Goal: Task Accomplishment & Management: Complete application form

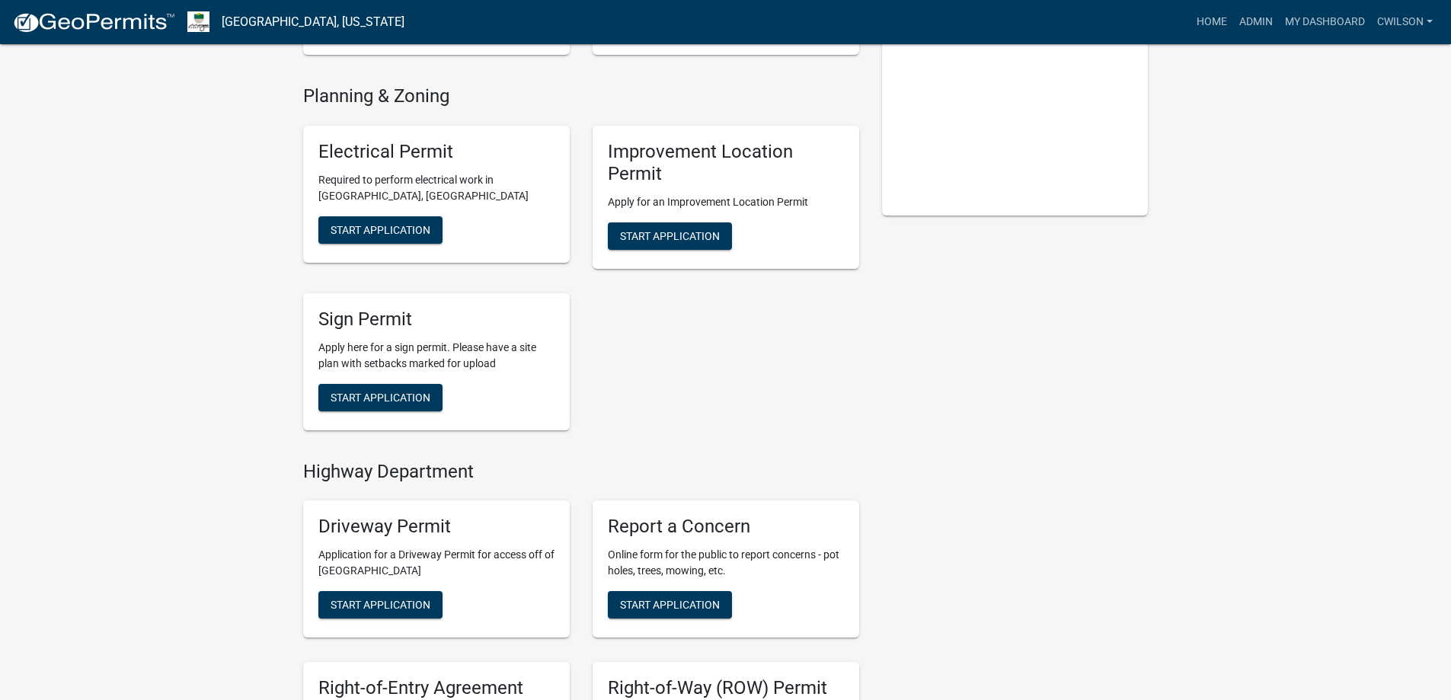
scroll to position [586, 0]
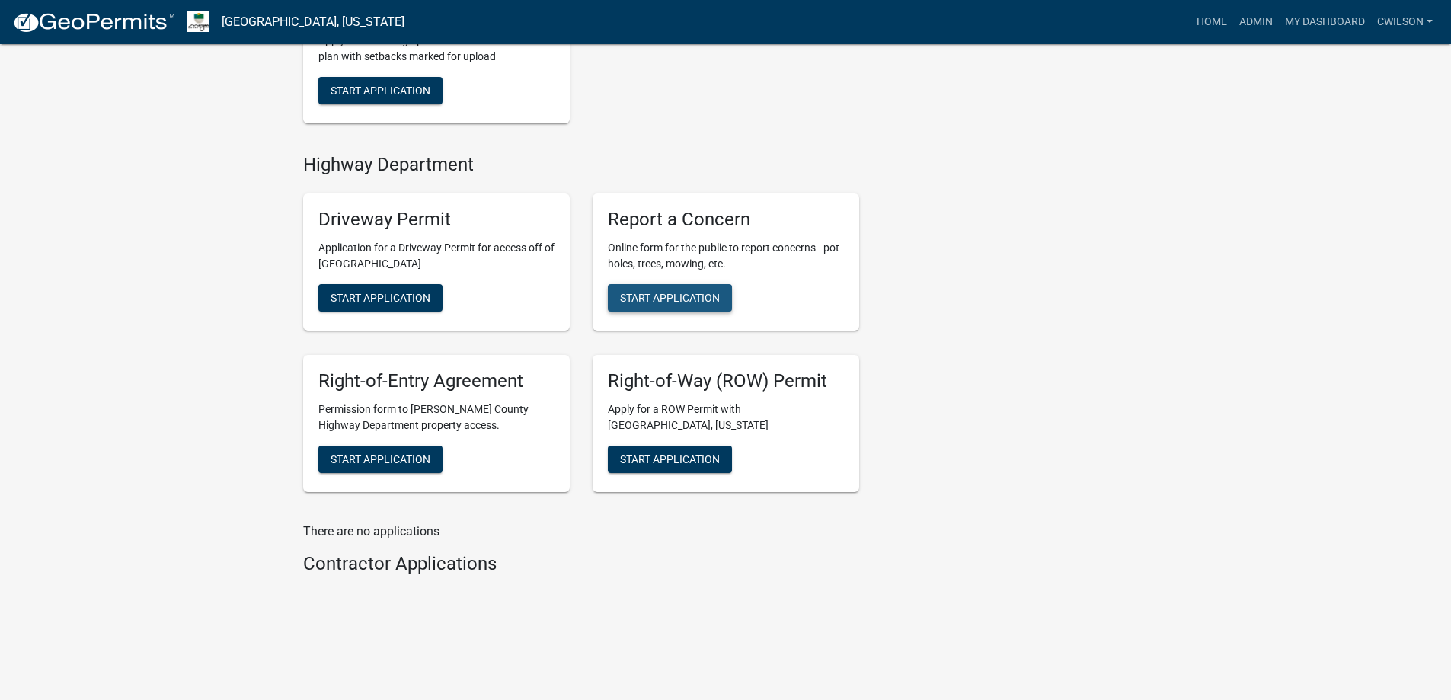
click at [681, 298] on span "Start Application" at bounding box center [670, 298] width 100 height 12
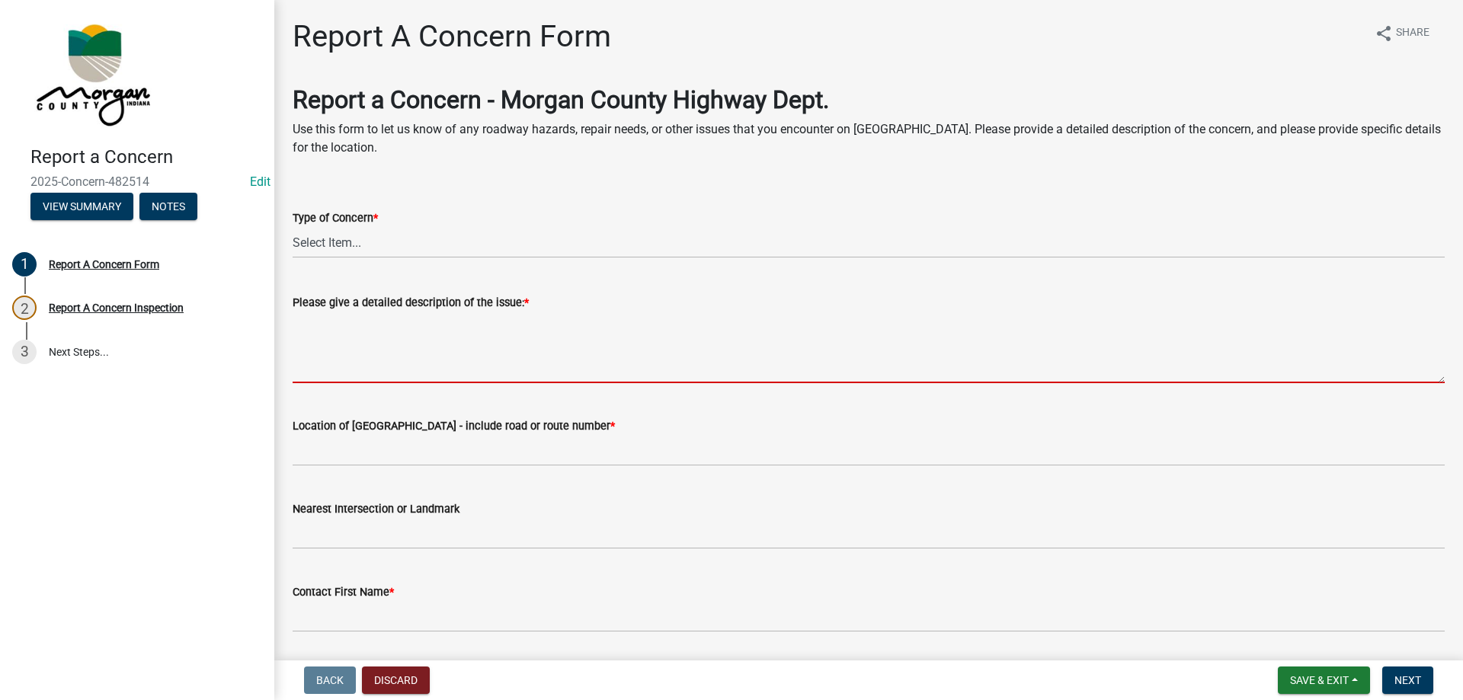
click at [373, 352] on textarea "Please give a detailed description of the issue: *" at bounding box center [869, 348] width 1152 height 72
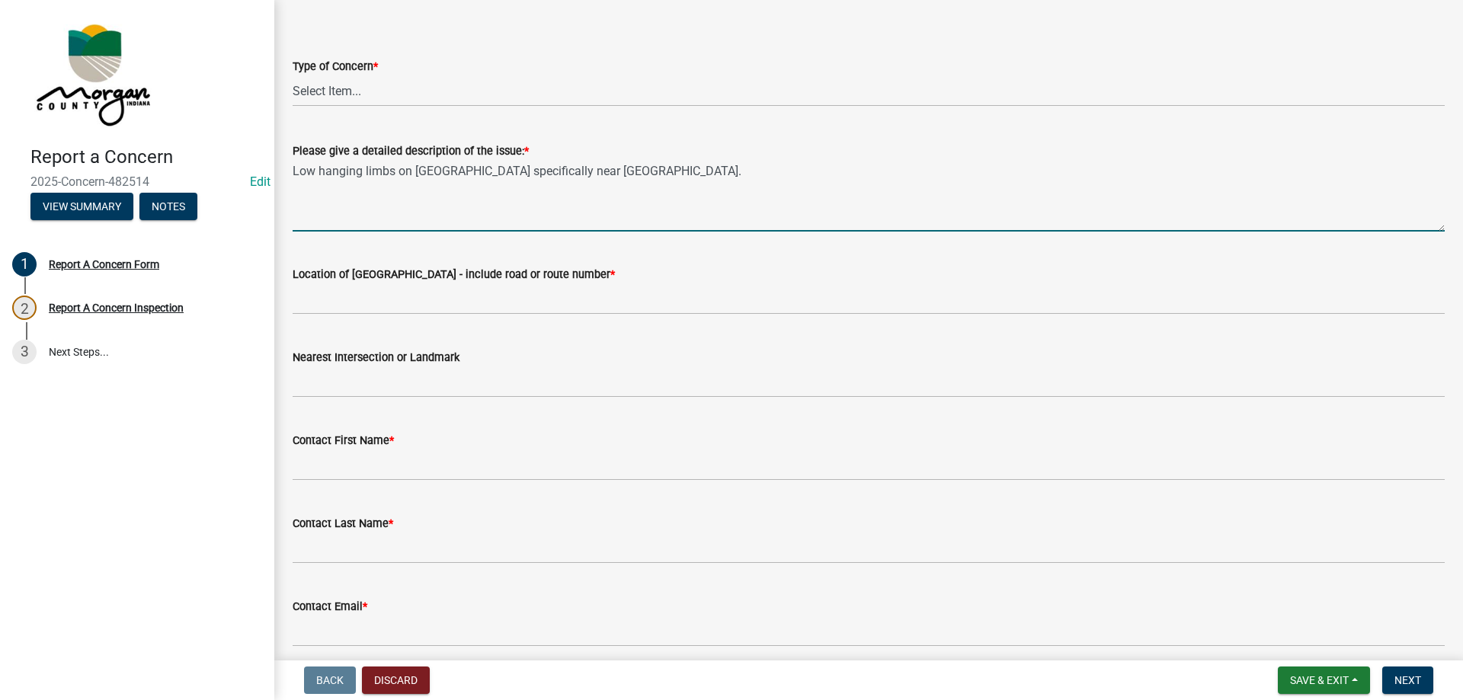
scroll to position [152, 0]
type textarea "Low hanging limbs on Beech Grove Rd specifically near Walnut Grove."
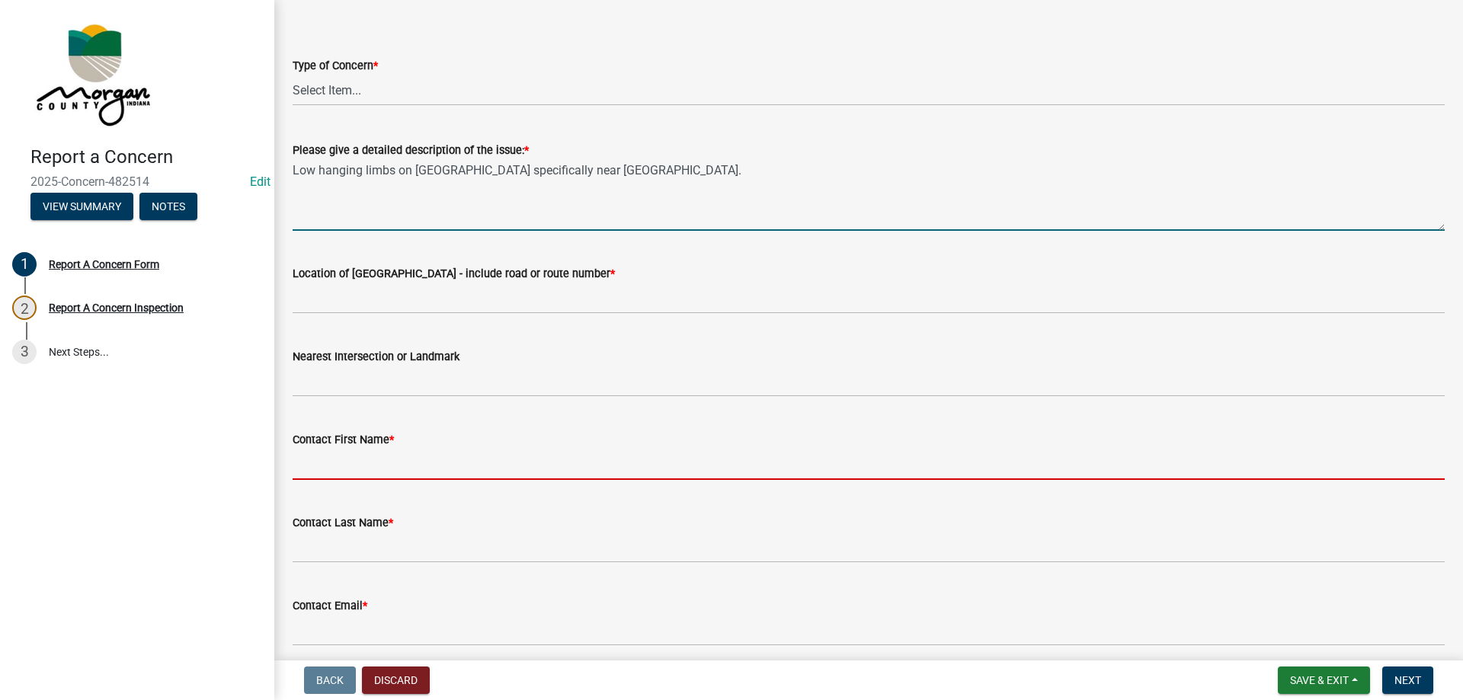
click at [390, 459] on input "Contact First Name *" at bounding box center [869, 464] width 1152 height 31
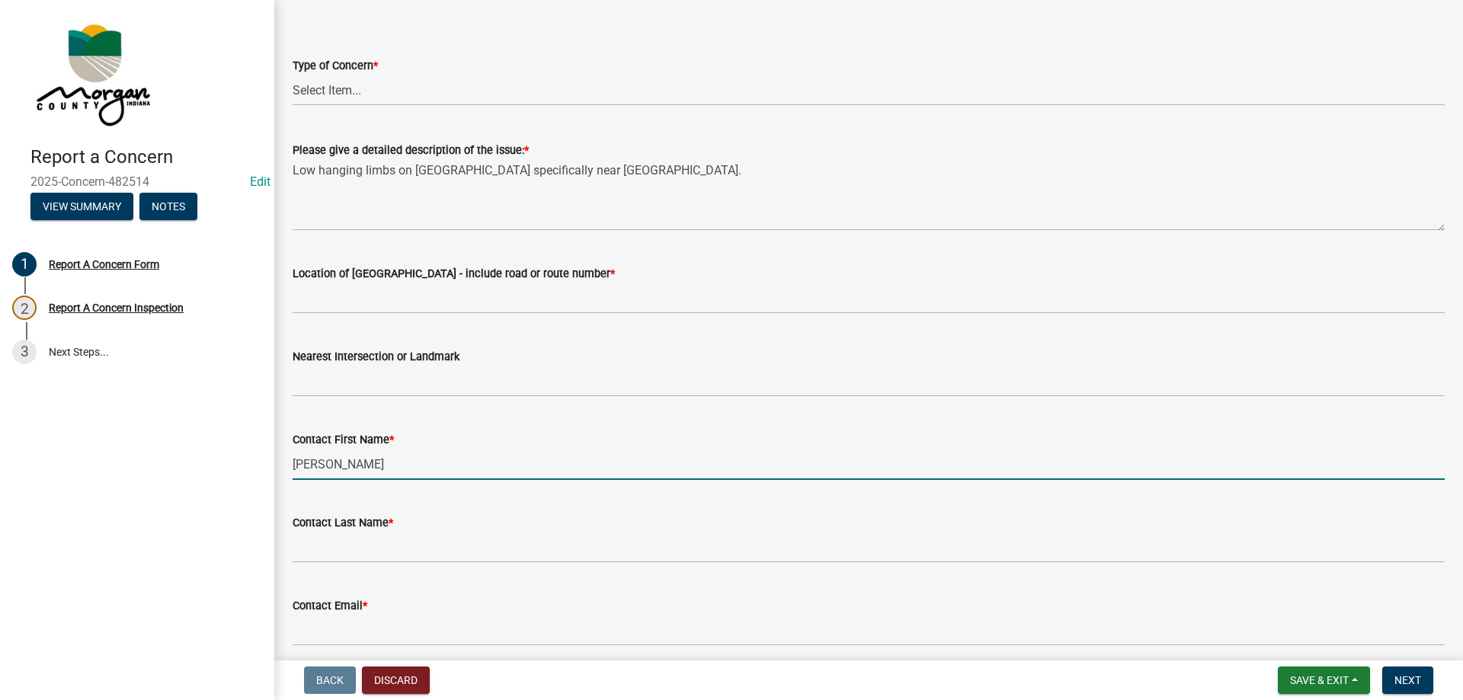
type input "Doug"
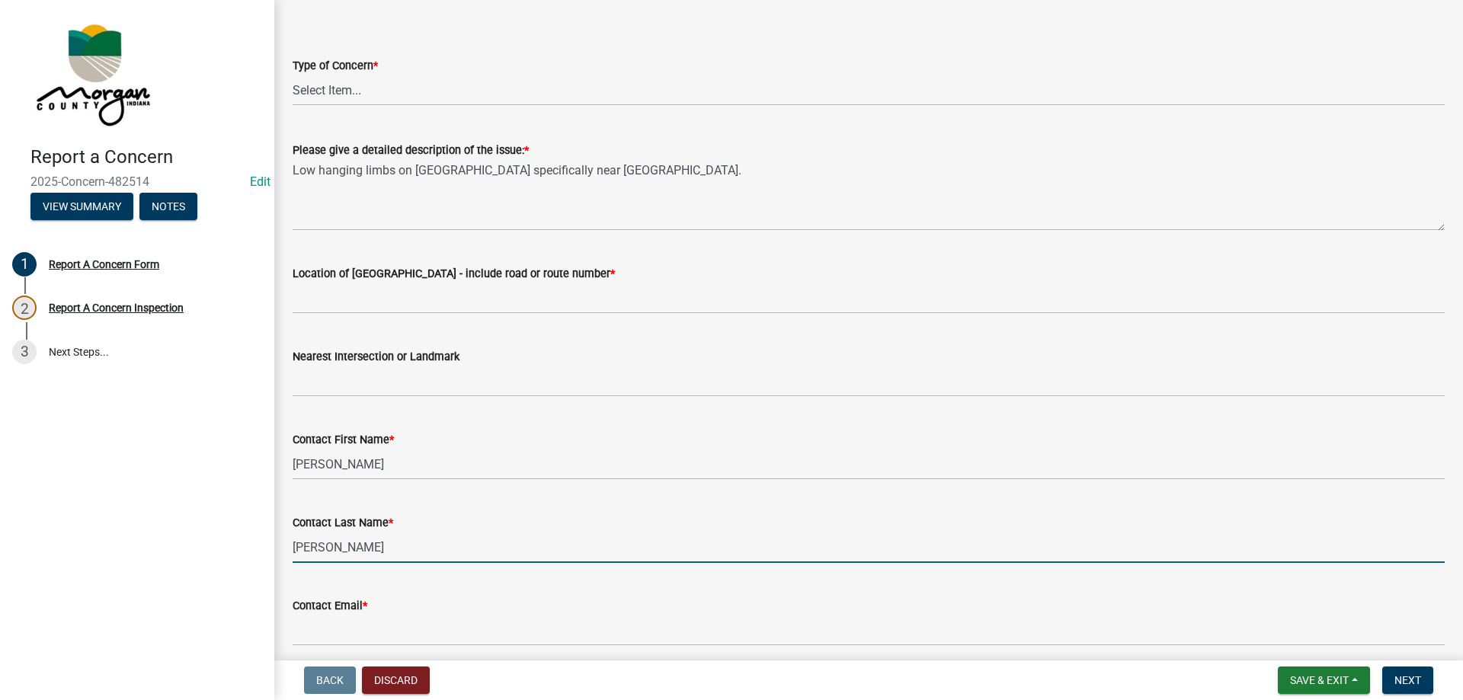
type input "Crumpton"
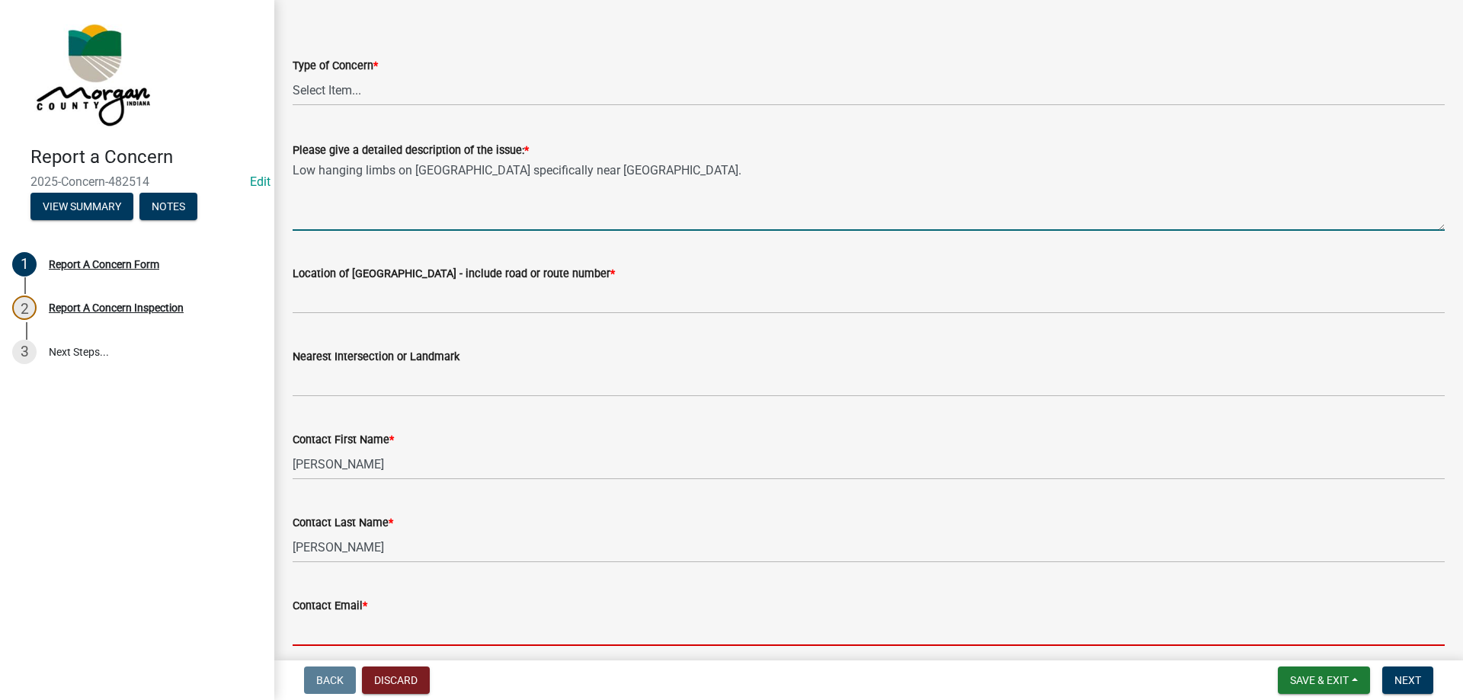
click at [736, 170] on textarea "Low hanging limbs on Beech Grove Rd specifically near Walnut Grove." at bounding box center [869, 195] width 1152 height 72
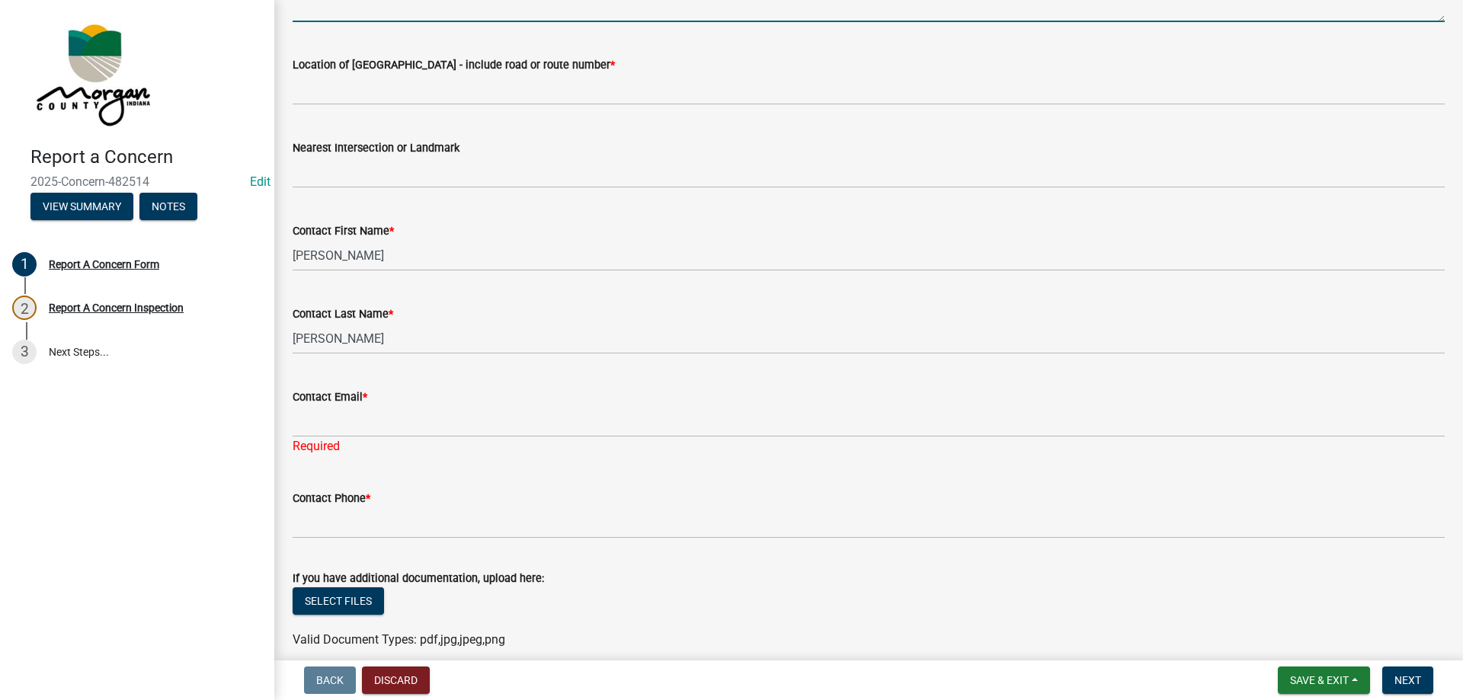
scroll to position [381, 0]
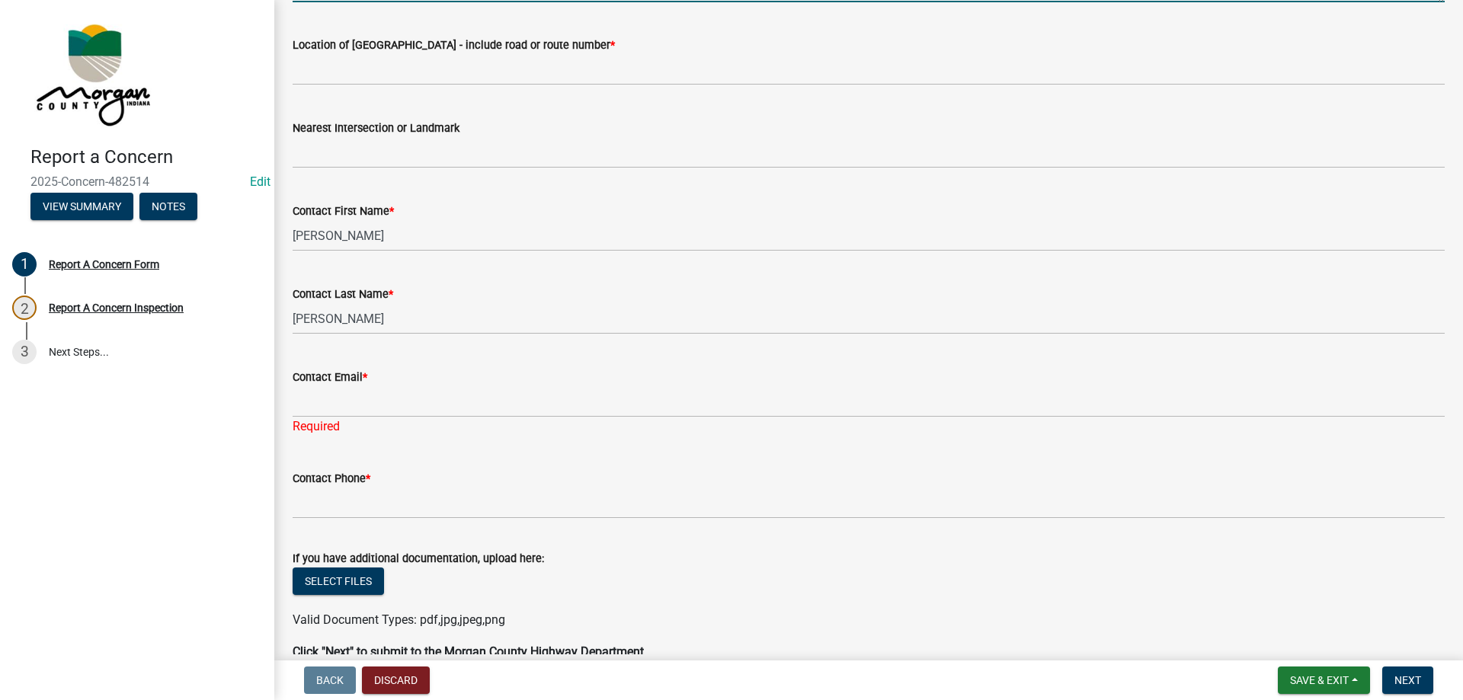
type textarea "Low hanging limbs on Beech Grove Rd specifically near Walnut Grove. lives at 68…"
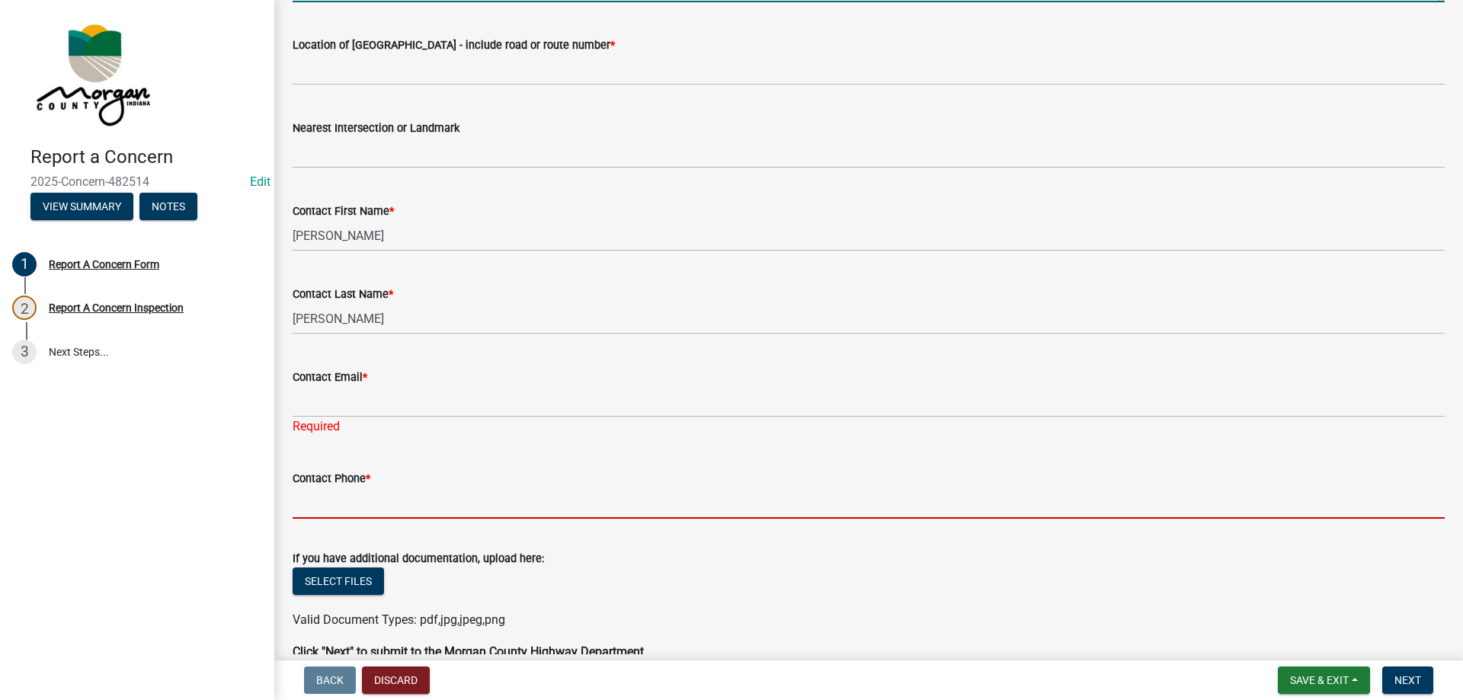
click at [374, 494] on input "Contact Phone *" at bounding box center [869, 503] width 1152 height 31
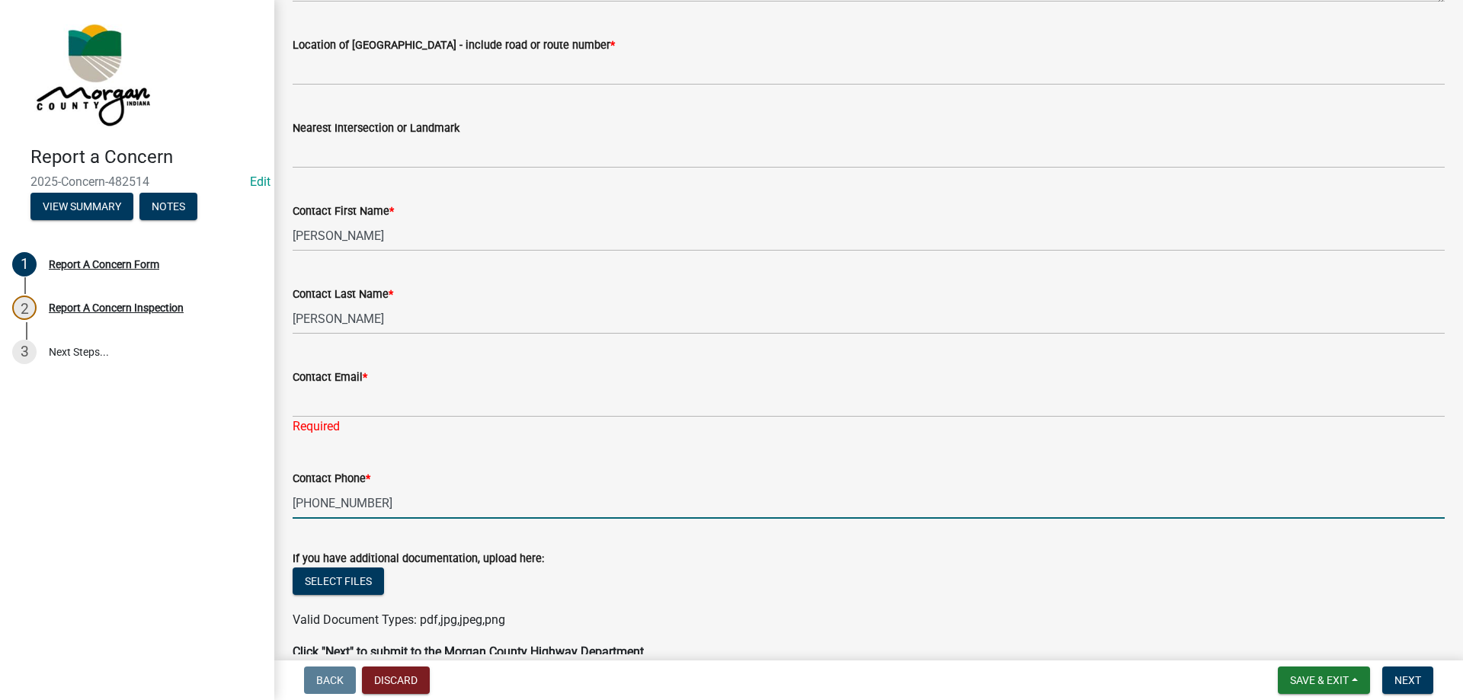
type input "317-720-42222"
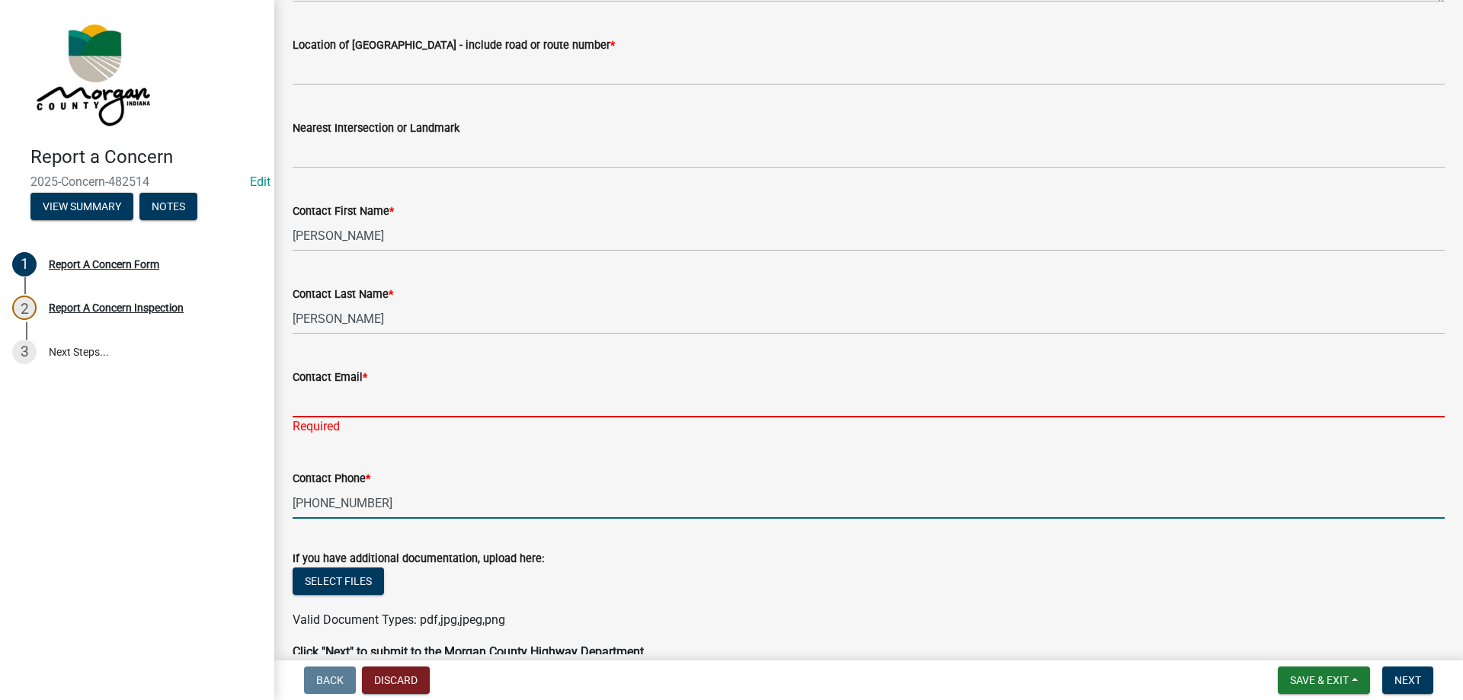
click at [387, 403] on input "Contact Email *" at bounding box center [869, 401] width 1152 height 31
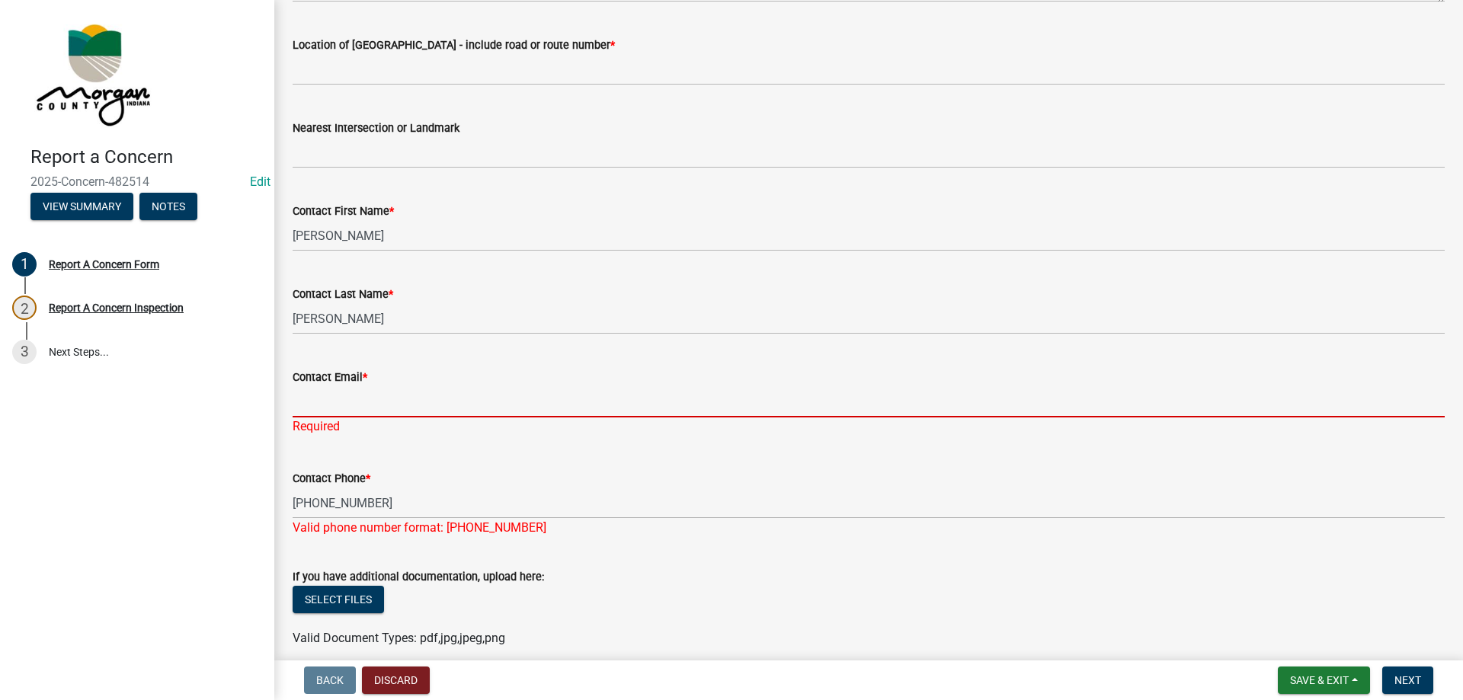
click at [342, 411] on input "Contact Email *" at bounding box center [869, 401] width 1152 height 31
click at [309, 396] on input "Contact Email *" at bounding box center [869, 401] width 1152 height 31
click at [328, 401] on input "Contact Email *" at bounding box center [869, 401] width 1152 height 31
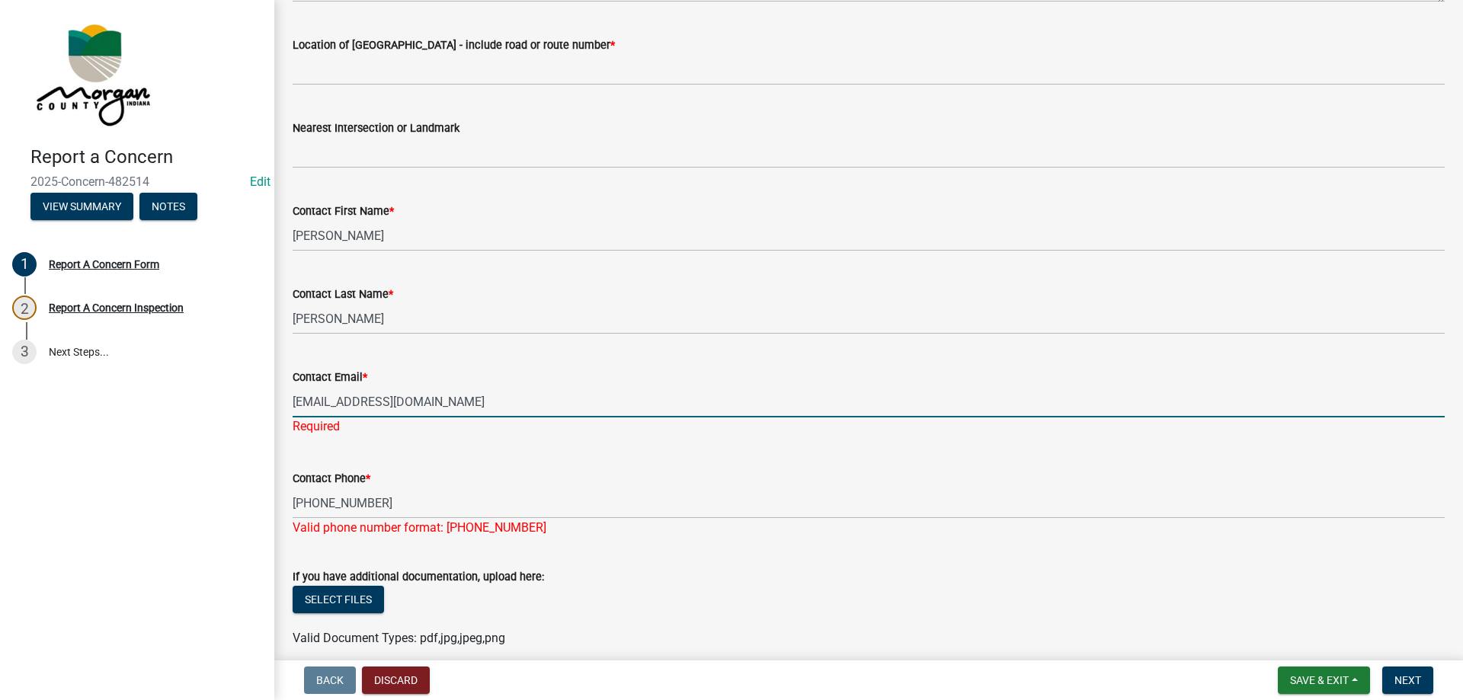
click at [389, 409] on input "[EMAIL_ADDRESS][DOMAIN_NAME]" at bounding box center [869, 401] width 1152 height 31
type input "[EMAIL_ADDRESS][DOMAIN_NAME]"
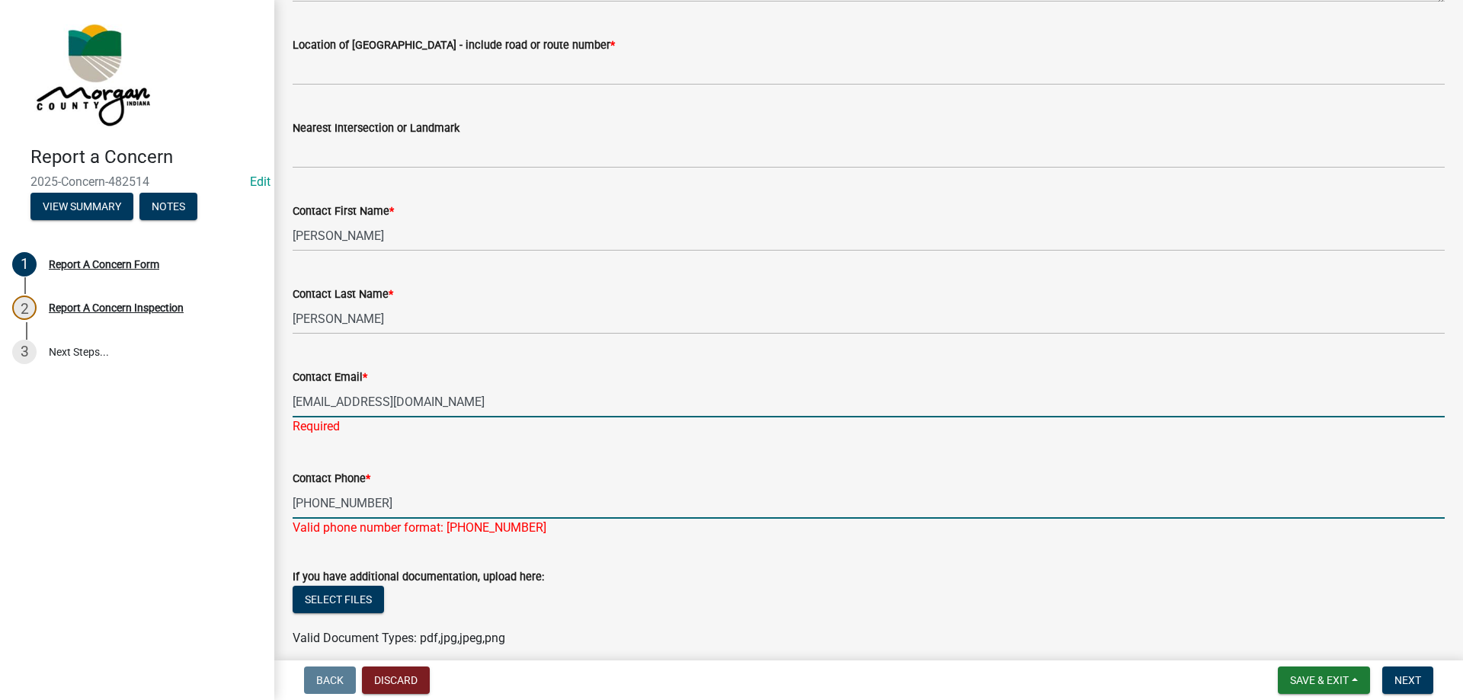
click at [424, 495] on input "317-720-42222" at bounding box center [869, 503] width 1152 height 31
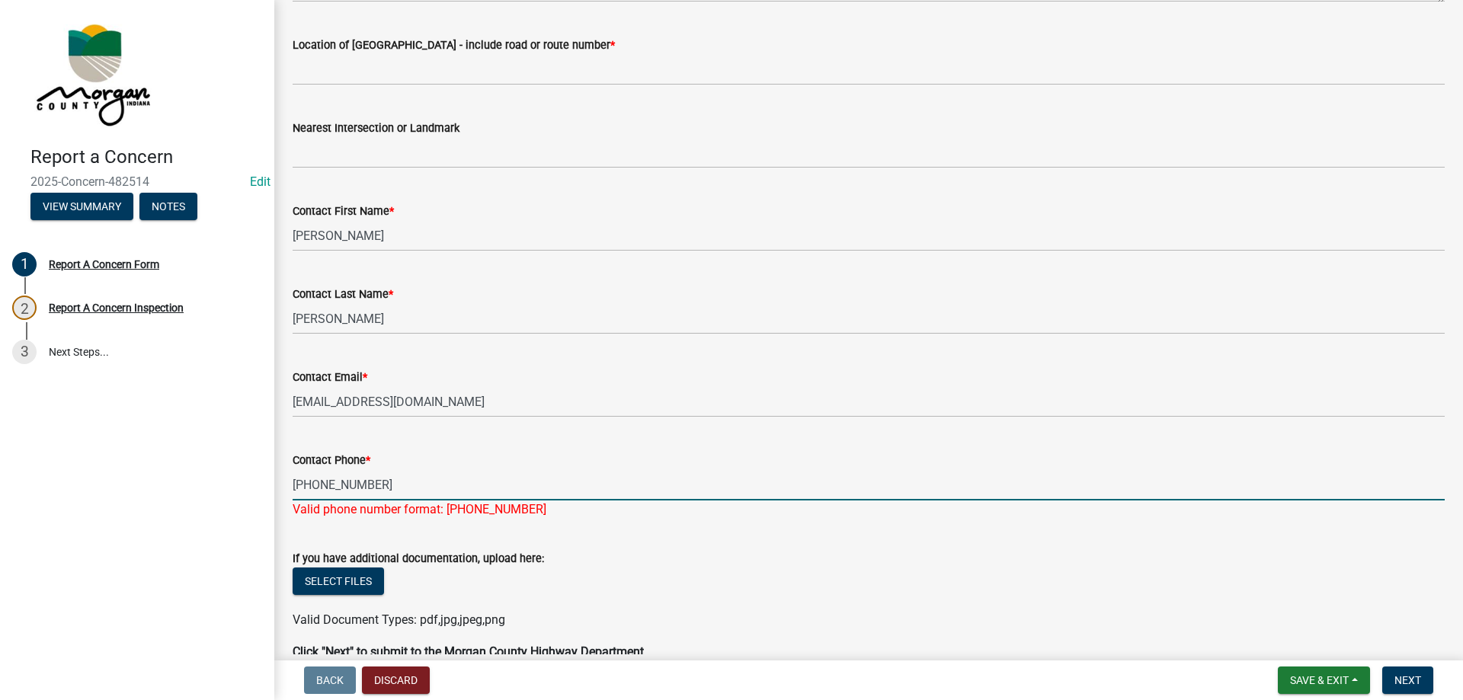
scroll to position [76, 0]
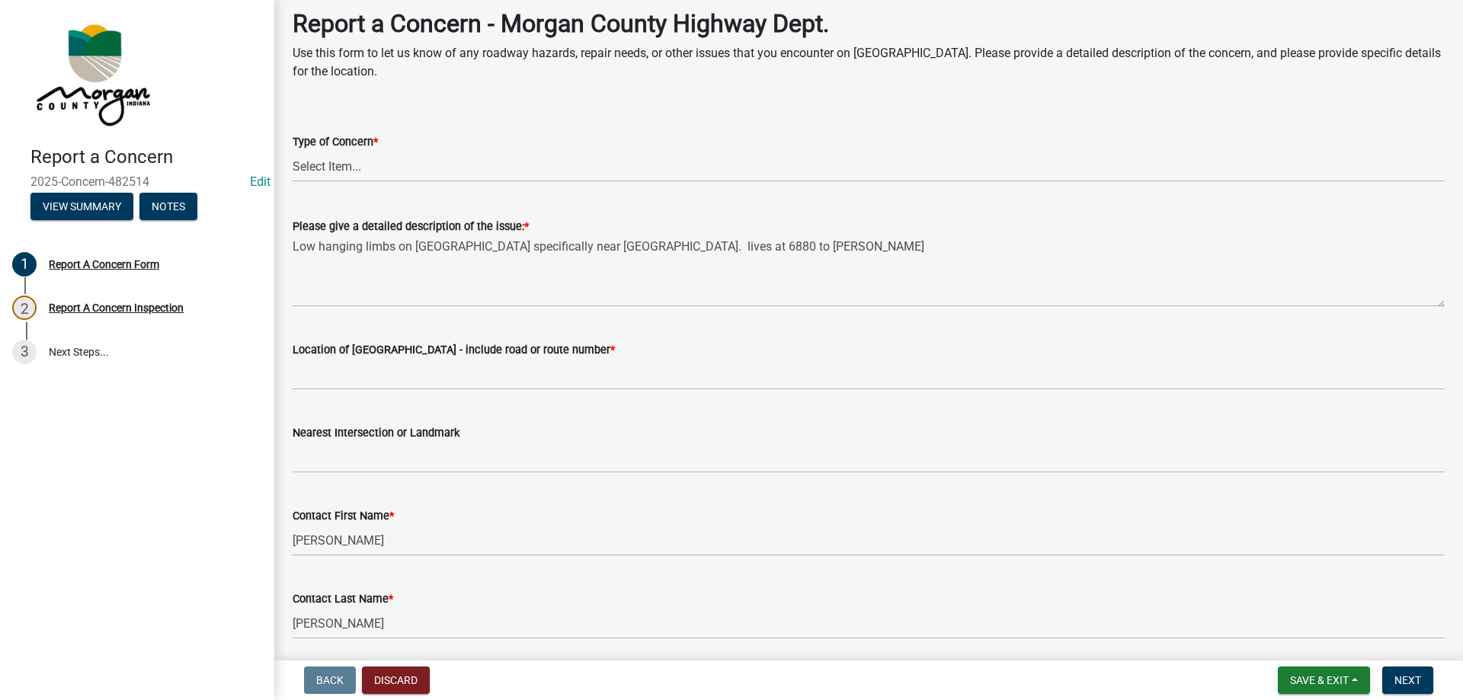
type input "317-720-4222"
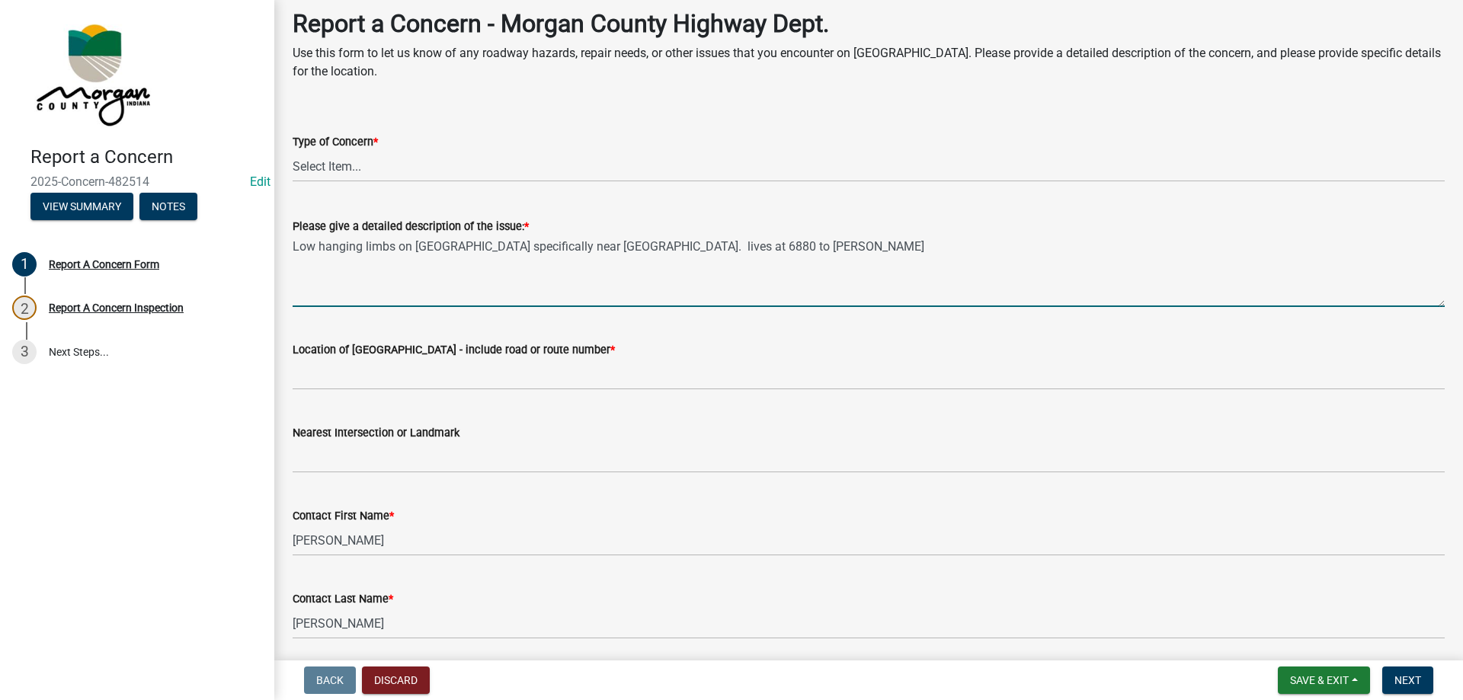
click at [852, 241] on textarea "Low hanging limbs on Beech Grove Rd specifically near Walnut Grove. lives at 68…" at bounding box center [869, 271] width 1152 height 72
click at [662, 245] on textarea "Low hanging limbs on Beech Grove Rd specifically near Walnut Grove. lives at 68…" at bounding box center [869, 271] width 1152 height 72
click at [693, 241] on textarea "Low hanging limbs on Beech Grove Rd specifically near Walnut Grove Rd. lives at…" at bounding box center [869, 271] width 1152 height 72
type textarea "Low hanging limbs on Beech Grove Rd specifically near Walnut Grove Rd. Lives at…"
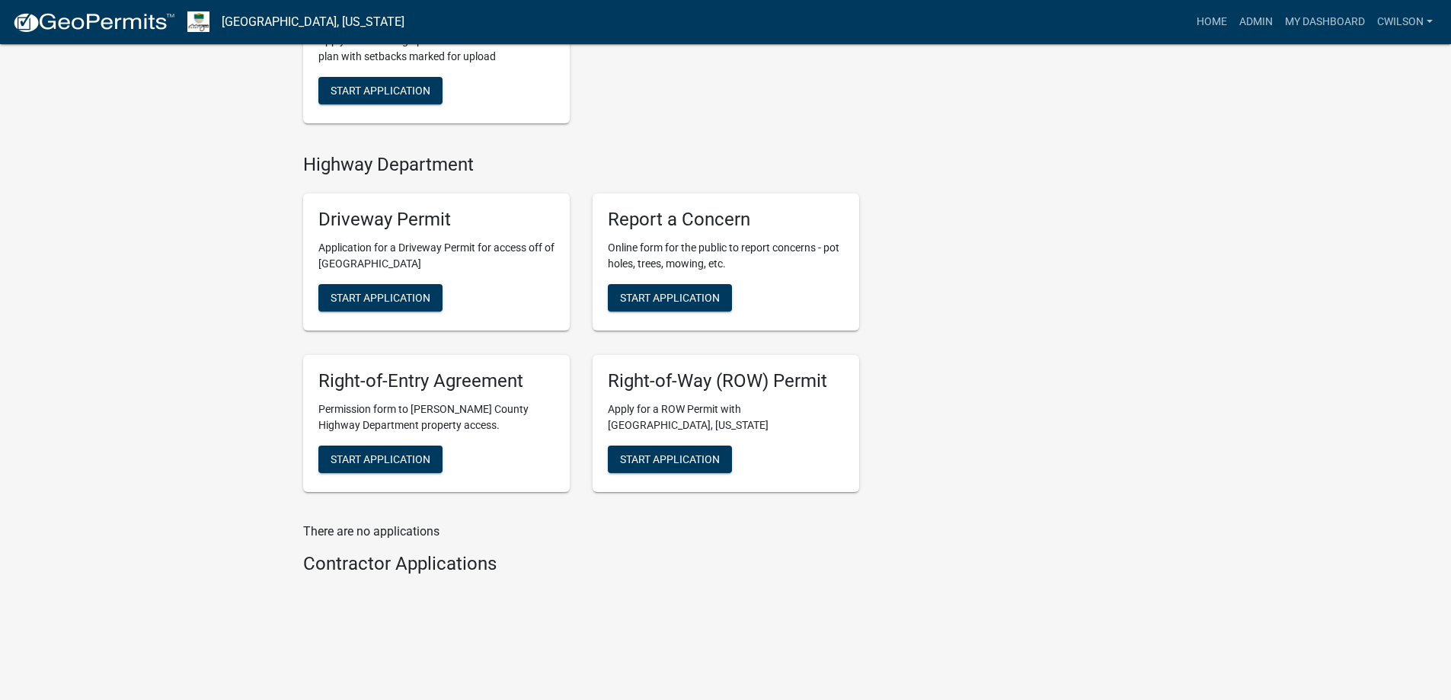
scroll to position [433, 0]
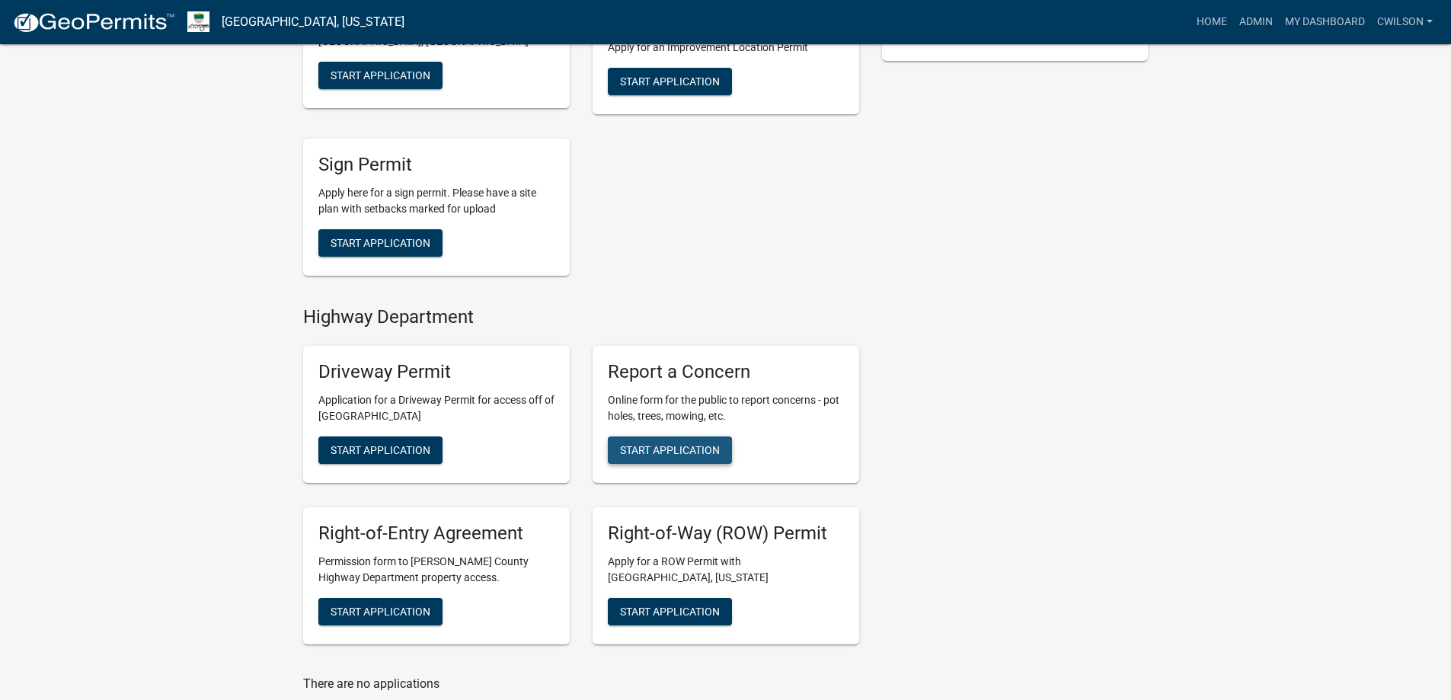
click at [708, 455] on span "Start Application" at bounding box center [670, 450] width 100 height 12
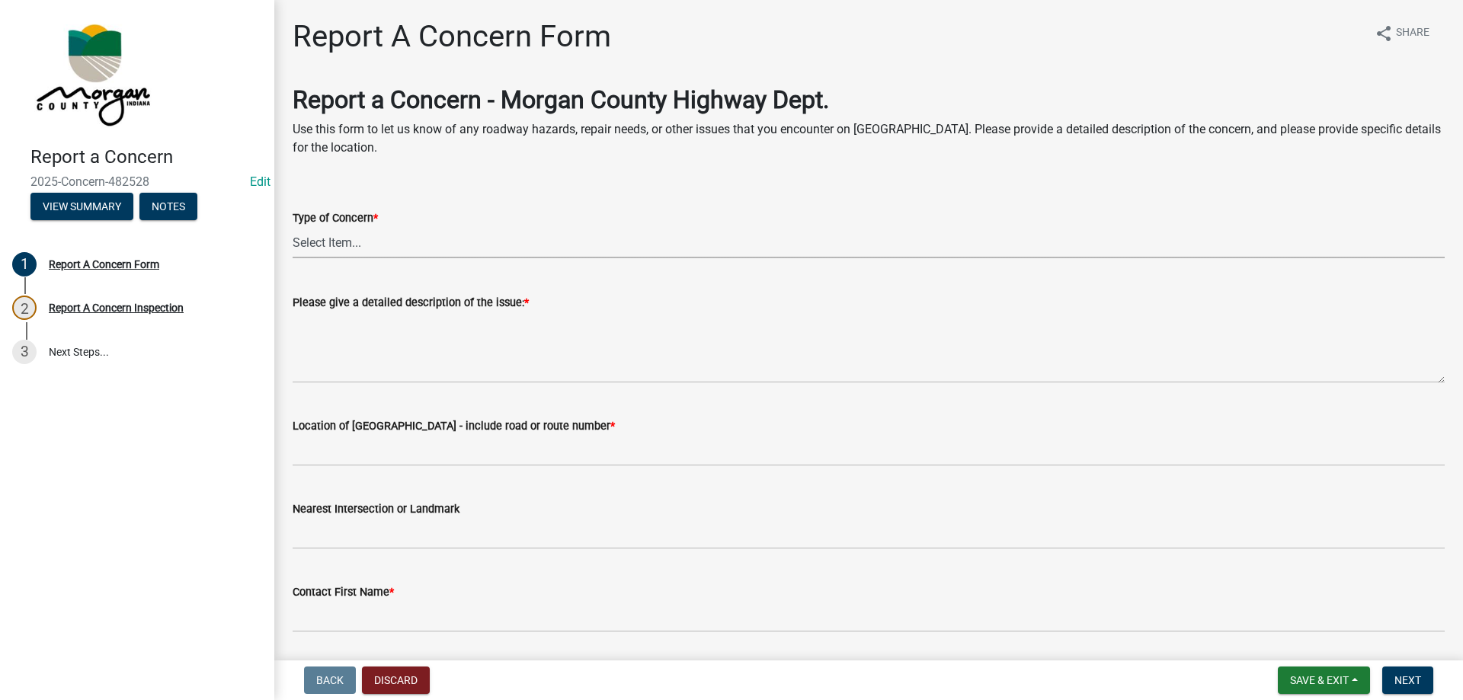
click at [329, 243] on select "Select Item... Pot Hole Patching Ditch Tree Sign Mowing Culvert Other" at bounding box center [869, 242] width 1152 height 31
click at [373, 241] on select "Select Item... Pot Hole Patching Ditch Tree Sign Mowing Culvert Other" at bounding box center [869, 242] width 1152 height 31
click at [341, 241] on select "Select Item... Pot Hole Patching Ditch Tree Sign Mowing Culvert Other" at bounding box center [869, 242] width 1152 height 31
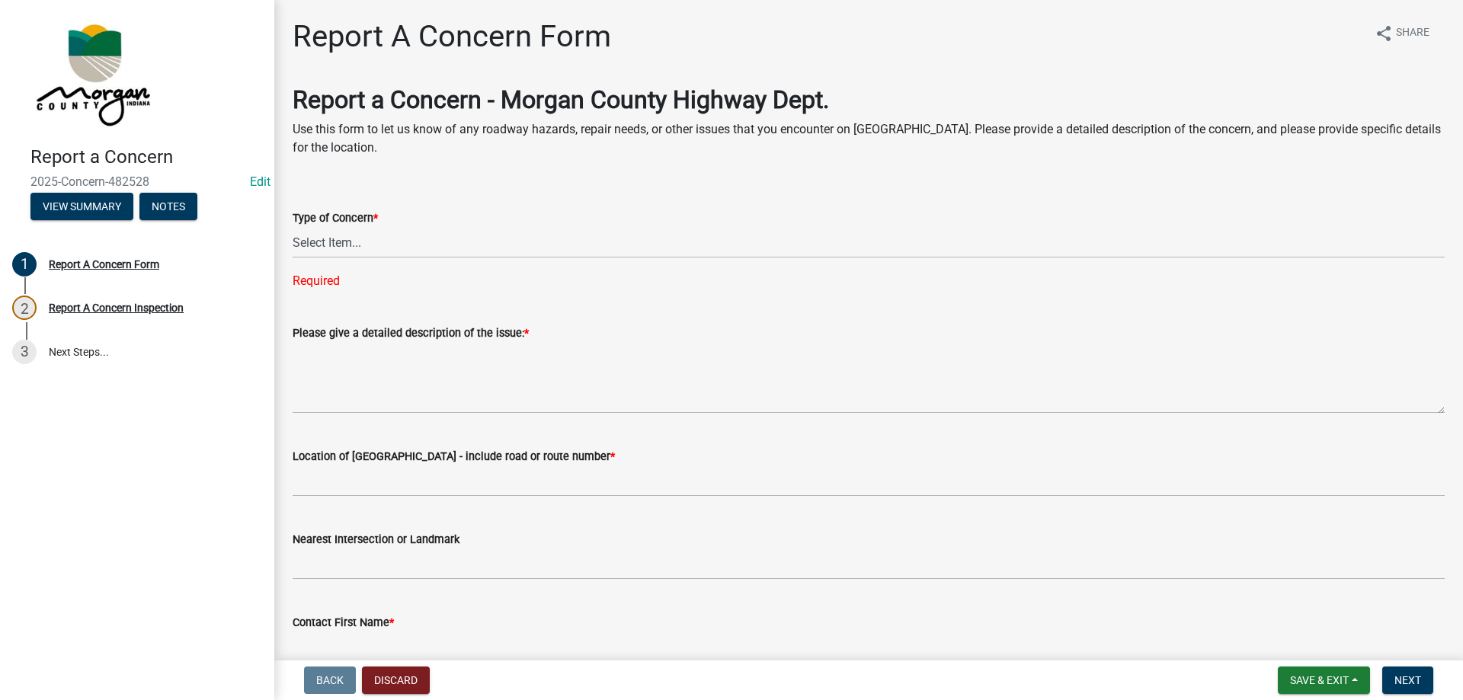
click at [425, 194] on form "Type of Concern * Select Item... Pot Hole Patching Ditch Tree Sign Mowing Culve…" at bounding box center [869, 224] width 1152 height 68
click at [367, 245] on select "Select Item... Pot Hole Patching Ditch Tree Sign Mowing Culvert Other" at bounding box center [869, 242] width 1152 height 31
drag, startPoint x: 520, startPoint y: 120, endPoint x: 504, endPoint y: 138, distance: 23.7
click at [520, 120] on p "Use this form to let us know of any roadway hazards, repair needs, or other iss…" at bounding box center [869, 138] width 1152 height 37
drag, startPoint x: 329, startPoint y: 235, endPoint x: 346, endPoint y: 239, distance: 17.2
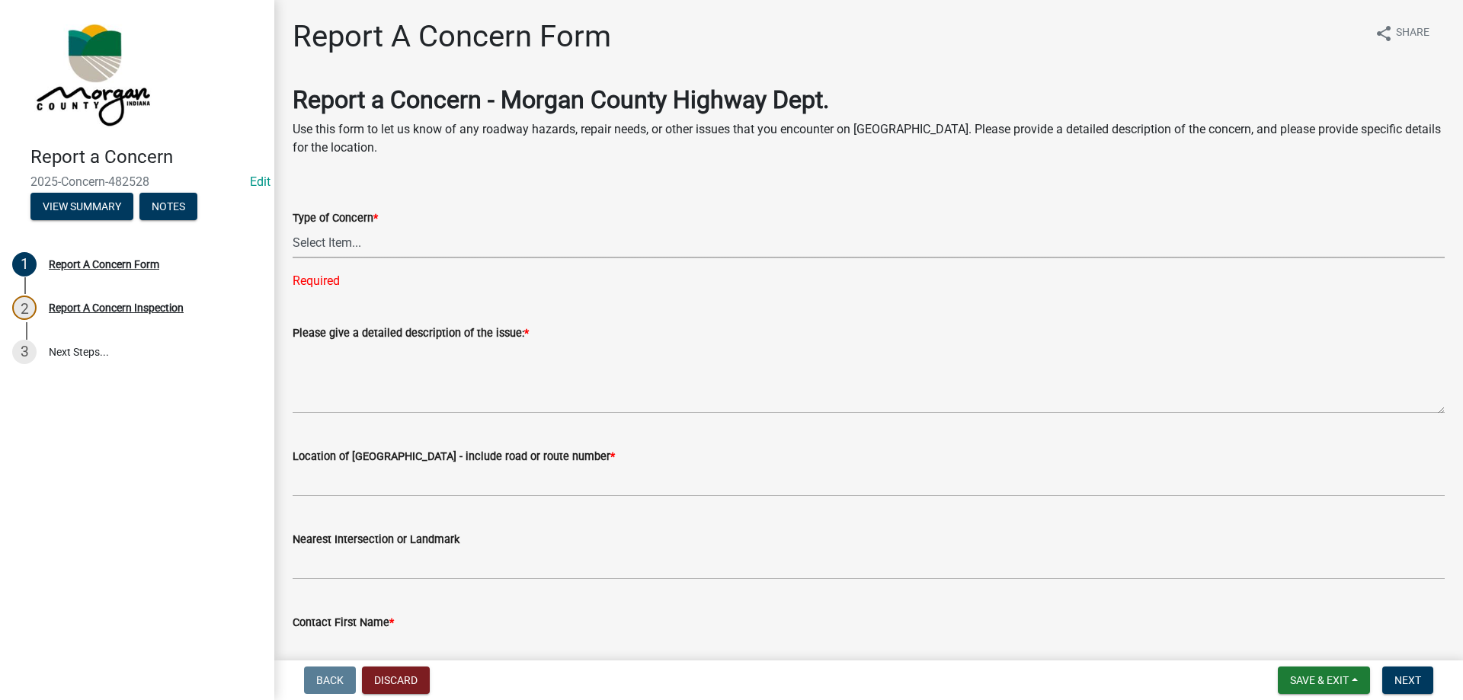
click at [329, 235] on select "Select Item... Pot Hole Patching Ditch Tree Sign Mowing Culvert Other" at bounding box center [869, 242] width 1152 height 31
click at [293, 227] on select "Select Item... Pot Hole Patching Ditch Tree Sign Mowing Culvert Other" at bounding box center [869, 242] width 1152 height 31
select select "f58357d3-2fcc-42b6-bd16-bc1d6cecba7a"
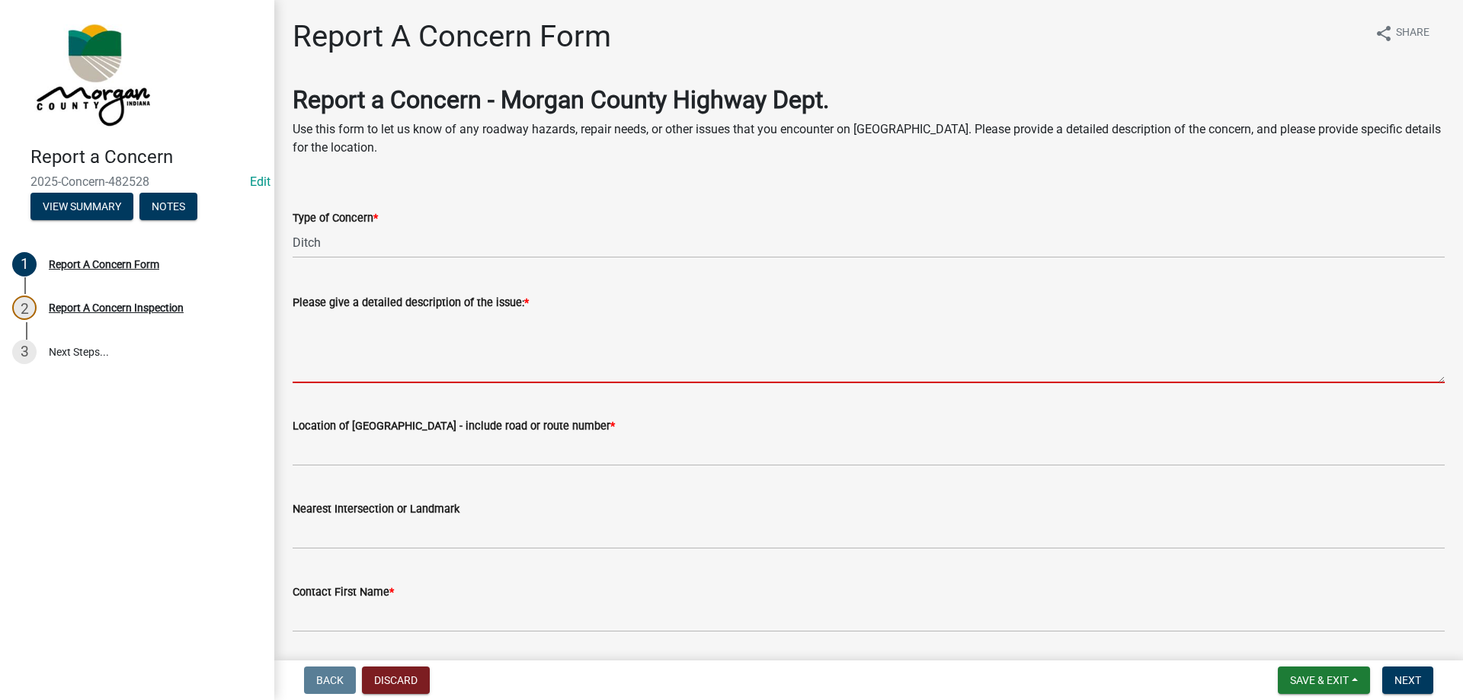
click at [344, 325] on textarea "Please give a detailed description of the issue: *" at bounding box center [869, 348] width 1152 height 72
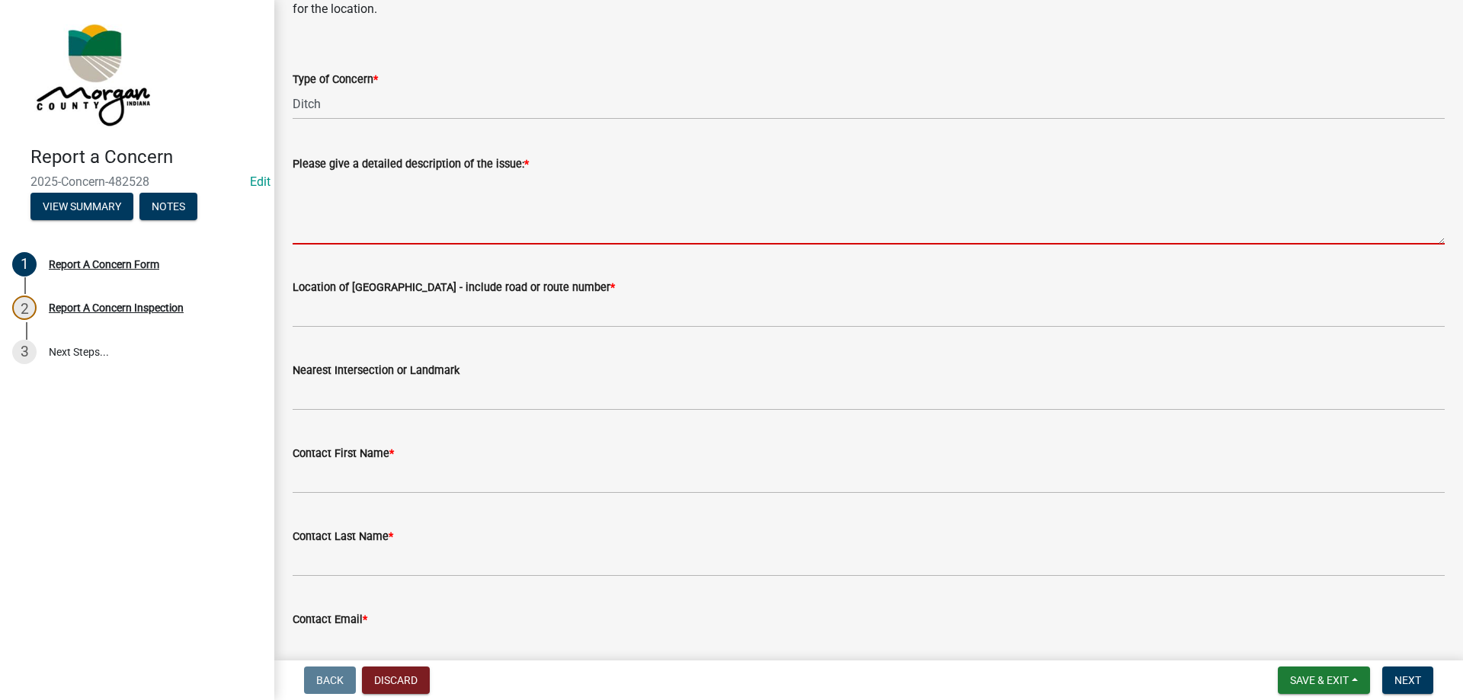
scroll to position [152, 0]
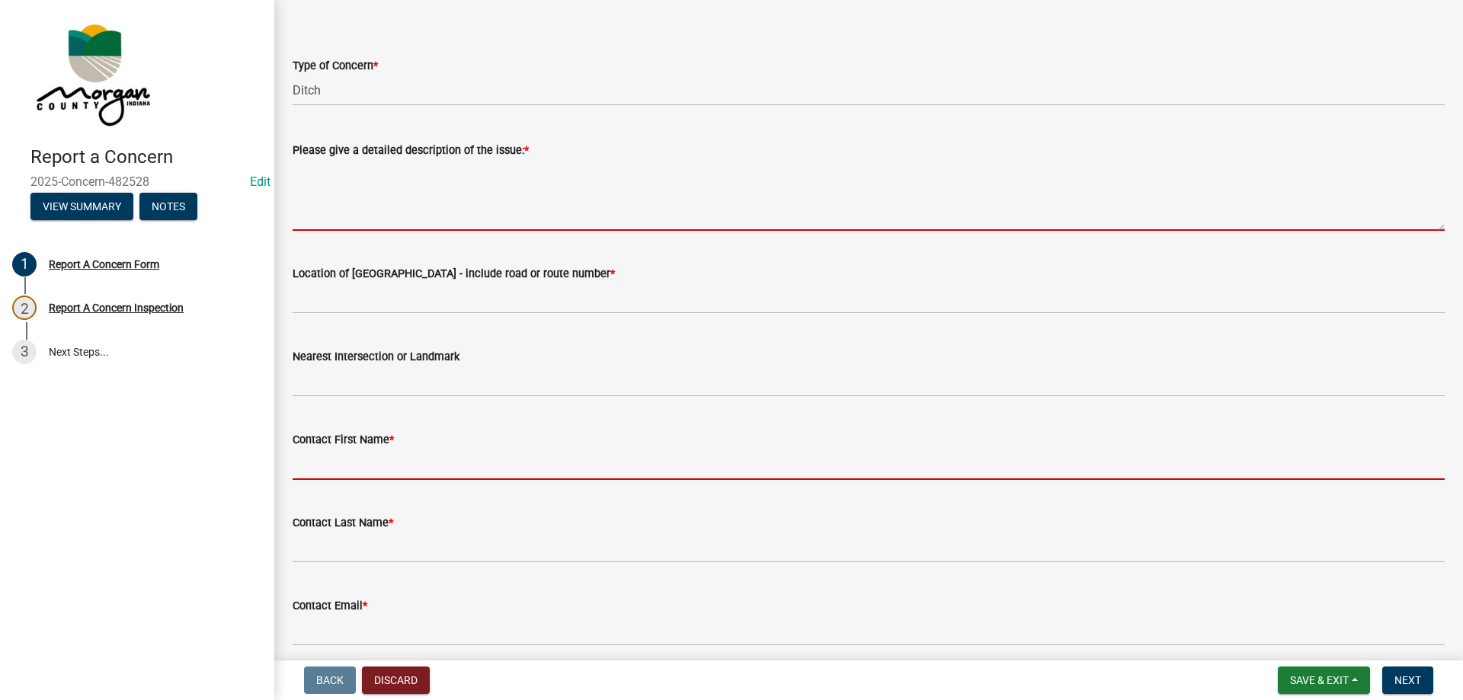
drag, startPoint x: 368, startPoint y: 454, endPoint x: 375, endPoint y: 449, distance: 8.7
click at [368, 454] on form "Contact First Name *" at bounding box center [869, 455] width 1152 height 50
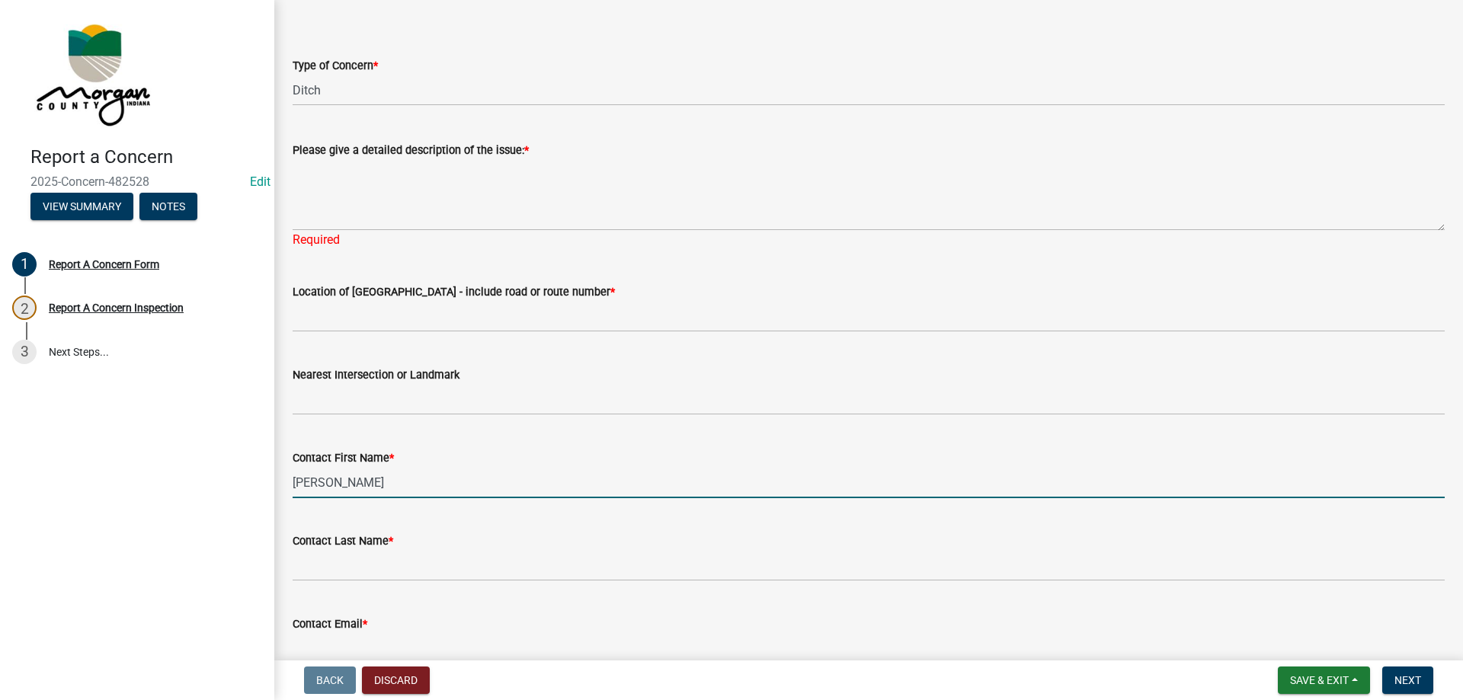
type input "Leland"
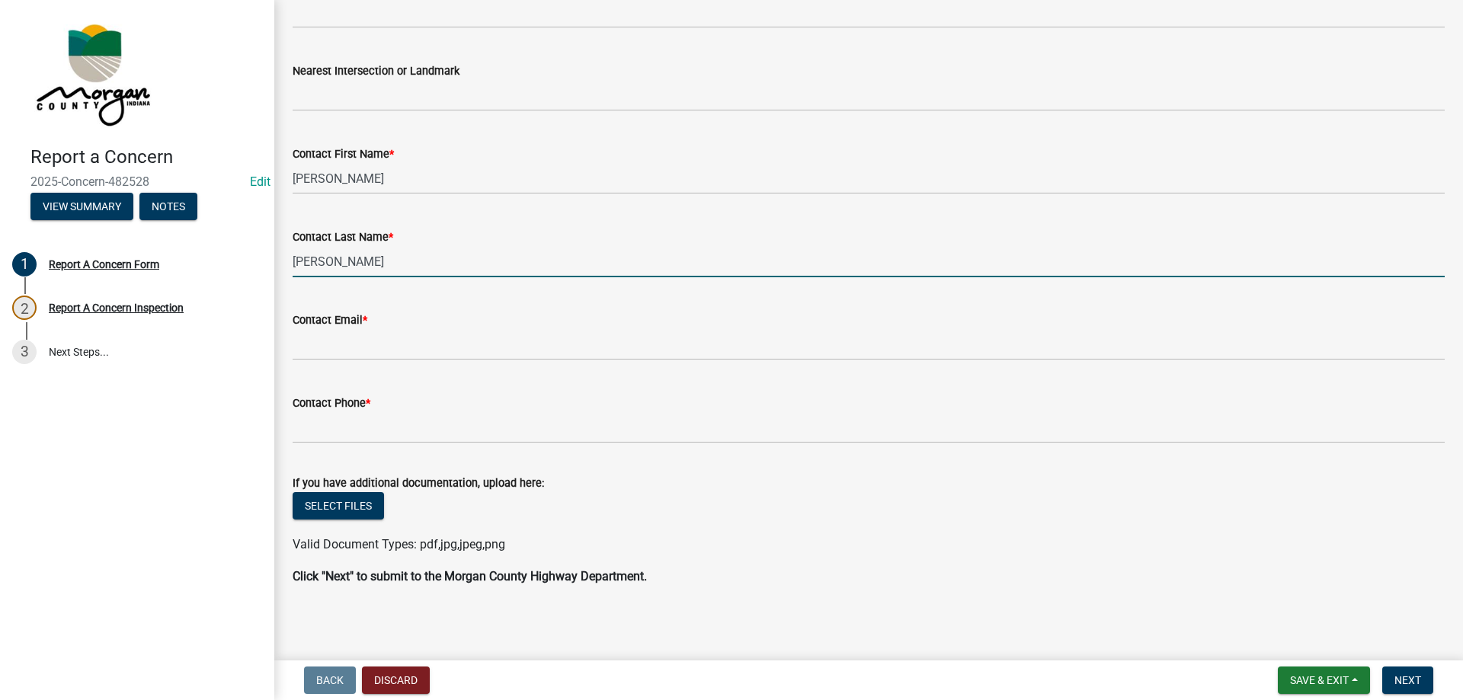
scroll to position [457, 0]
type input "Kinnett"
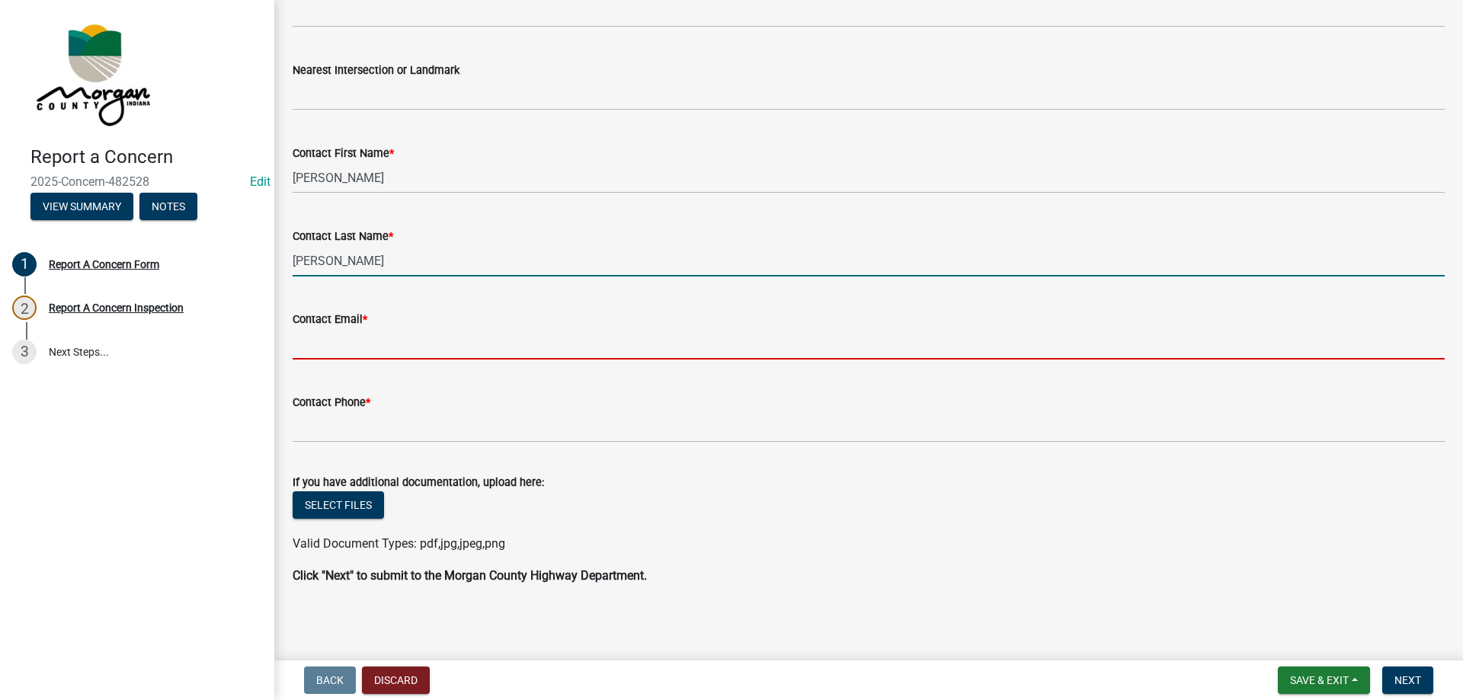
click at [421, 351] on input "Contact Email *" at bounding box center [869, 343] width 1152 height 31
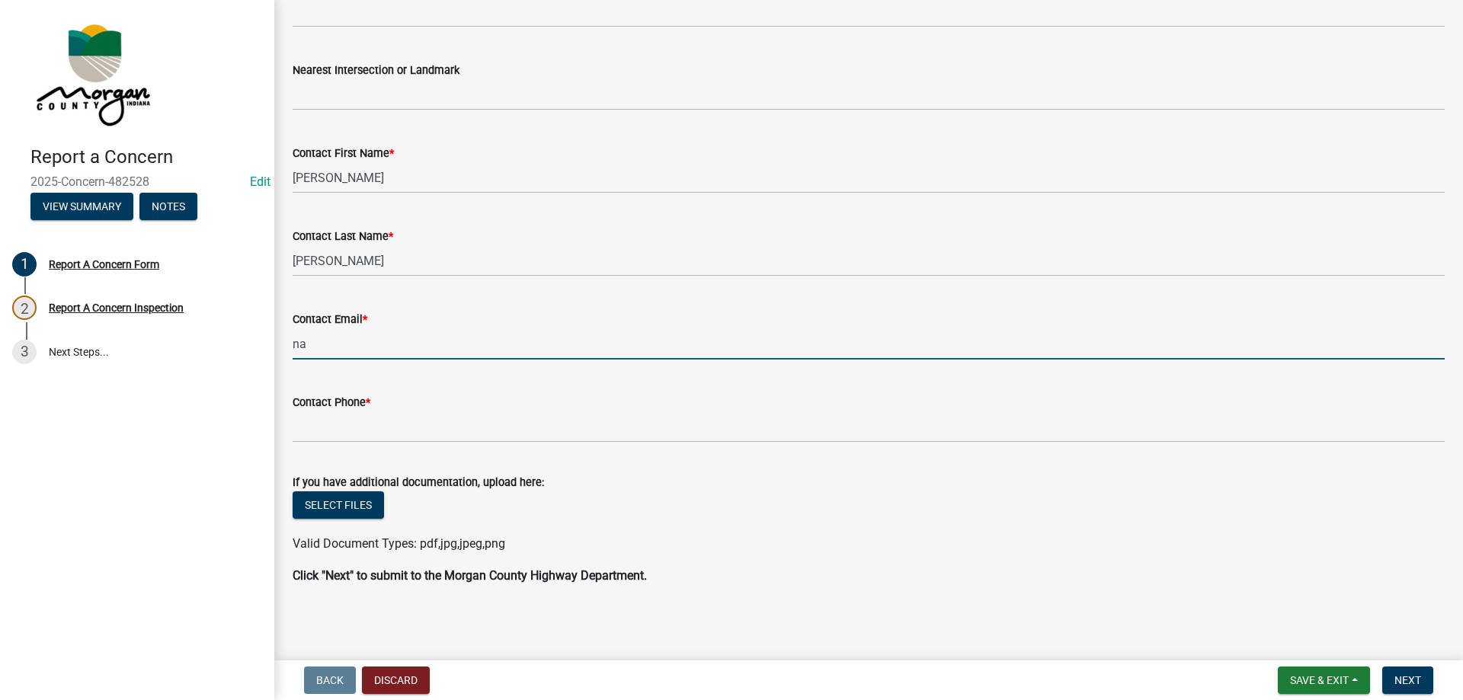
type input "na@na.na"
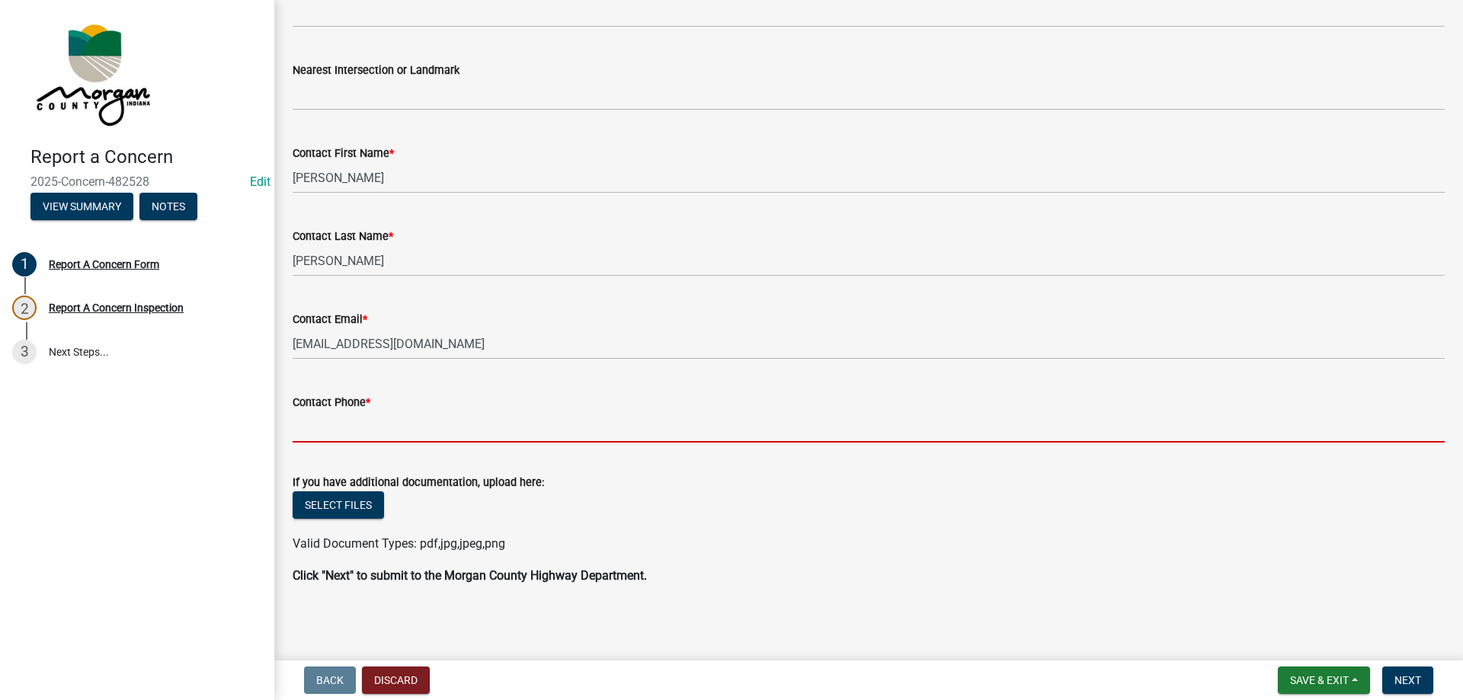
click at [393, 421] on input "Contact Phone *" at bounding box center [869, 426] width 1152 height 31
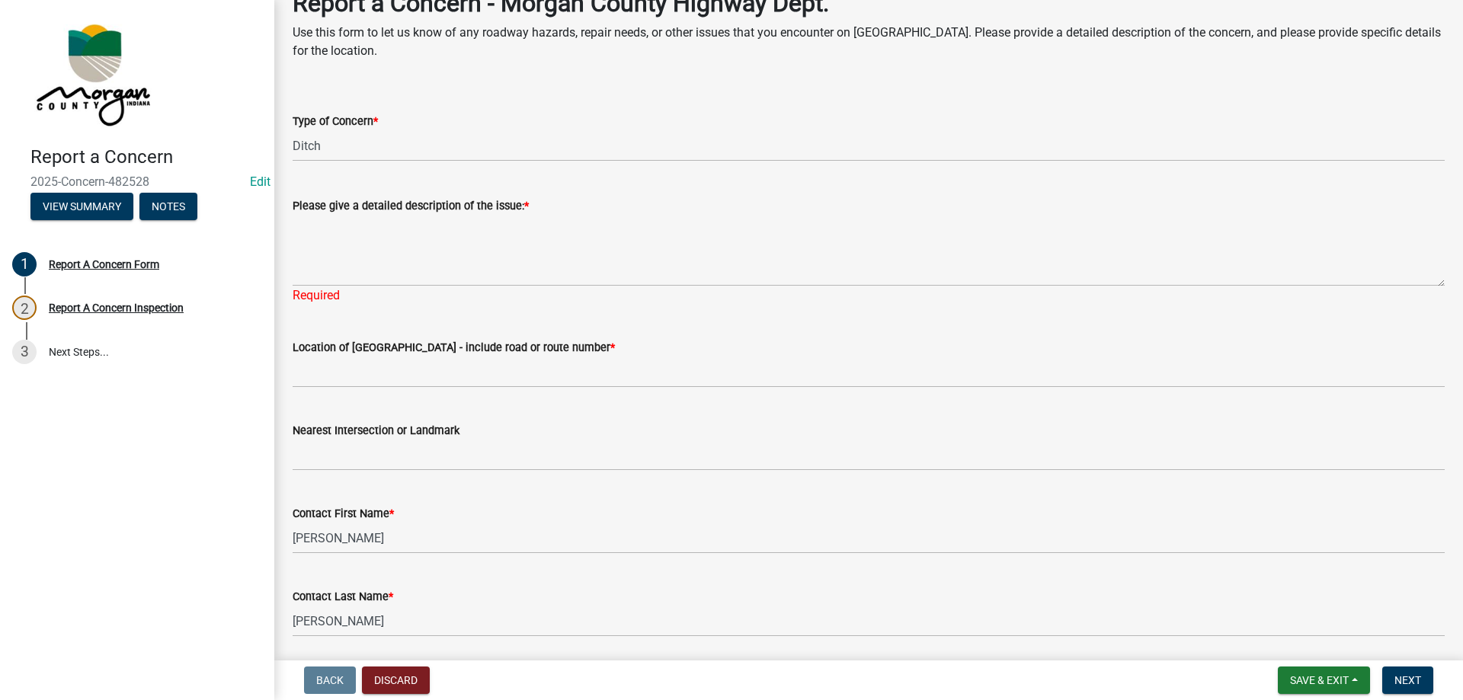
scroll to position [76, 0]
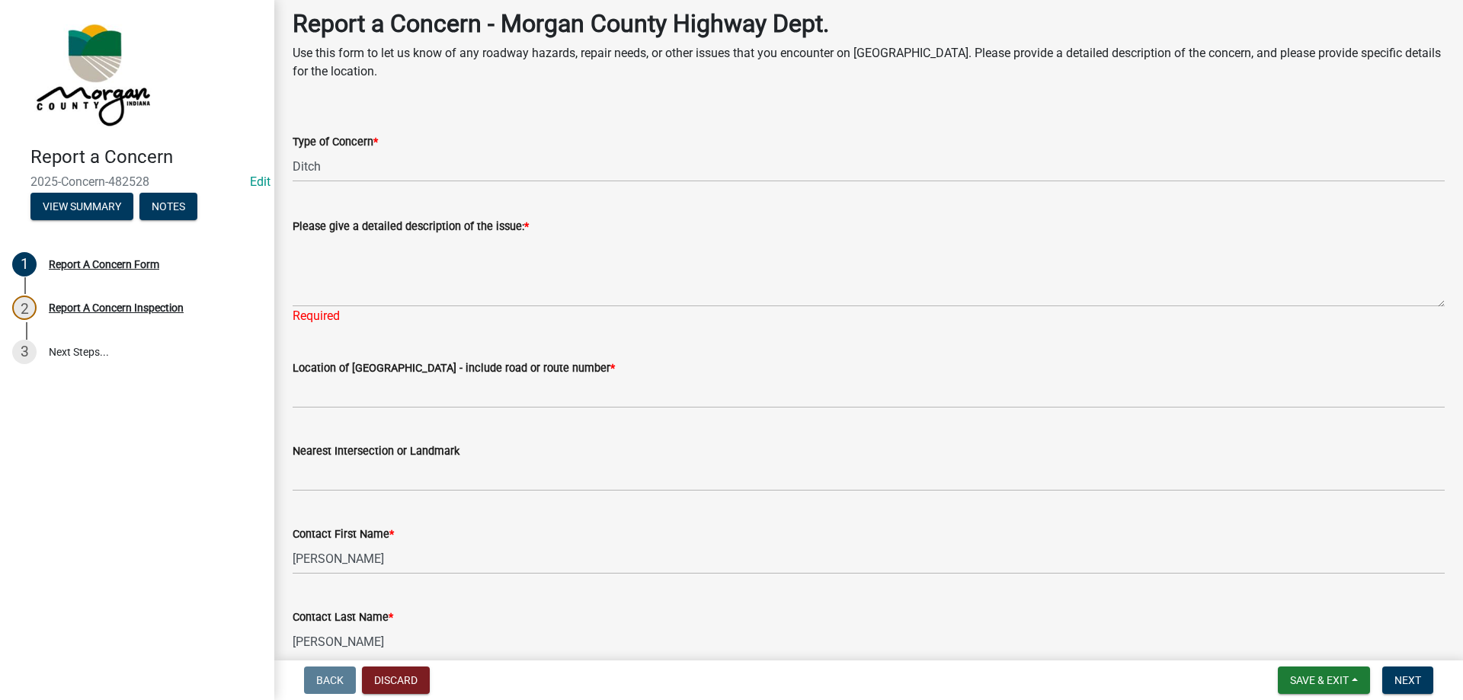
type input "317-281-4443"
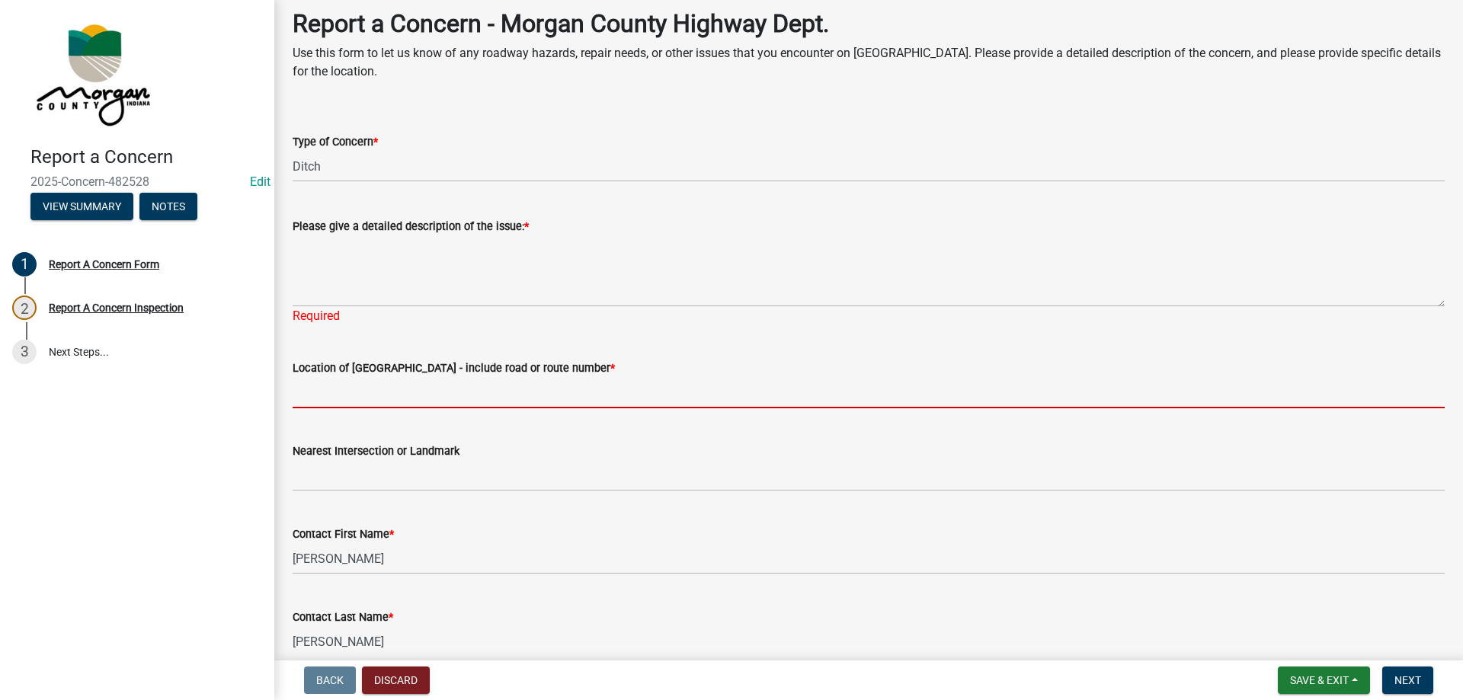
click at [441, 397] on input "Location of [GEOGRAPHIC_DATA] - include road or route number *" at bounding box center [869, 392] width 1152 height 31
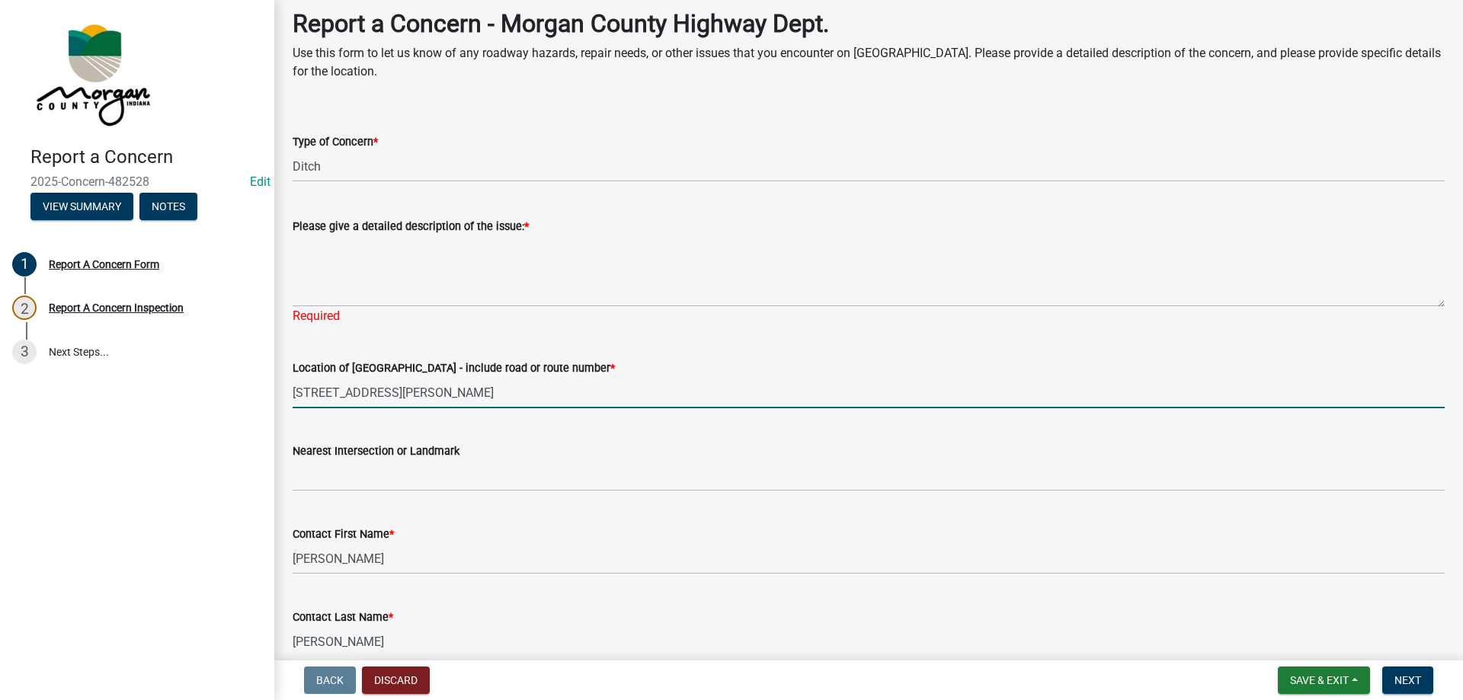
type input "1207 Bunker Hill Rd"
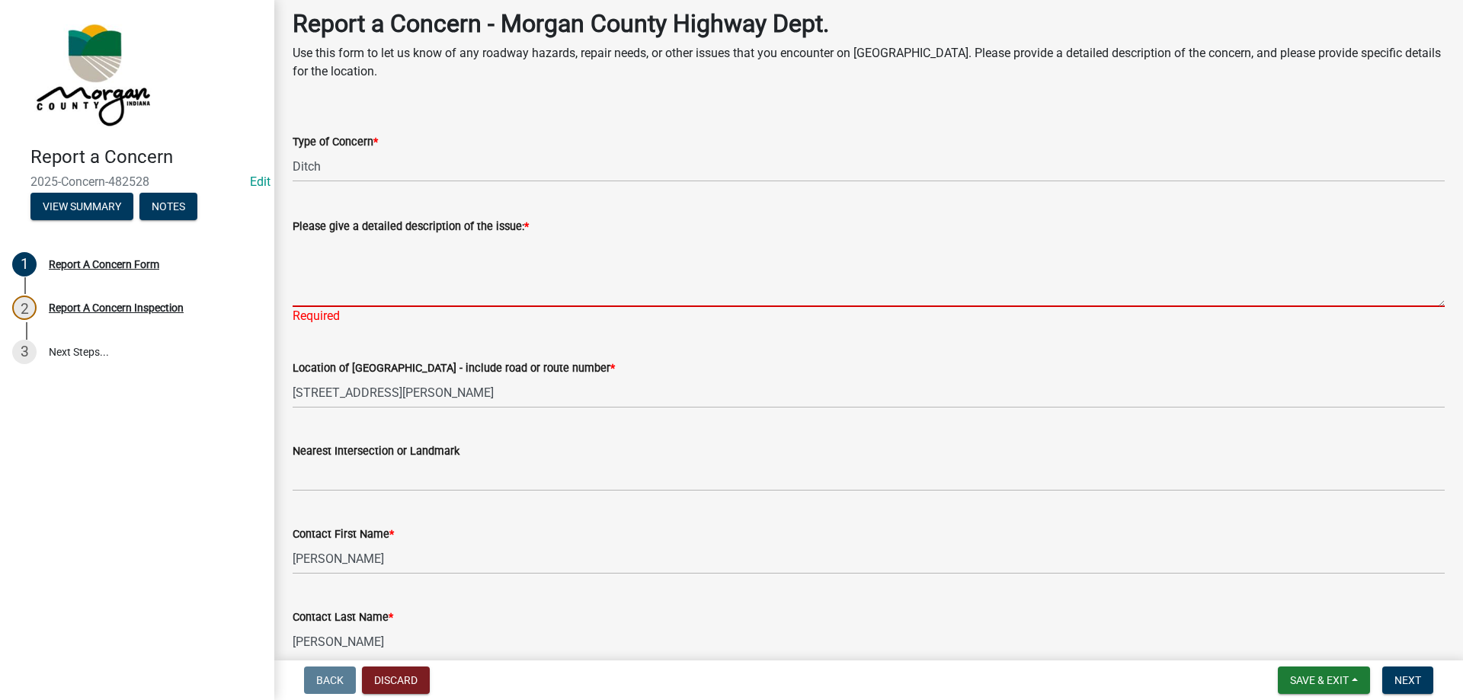
click at [405, 257] on textarea "Please give a detailed description of the issue: *" at bounding box center [869, 271] width 1152 height 72
click at [357, 267] on textarea "Please give a detailed description of the issue: *" at bounding box center [869, 271] width 1152 height 72
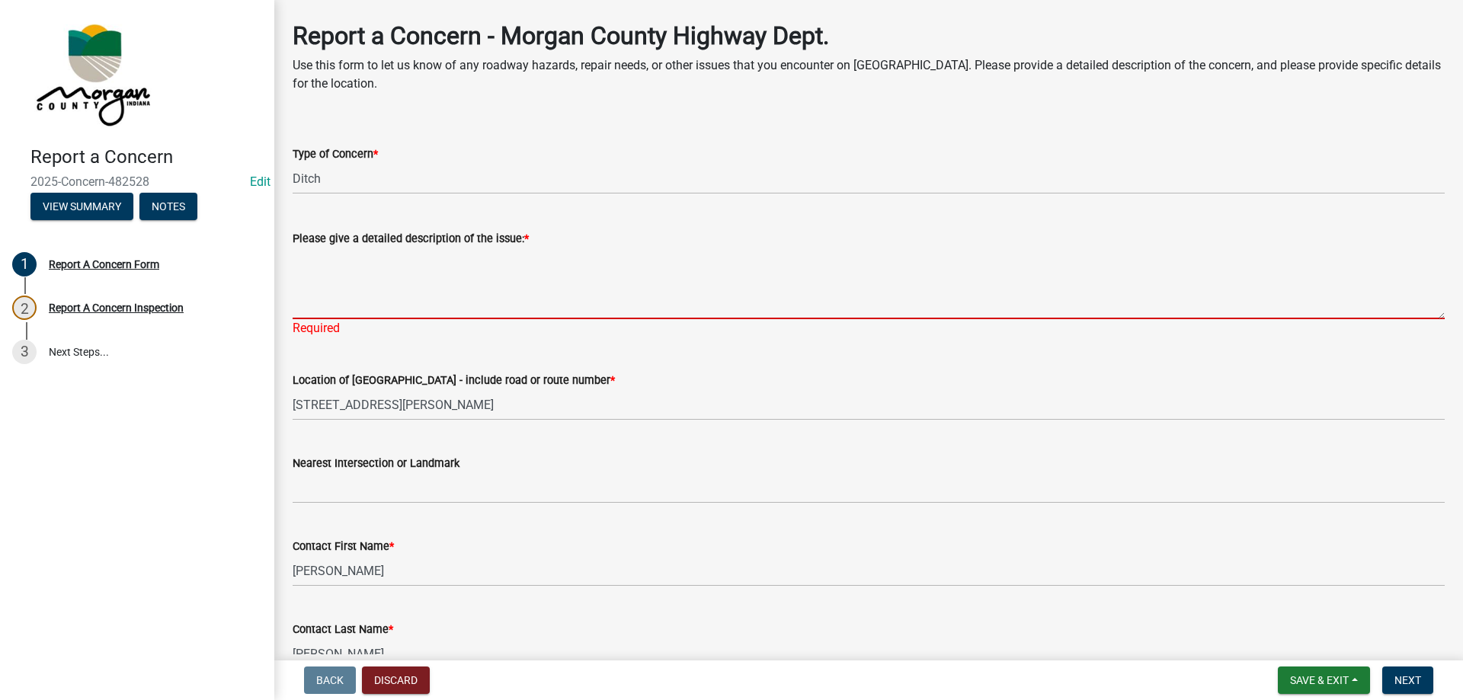
scroll to position [0, 0]
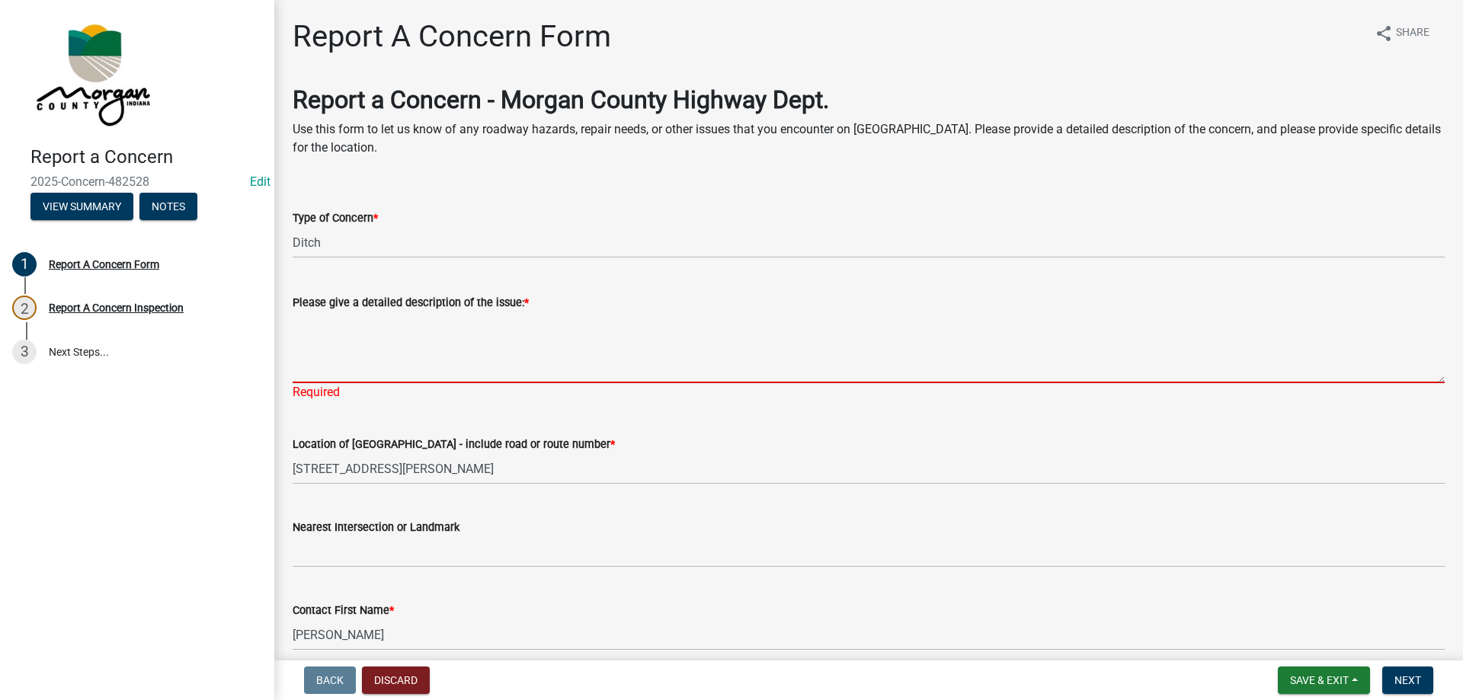
click at [392, 341] on textarea "Please give a detailed description of the issue: *" at bounding box center [869, 348] width 1152 height 72
type textarea "D"
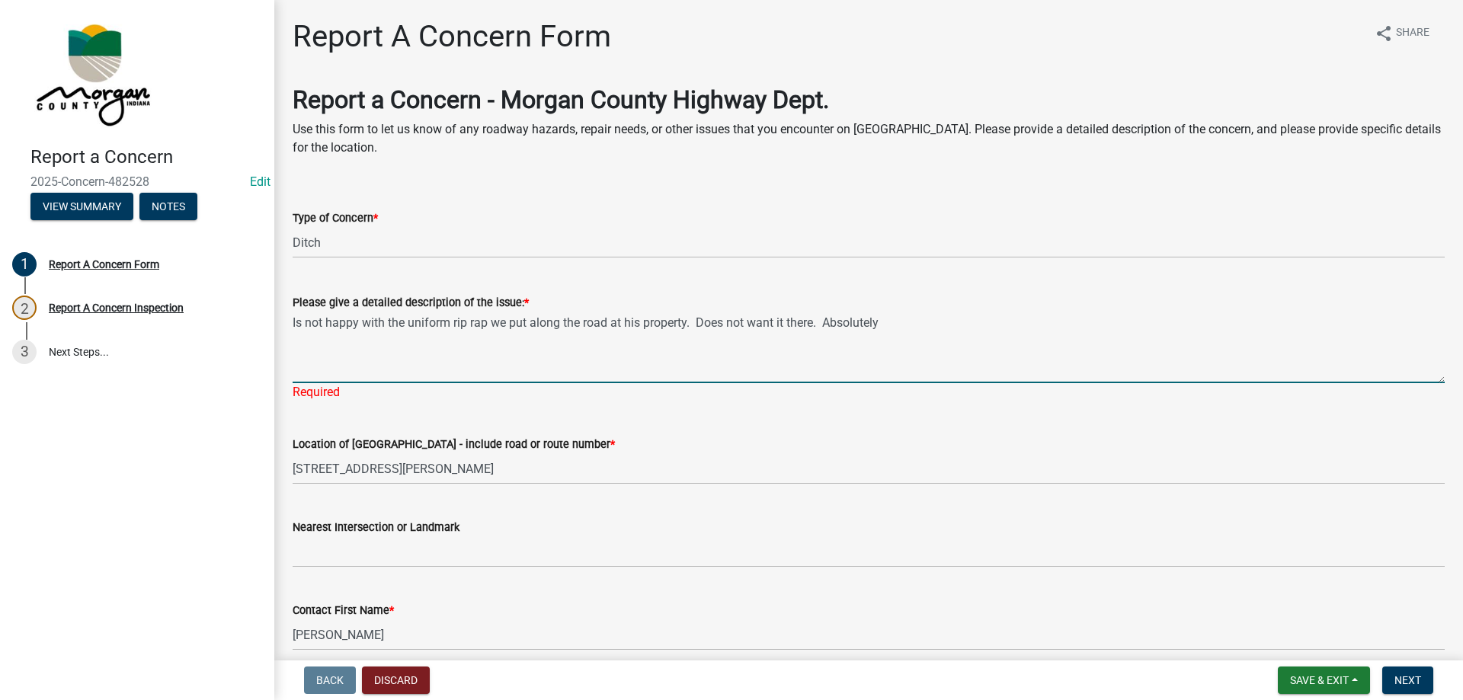
click at [967, 313] on textarea "Is not happy with the uniform rip rap we put along the road at his property. Do…" at bounding box center [869, 348] width 1152 height 72
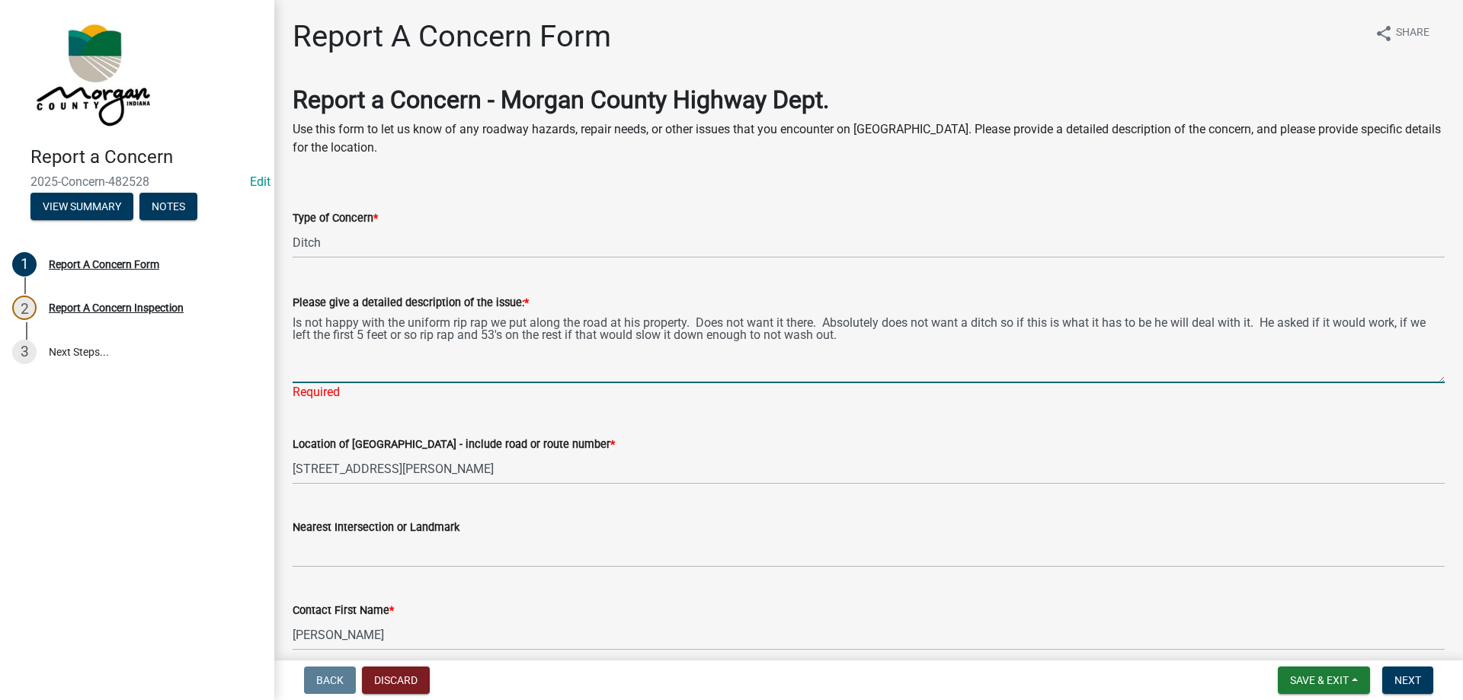
click at [1000, 321] on textarea "Is not happy with the uniform rip rap we put along the road at his property. Do…" at bounding box center [869, 348] width 1152 height 72
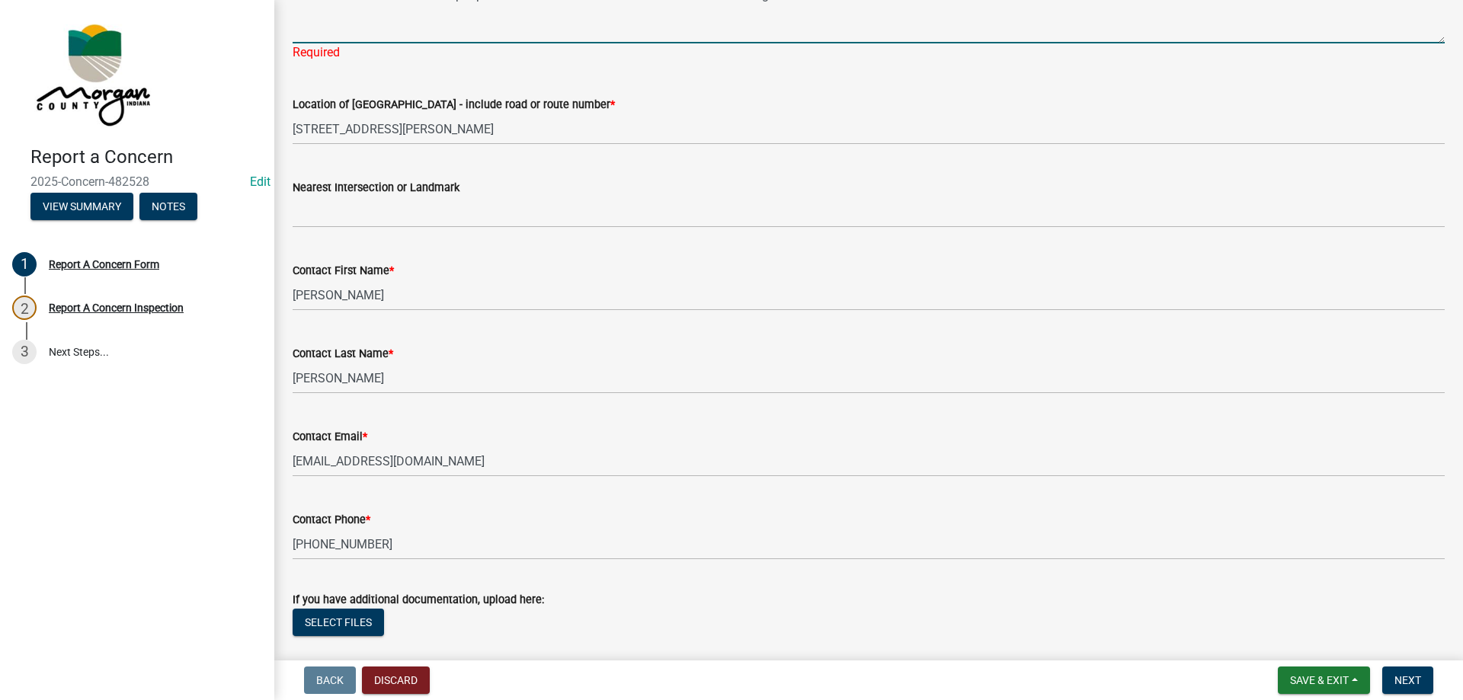
scroll to position [305, 0]
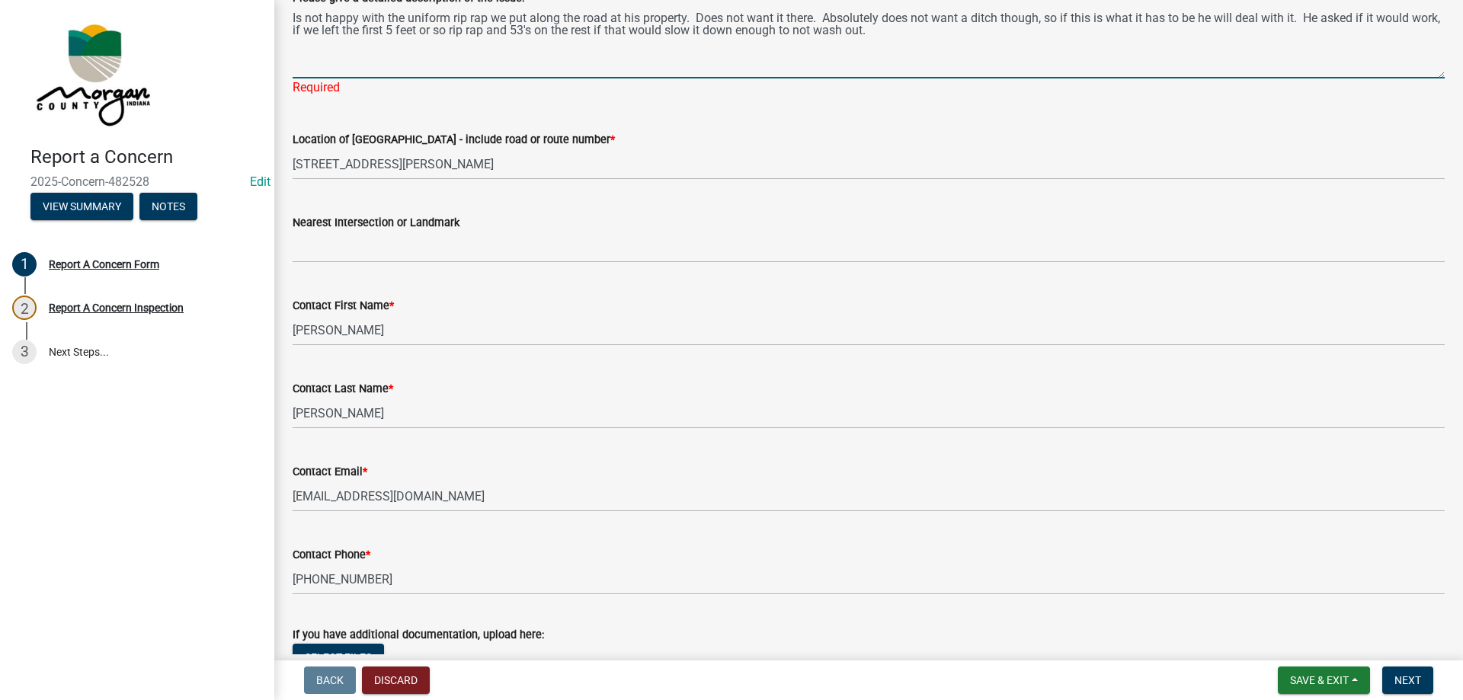
type textarea "Is not happy with the uniform rip rap we put along the road at his property. Do…"
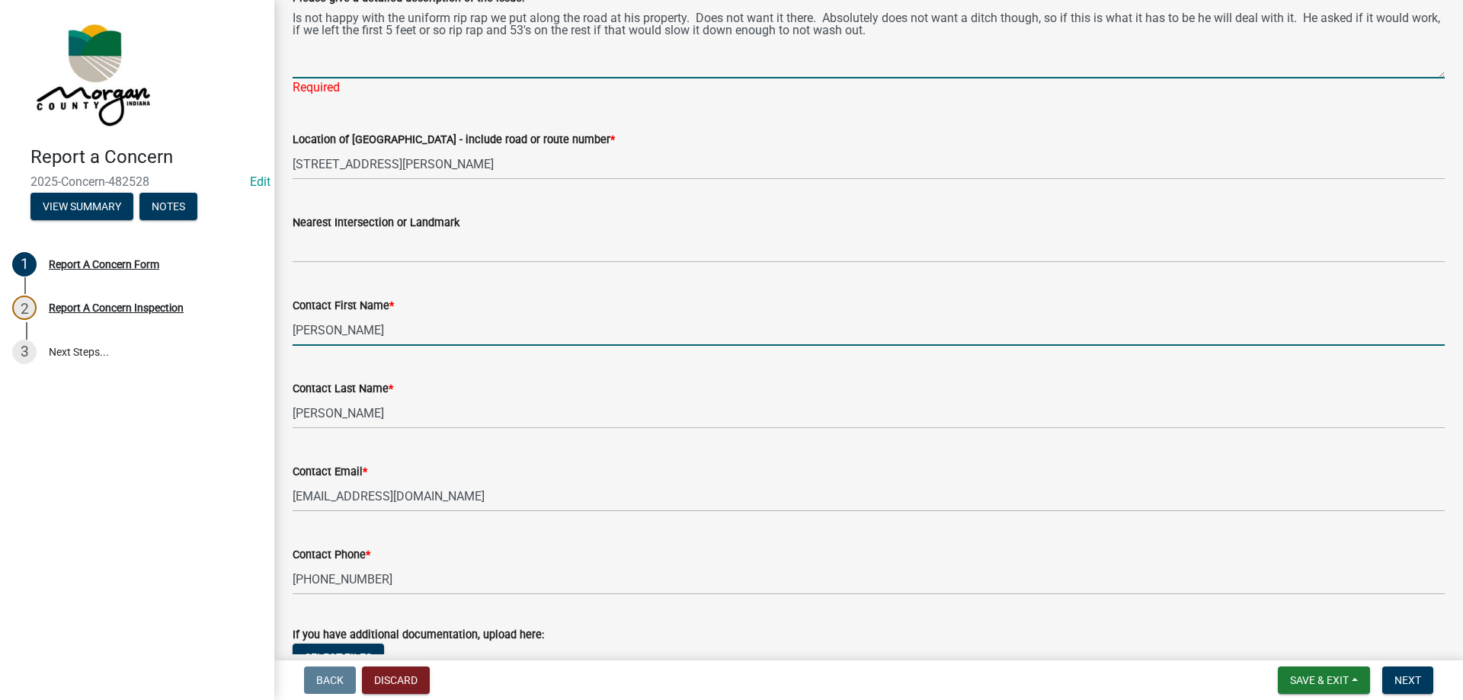
click at [343, 333] on wm-data-entity-input "Contact First Name * Leland" at bounding box center [869, 316] width 1152 height 83
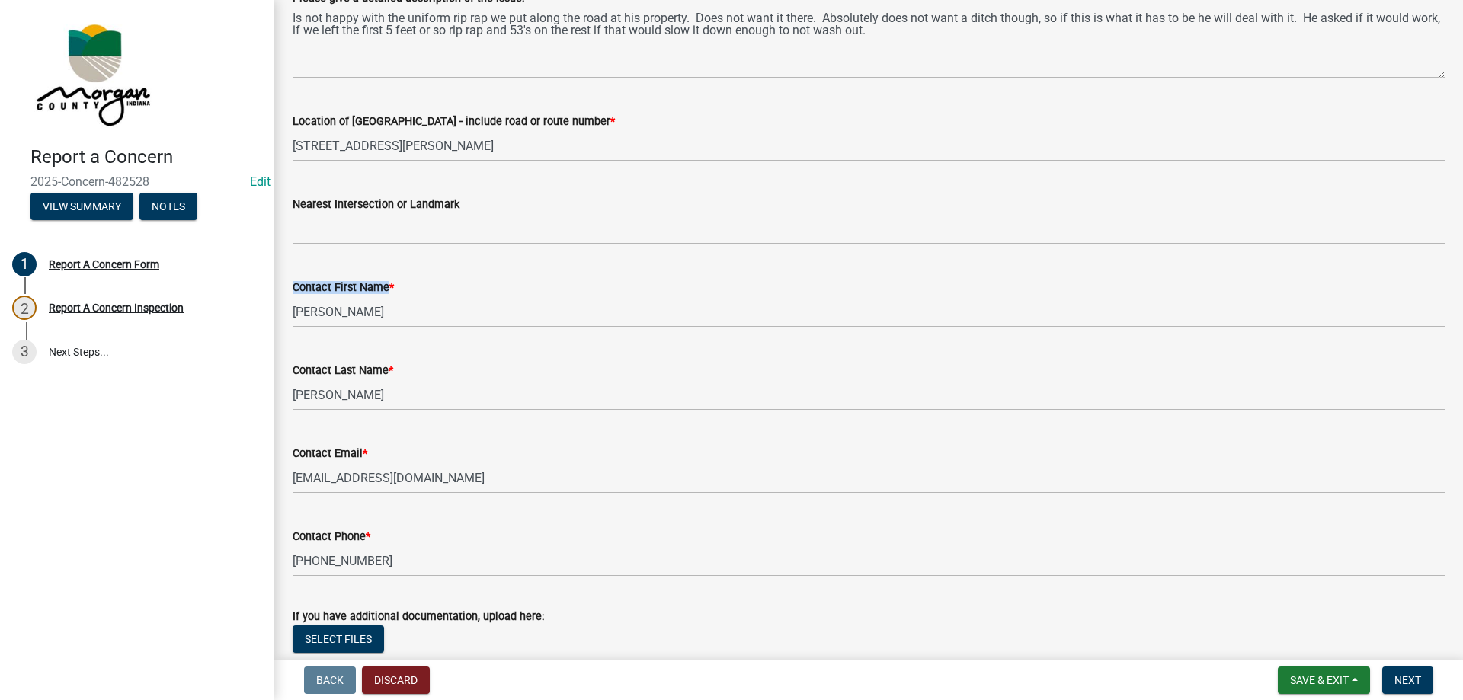
click at [343, 333] on wm-data-entity-input "Contact First Name * Leland" at bounding box center [869, 298] width 1152 height 83
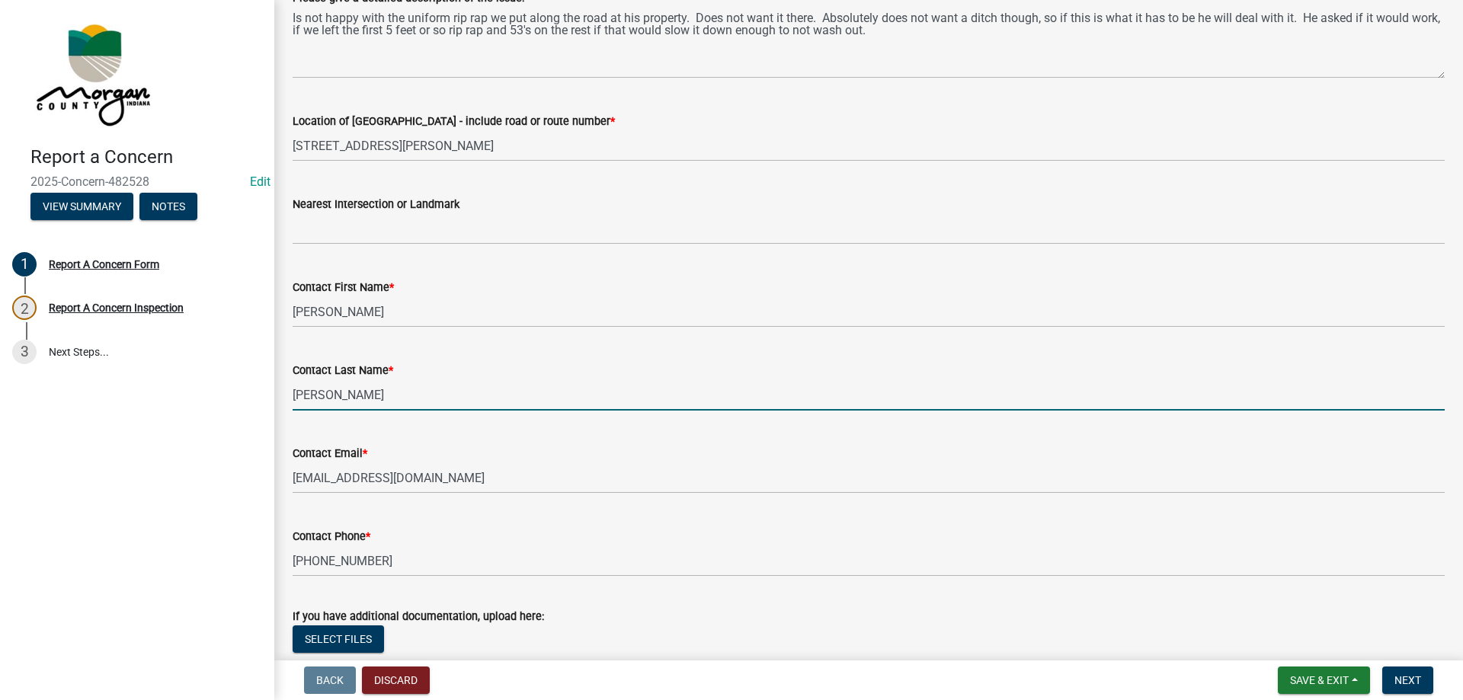
click at [347, 396] on input "Kinnett" at bounding box center [869, 394] width 1152 height 31
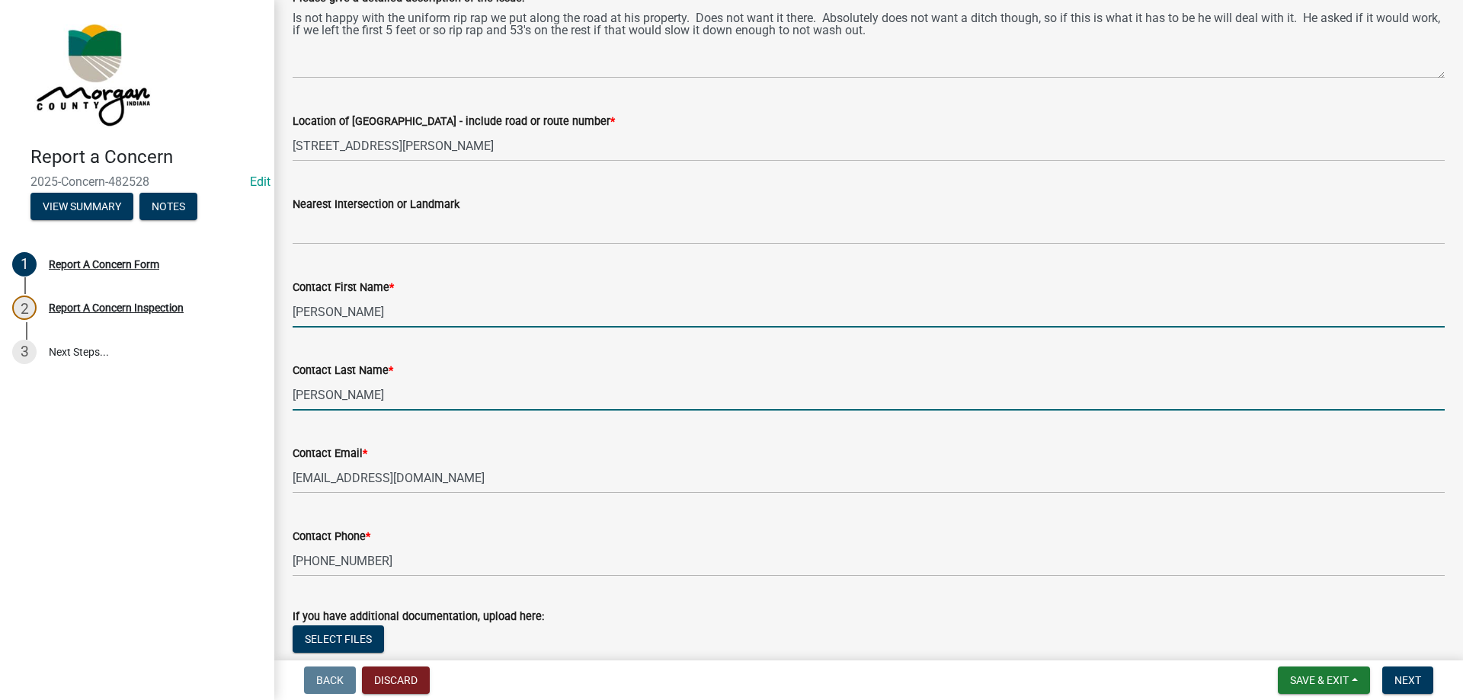
click at [336, 311] on input "Leland" at bounding box center [869, 311] width 1152 height 31
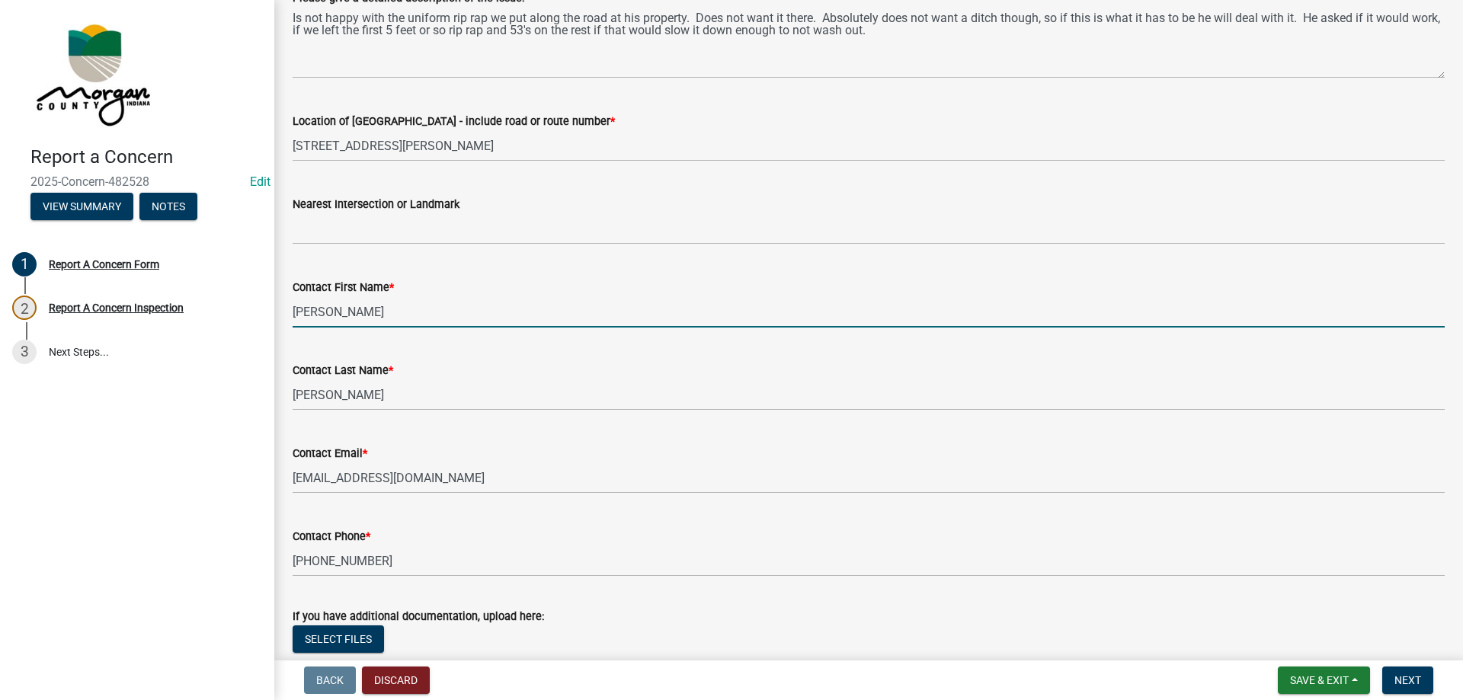
click at [336, 311] on input "Leland" at bounding box center [869, 311] width 1152 height 31
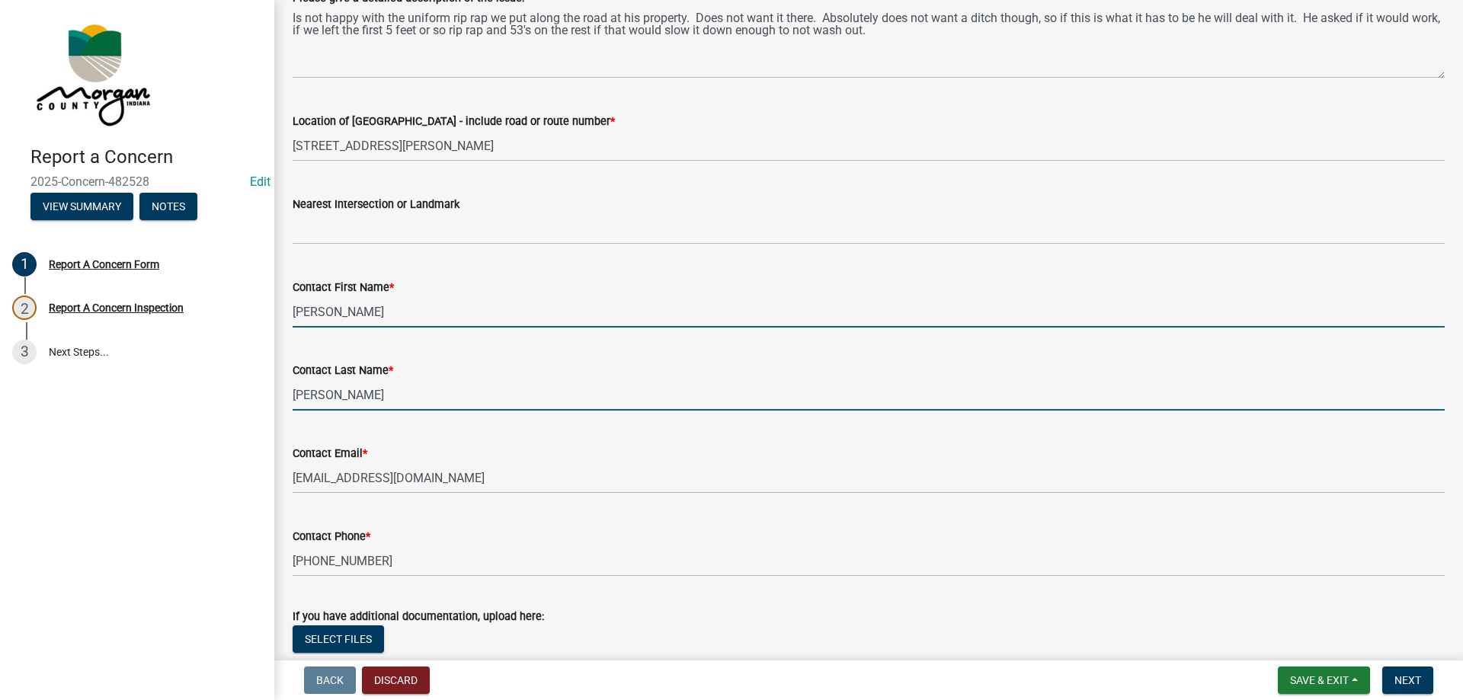
click at [347, 403] on input "Kinnett" at bounding box center [869, 394] width 1152 height 31
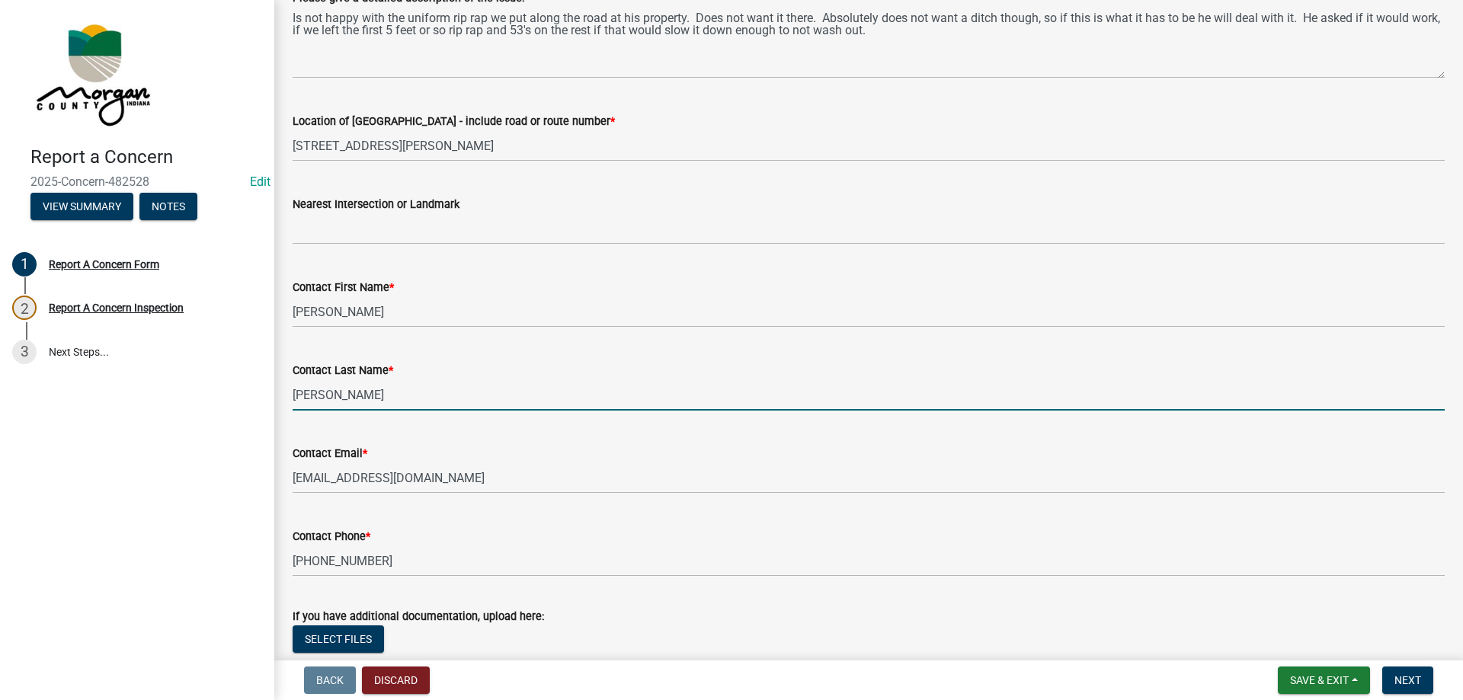
click at [347, 403] on input "Kinnett" at bounding box center [869, 394] width 1152 height 31
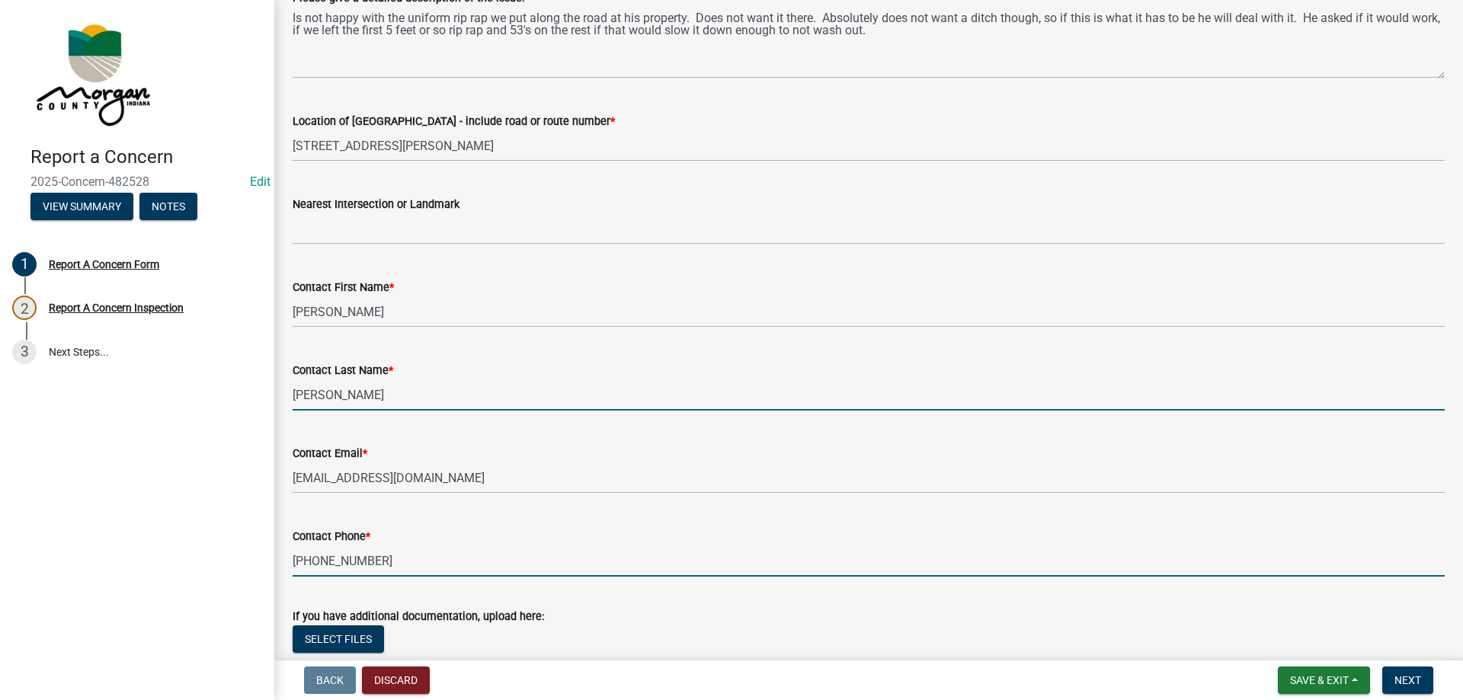
click at [375, 558] on input "317-281-4443" at bounding box center [869, 560] width 1152 height 31
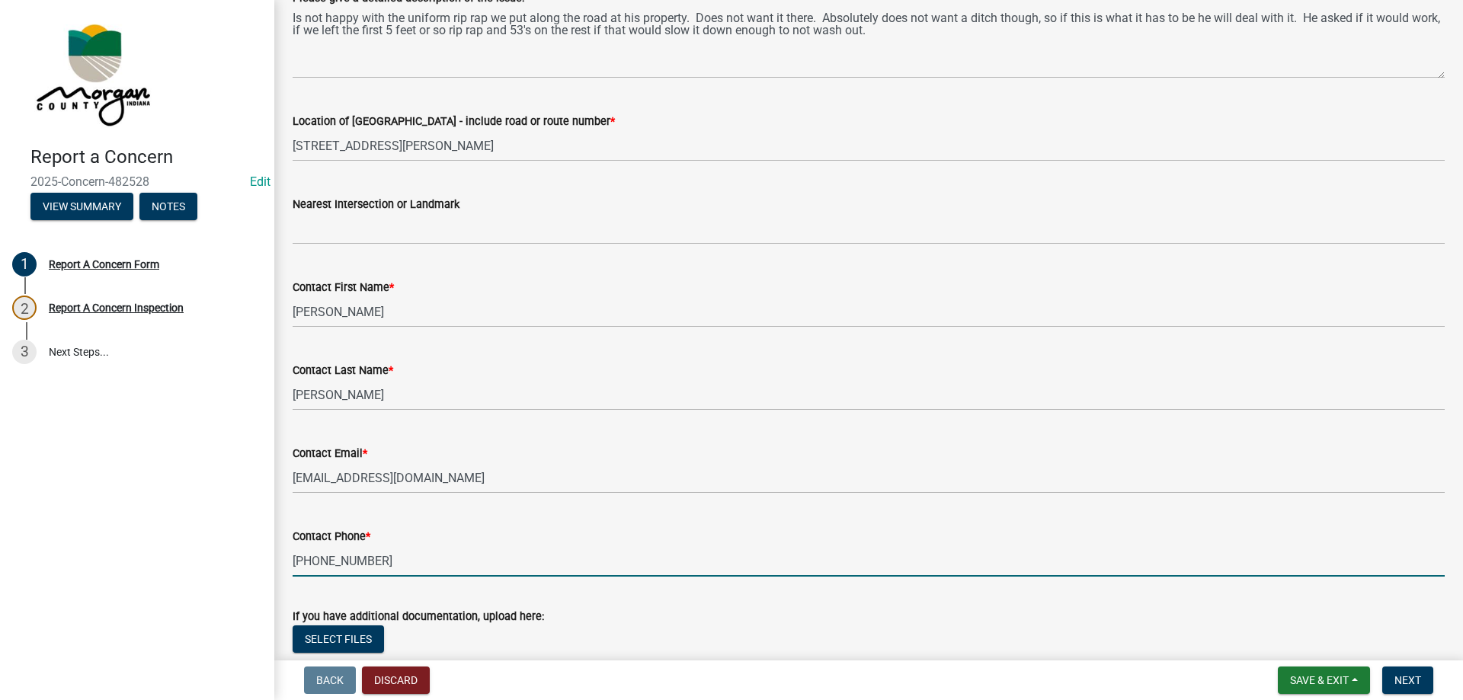
click at [375, 558] on input "317-281-4443" at bounding box center [869, 560] width 1152 height 31
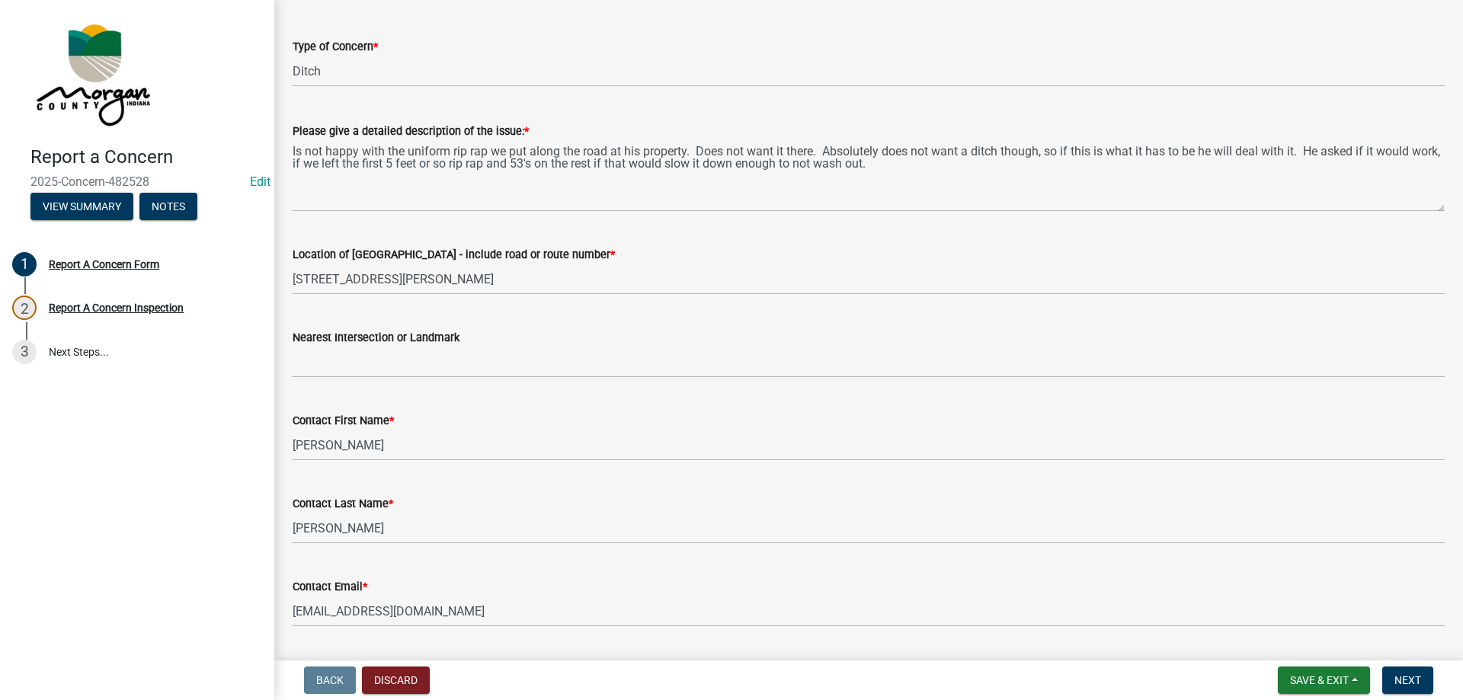
scroll to position [152, 0]
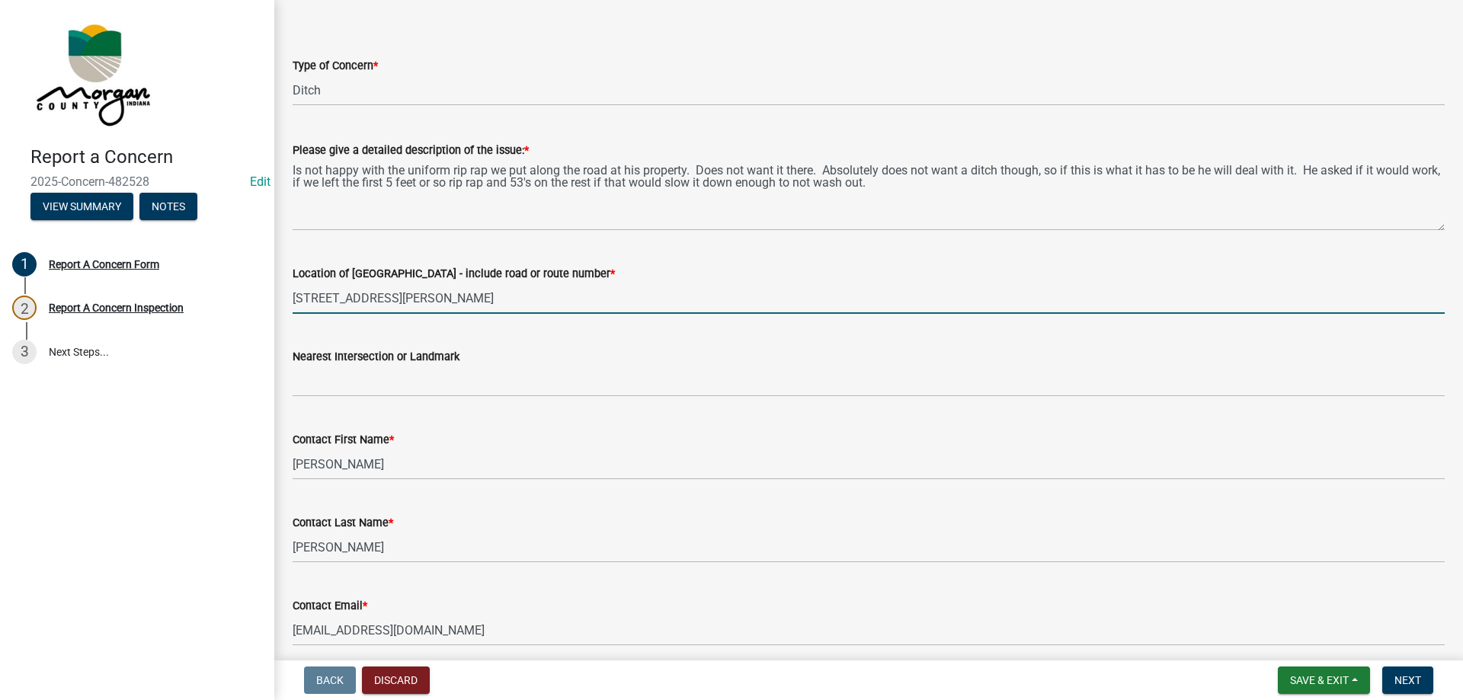
click at [376, 299] on input "1207 Bunker Hill Rd" at bounding box center [869, 298] width 1152 height 31
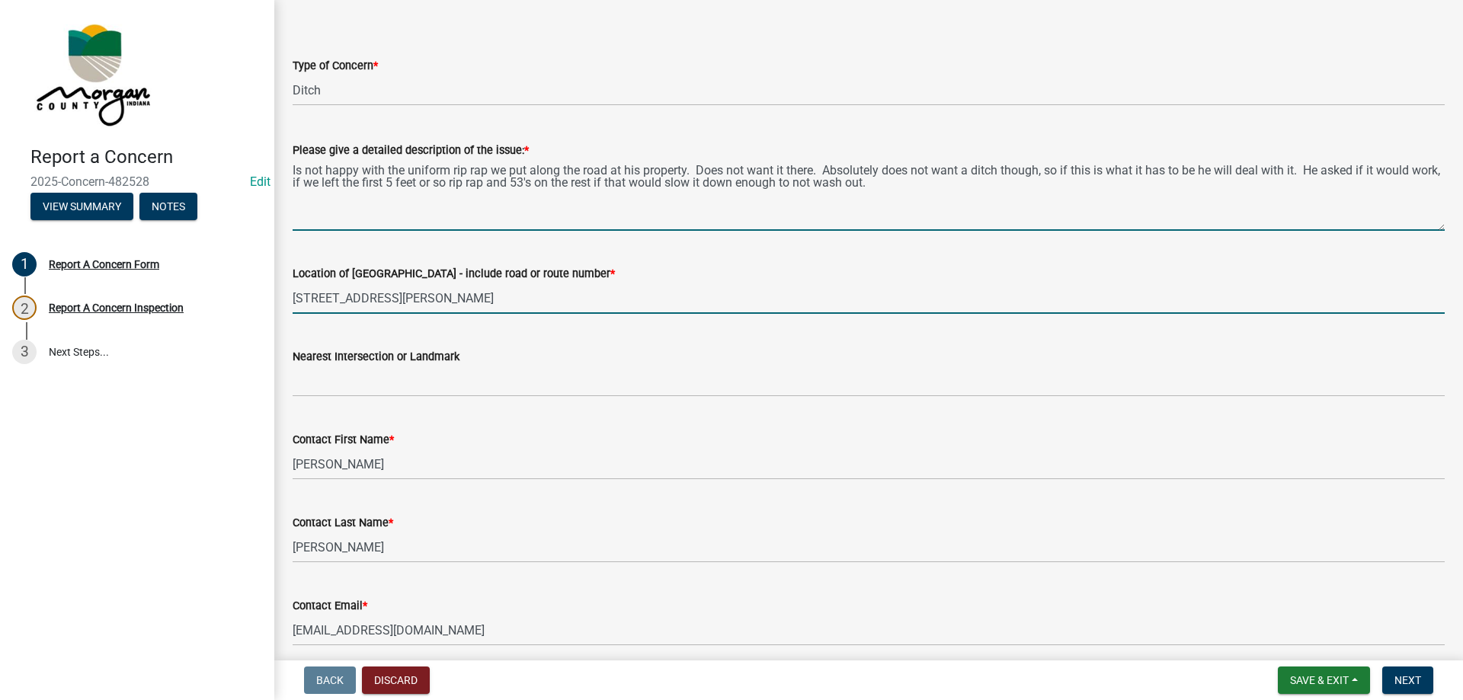
click at [398, 179] on textarea "Is not happy with the uniform rip rap we put along the road at his property. Do…" at bounding box center [869, 195] width 1152 height 72
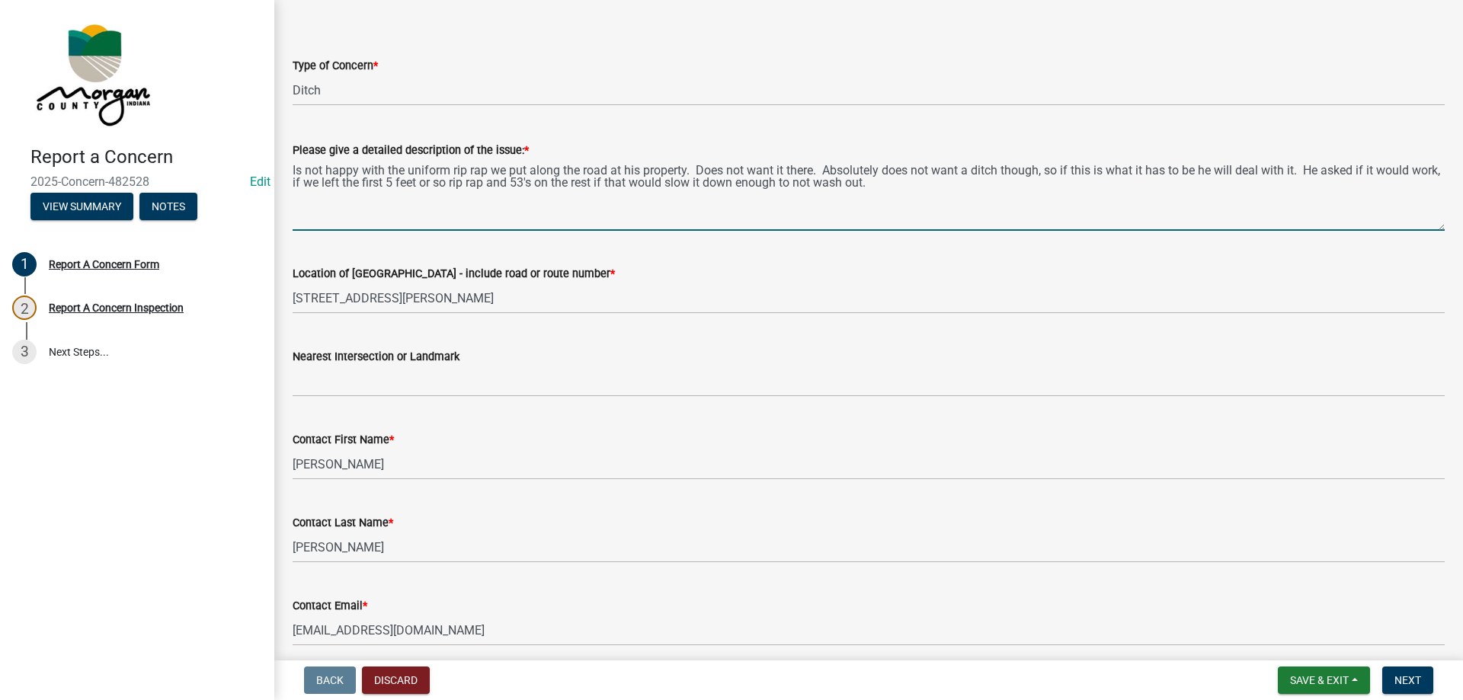
click at [398, 179] on textarea "Is not happy with the uniform rip rap we put along the road at his property. Do…" at bounding box center [869, 195] width 1152 height 72
click at [907, 192] on textarea "Is not happy with the uniform rip rap we put along the road at his property. Do…" at bounding box center [869, 195] width 1152 height 72
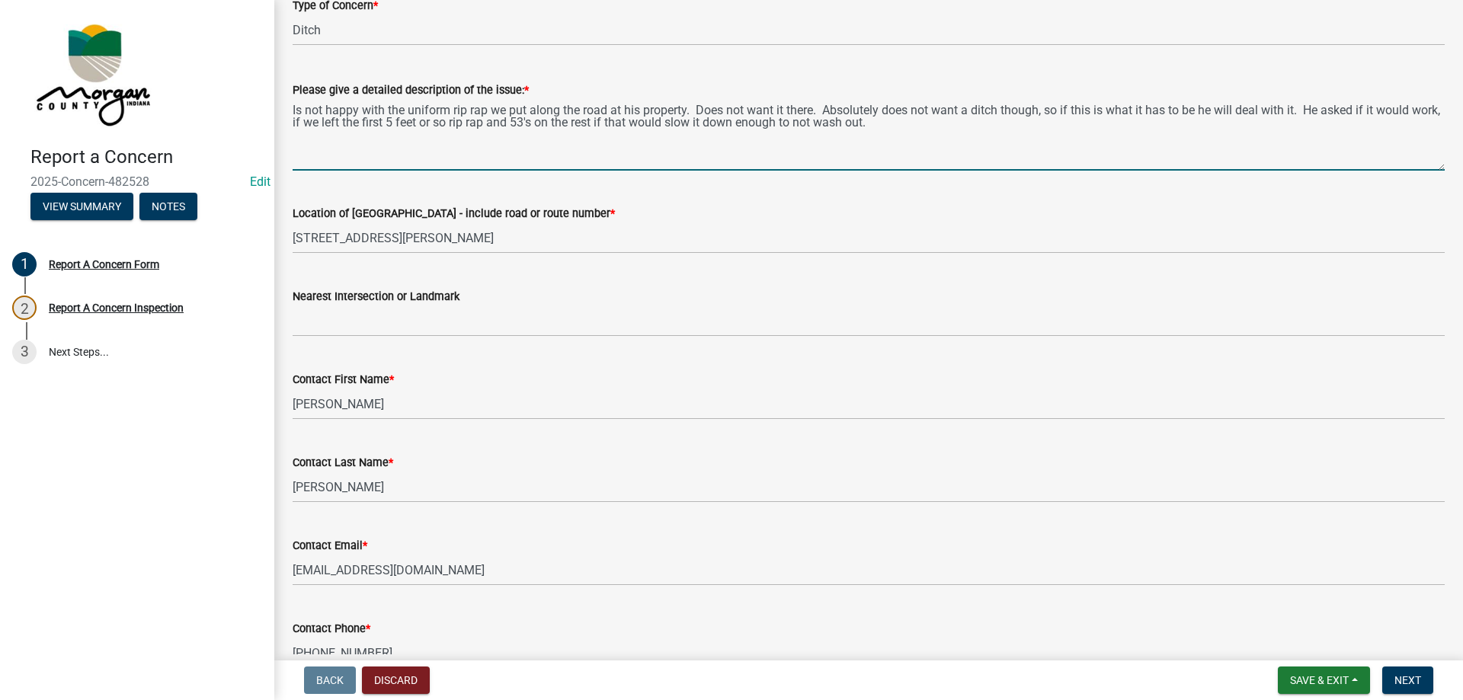
scroll to position [305, 0]
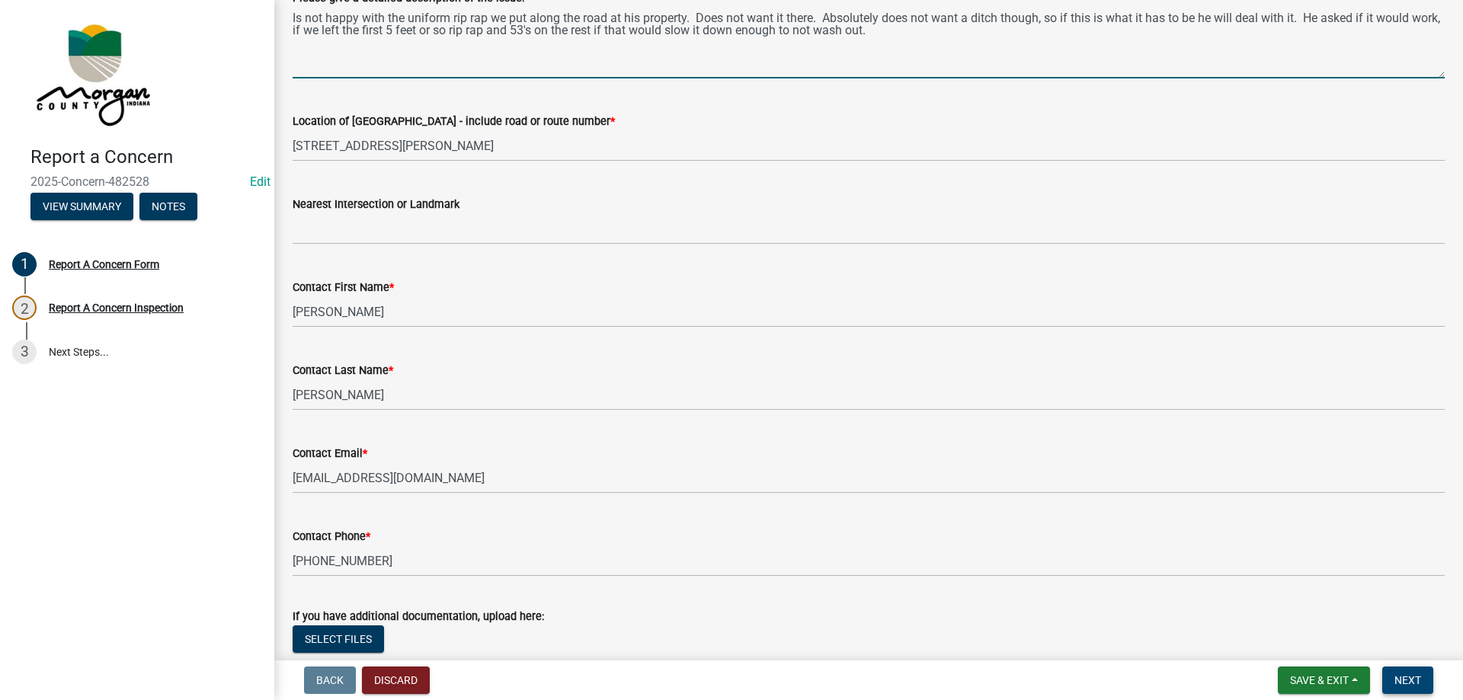
click at [1412, 676] on span "Next" at bounding box center [1407, 680] width 27 height 12
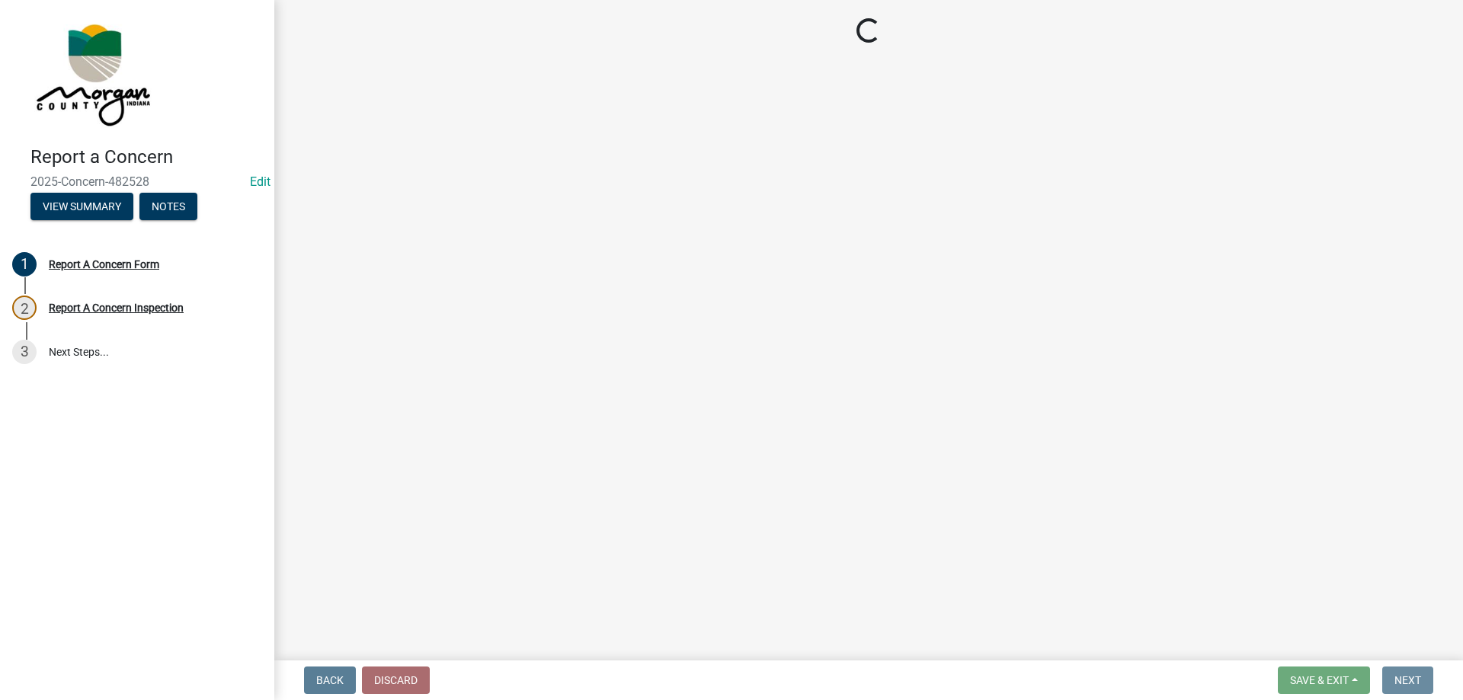
scroll to position [0, 0]
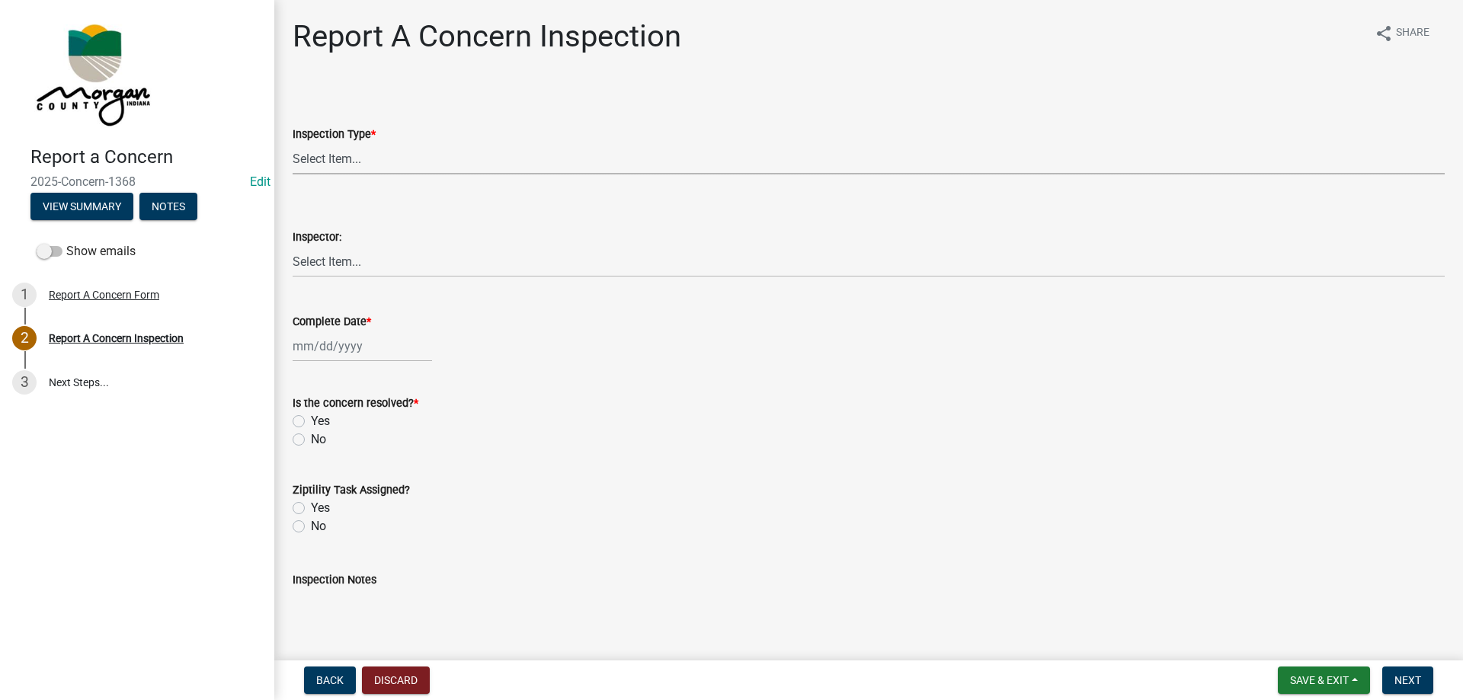
click at [341, 155] on select "Select Item... Pot Hole Patching Ditch Tree Sign Mowing Culvert Other" at bounding box center [869, 158] width 1152 height 31
click at [293, 143] on select "Select Item... Pot Hole Patching Ditch Tree Sign Mowing Culvert Other" at bounding box center [869, 158] width 1152 height 31
select select "f58357d3-2fcc-42b6-bd16-bc1d6cecba7a"
click at [335, 248] on select "Select Item... [PERSON_NAME] [PERSON_NAME] [PERSON_NAME] [PERSON_NAME] [PERSON_…" at bounding box center [869, 261] width 1152 height 31
click at [293, 246] on select "Select Item... [PERSON_NAME] [PERSON_NAME] [PERSON_NAME] [PERSON_NAME] [PERSON_…" at bounding box center [869, 261] width 1152 height 31
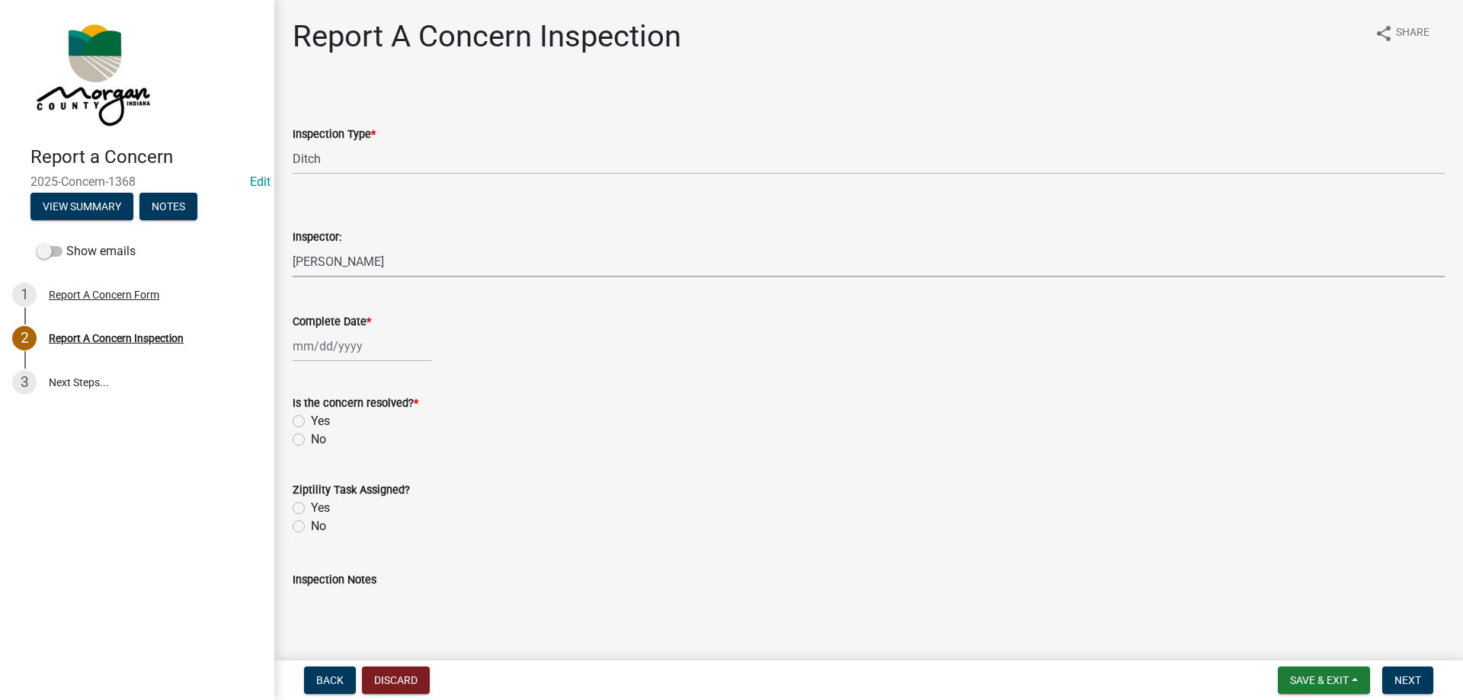
select select "8bda91b2-ac7b-41e2-ae5b-cef6dd645a83"
select select "9"
select select "2025"
click at [325, 341] on div "Jan Feb Mar Apr May Jun Jul Aug Sep Oct Nov Dec 1525 1526 1527 1528 1529 1530 1…" at bounding box center [362, 346] width 139 height 31
click at [331, 498] on div "23" at bounding box center [332, 500] width 24 height 24
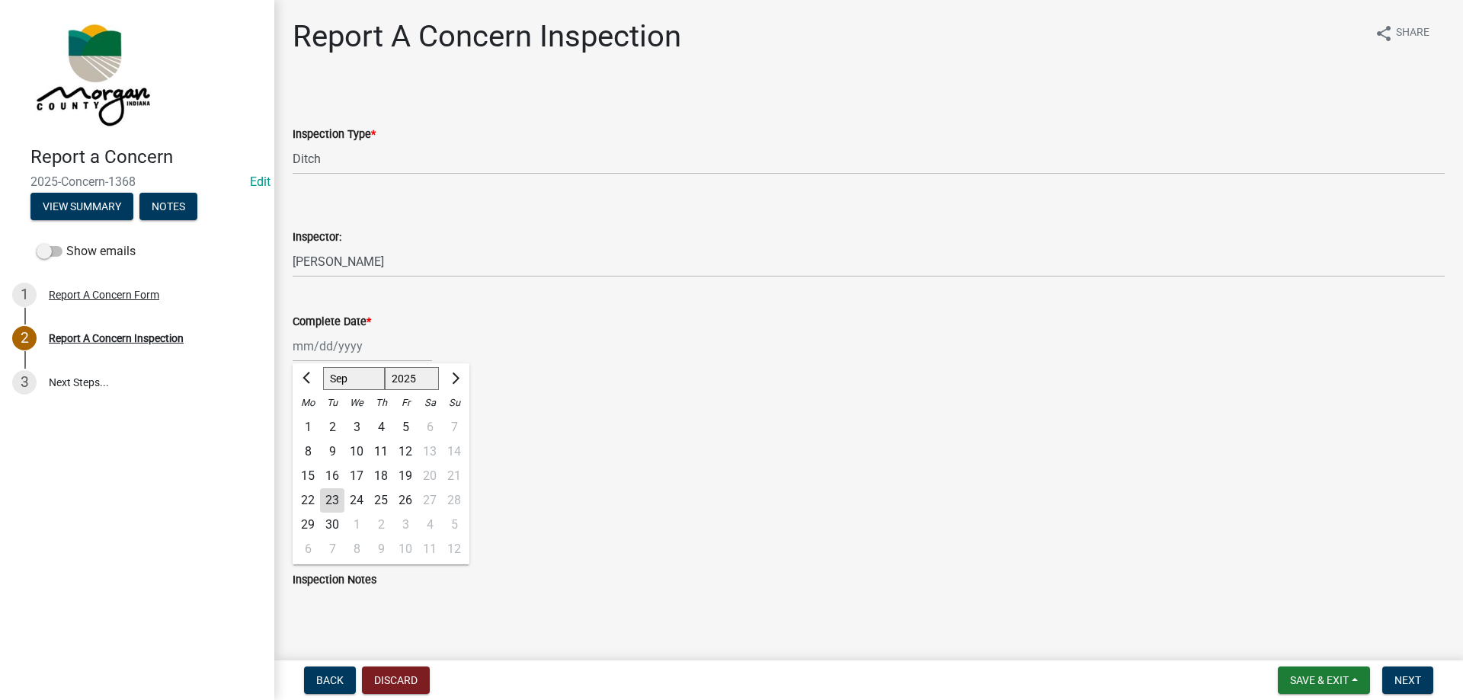
type input "[DATE]"
click at [311, 424] on label "Yes" at bounding box center [320, 421] width 19 height 18
click at [311, 422] on input "Yes" at bounding box center [316, 417] width 10 height 10
radio input "true"
click at [311, 508] on label "Yes" at bounding box center [320, 508] width 19 height 18
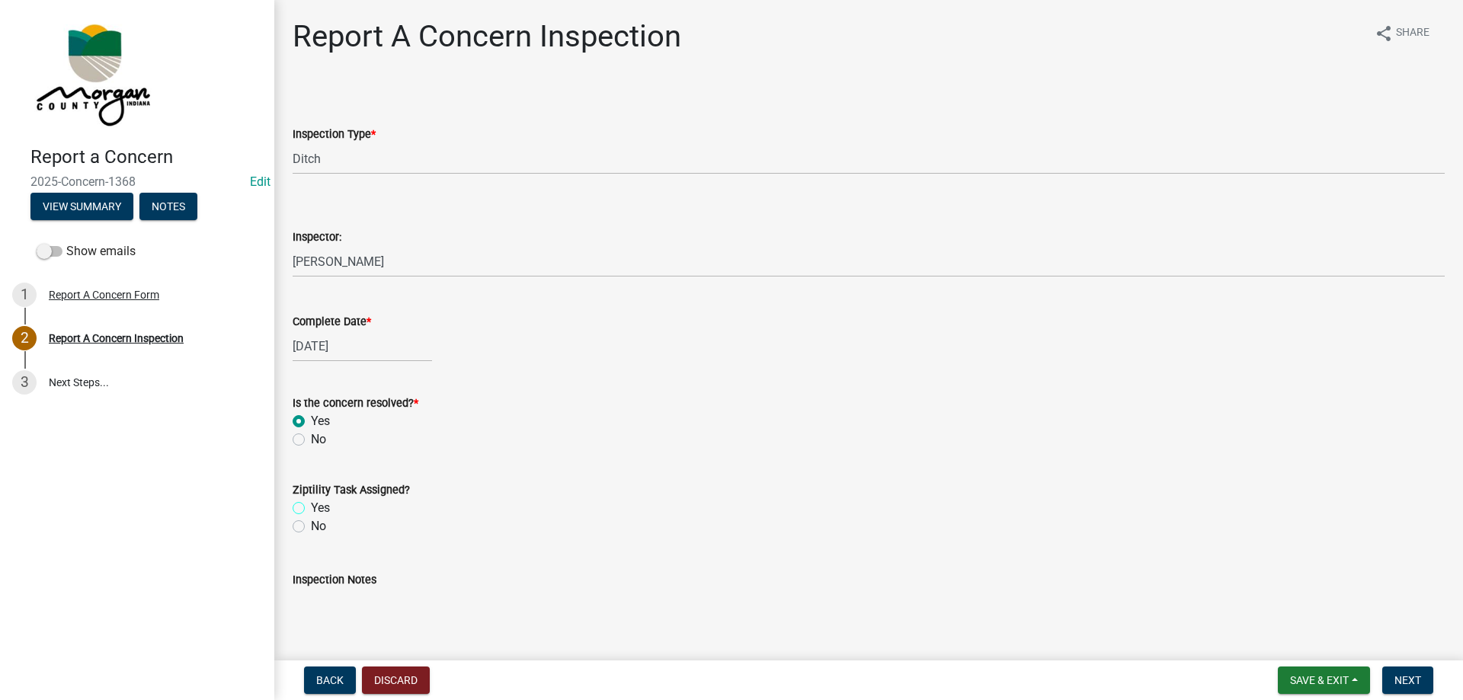
click at [311, 508] on input "Yes" at bounding box center [316, 504] width 10 height 10
radio input "true"
click at [332, 618] on textarea "Inspection Notes" at bounding box center [869, 625] width 1152 height 72
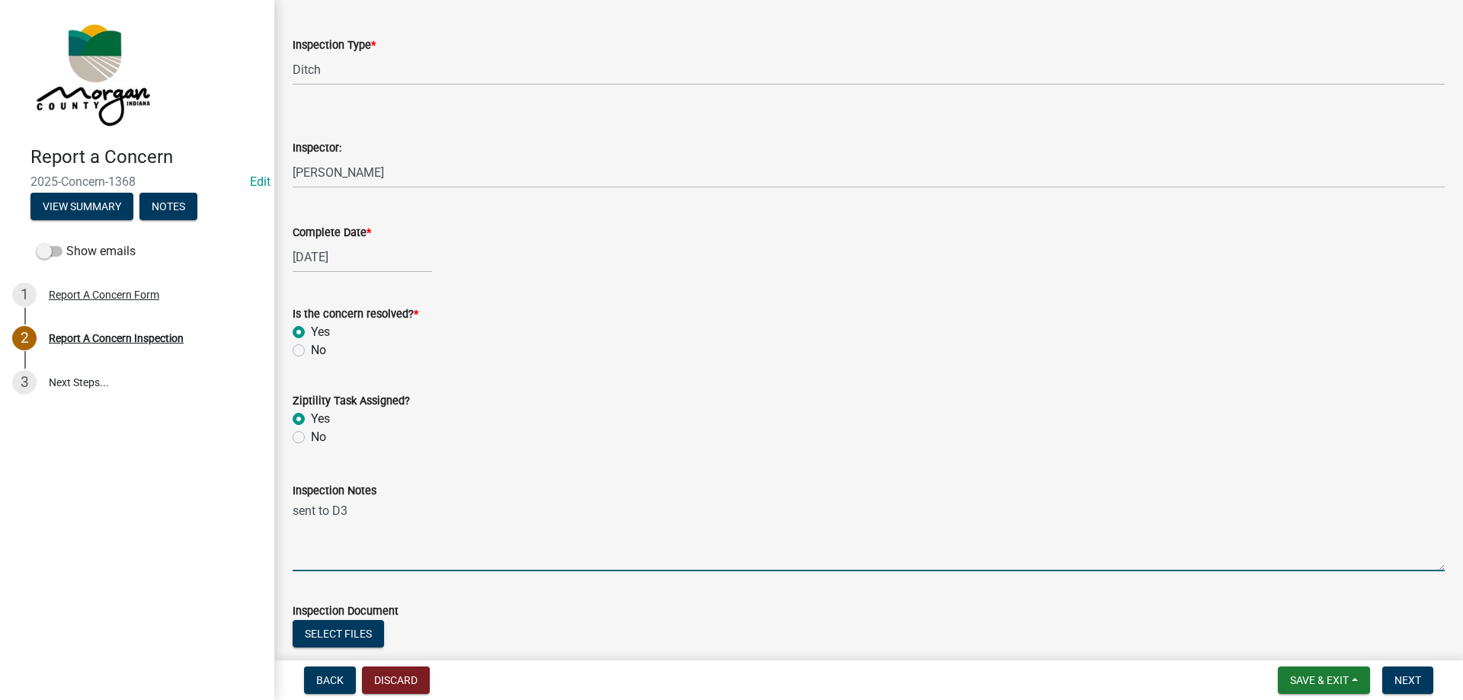
scroll to position [190, 0]
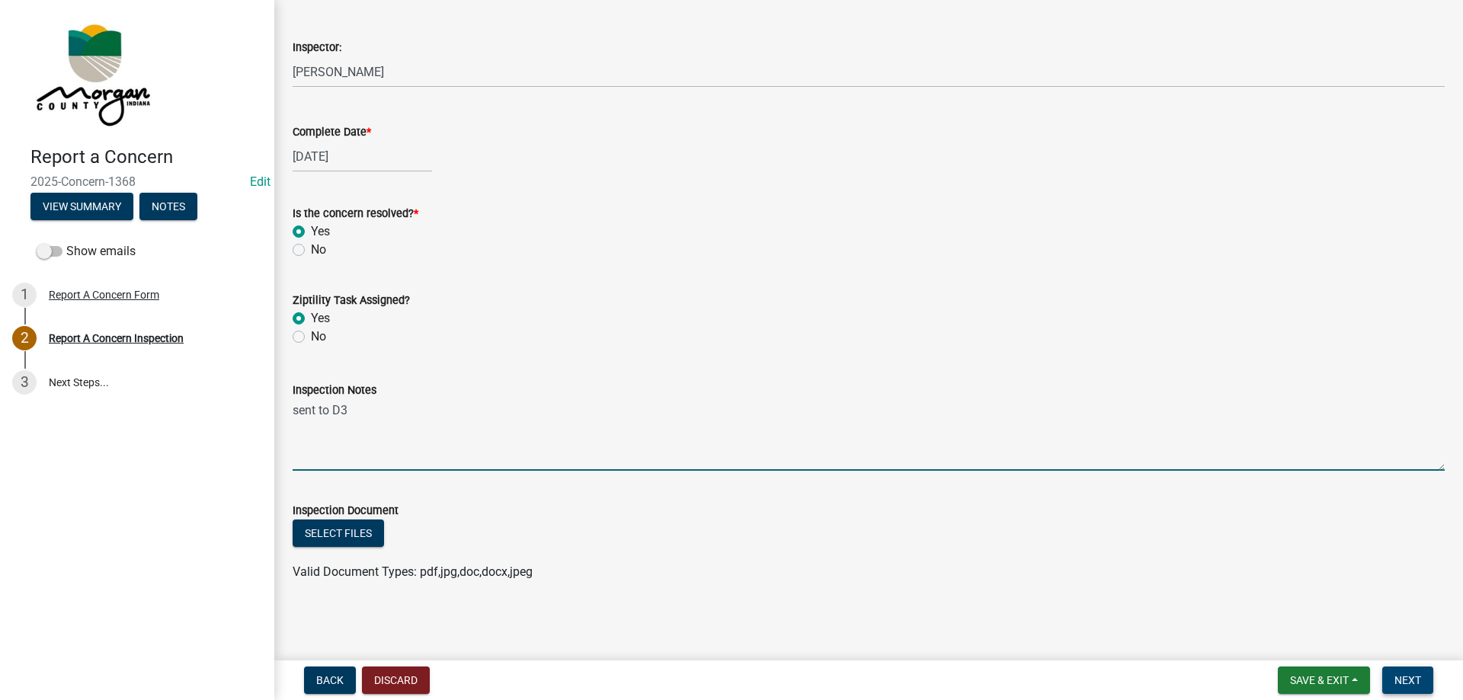
type textarea "sent to D3"
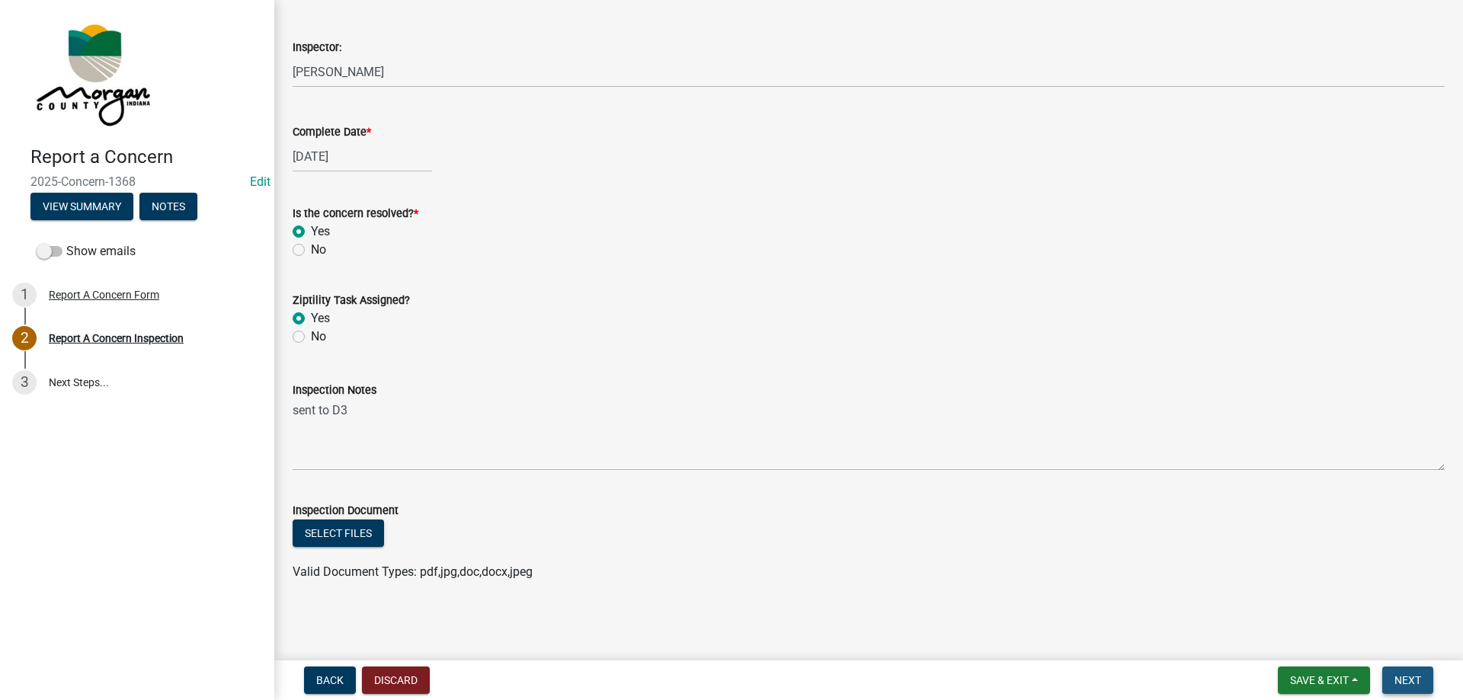
click at [1412, 682] on span "Next" at bounding box center [1407, 680] width 27 height 12
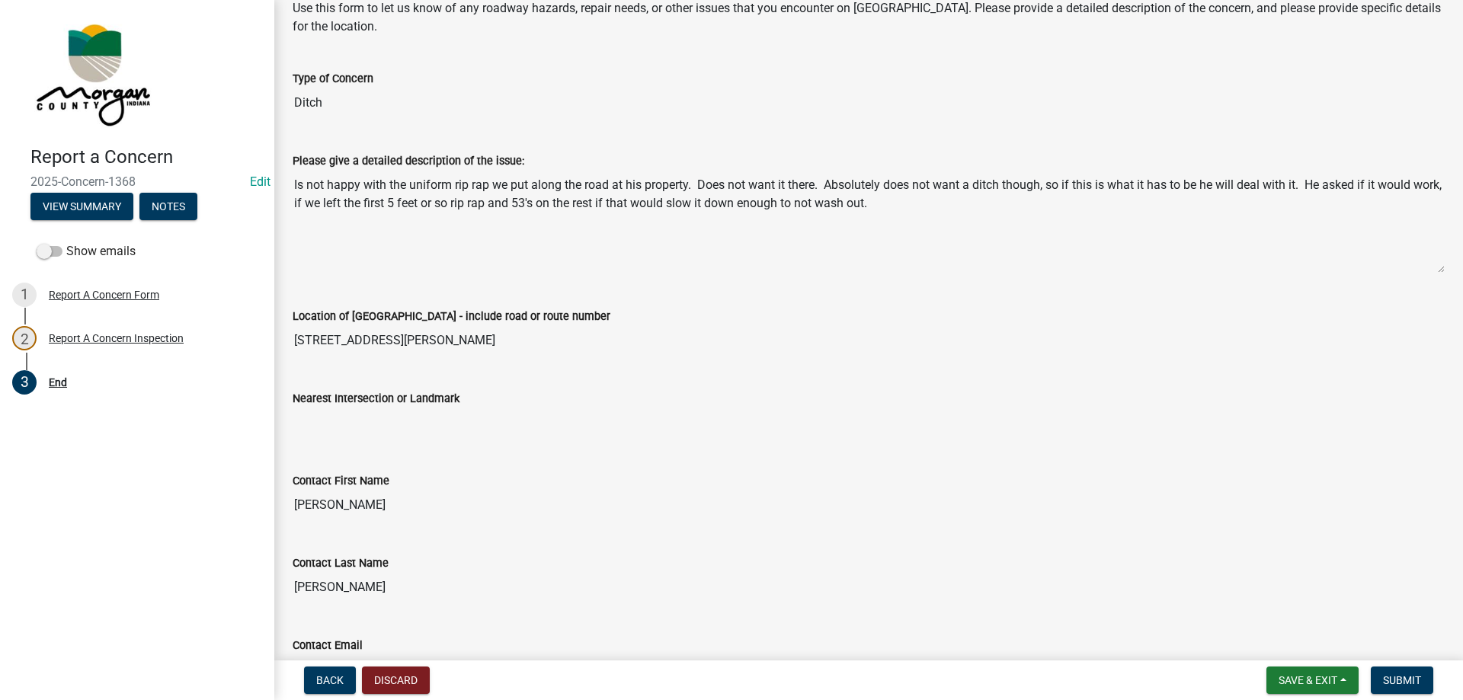
scroll to position [229, 0]
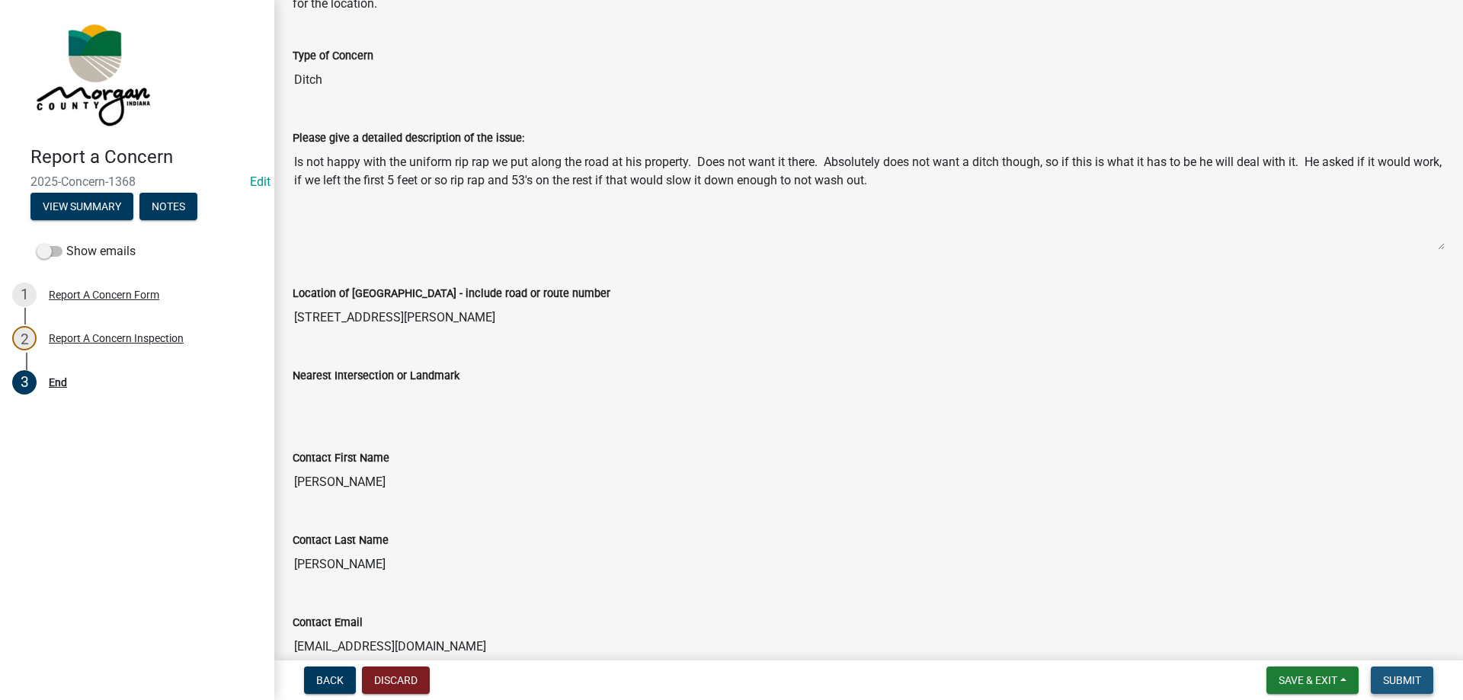
click at [1409, 683] on span "Submit" at bounding box center [1402, 680] width 38 height 12
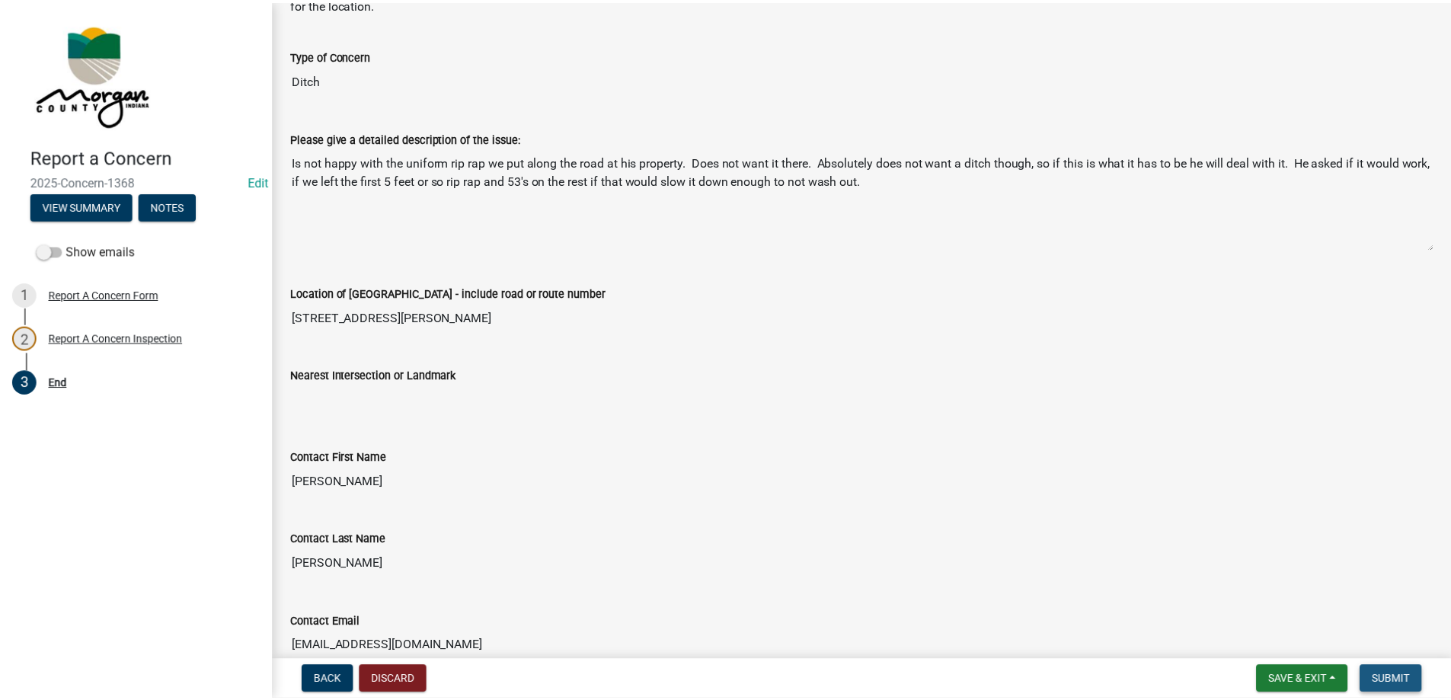
scroll to position [0, 0]
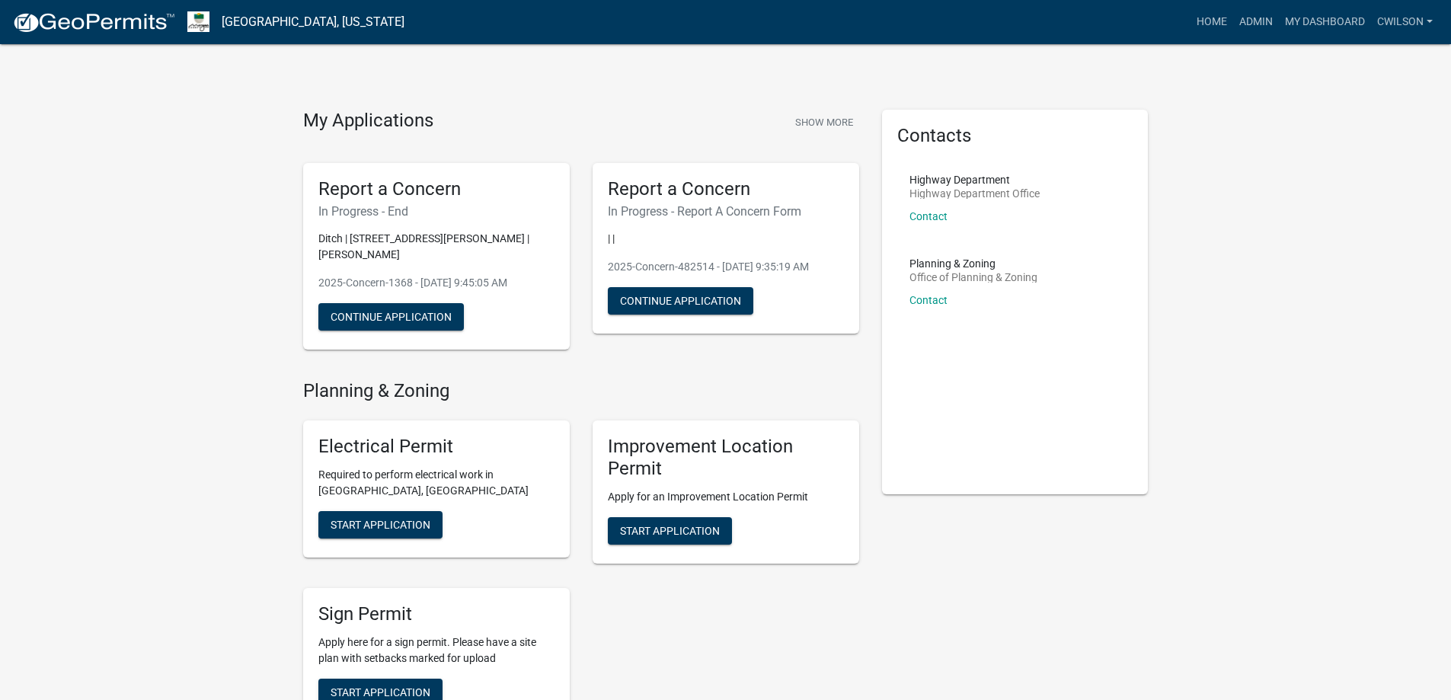
scroll to position [381, 0]
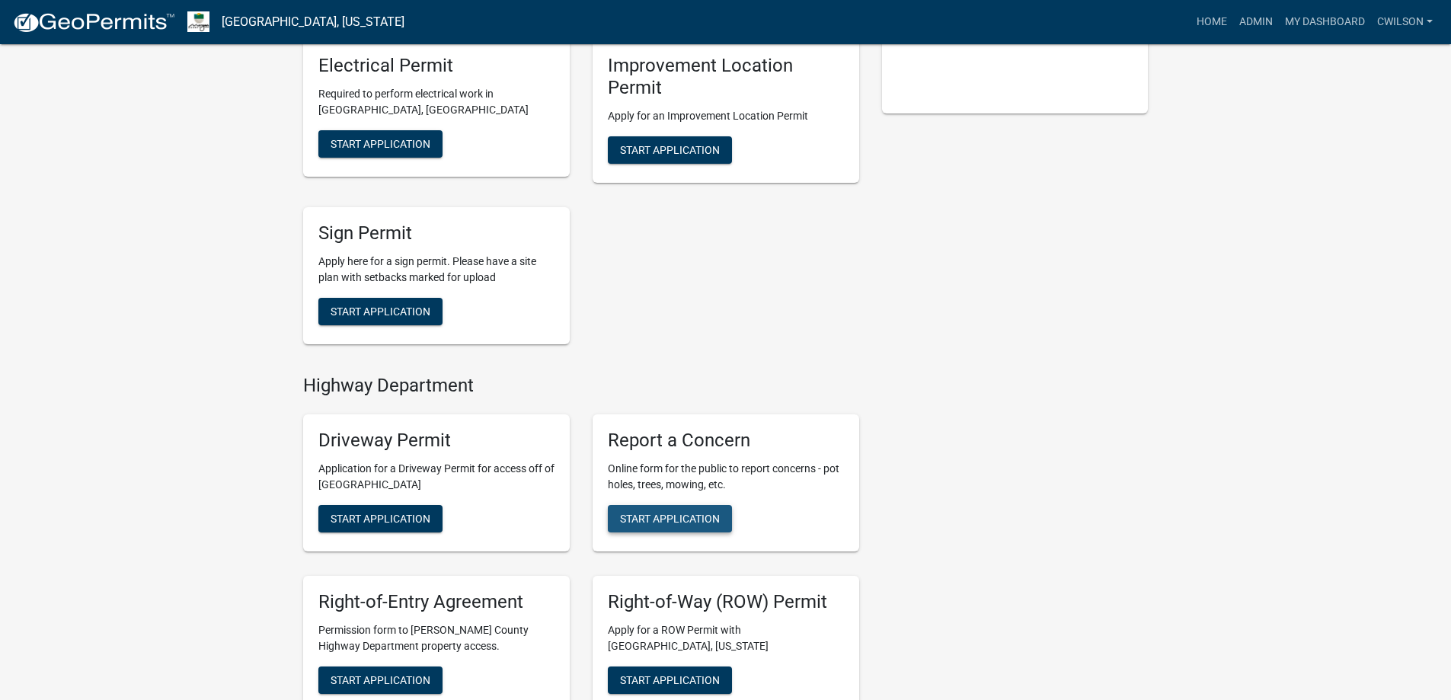
click at [689, 513] on span "Start Application" at bounding box center [670, 519] width 100 height 12
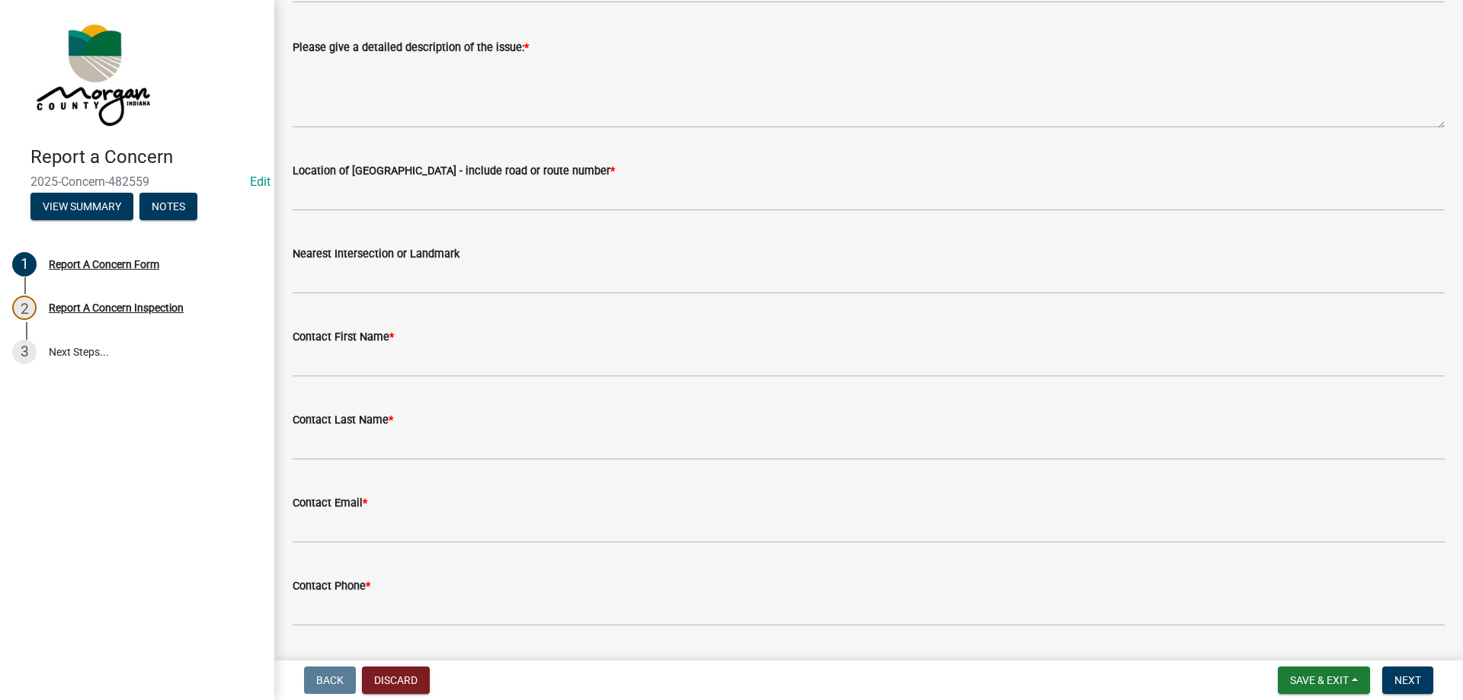
scroll to position [305, 0]
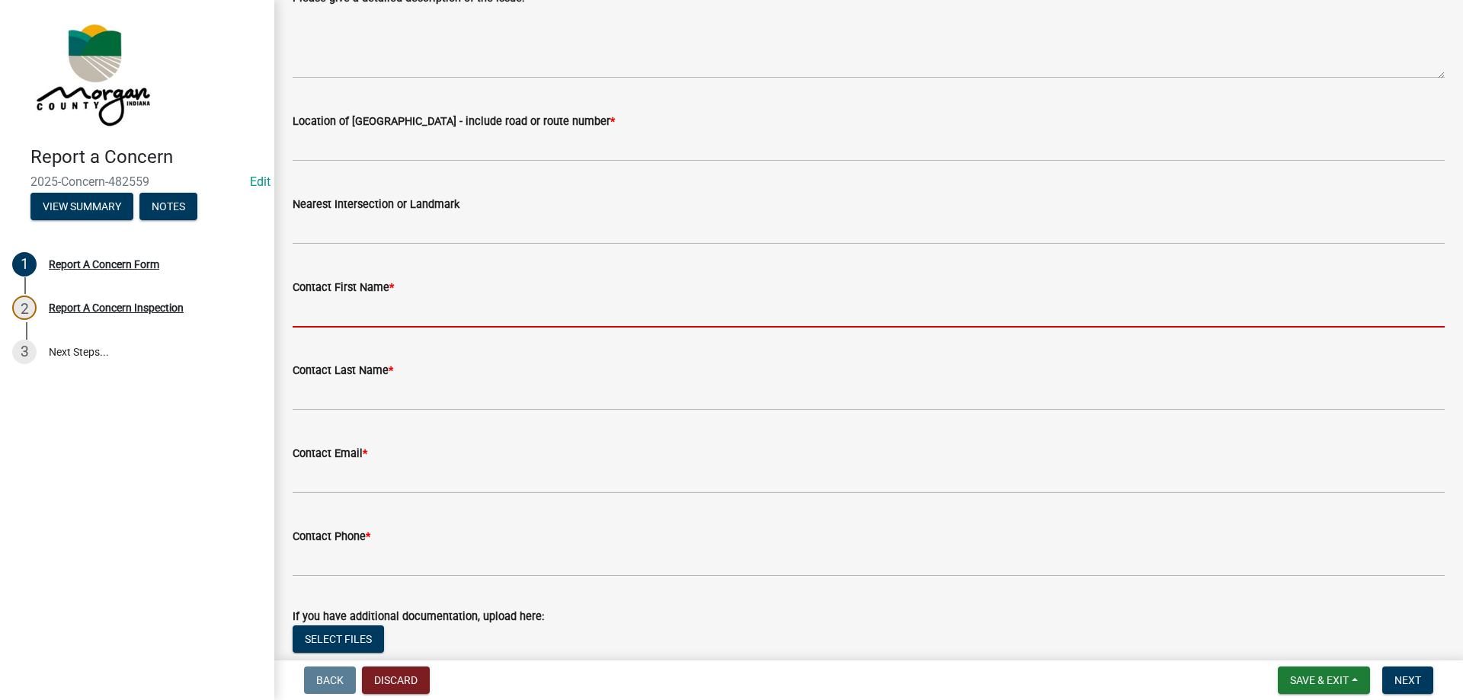
click at [404, 307] on input "Contact First Name *" at bounding box center [869, 311] width 1152 height 31
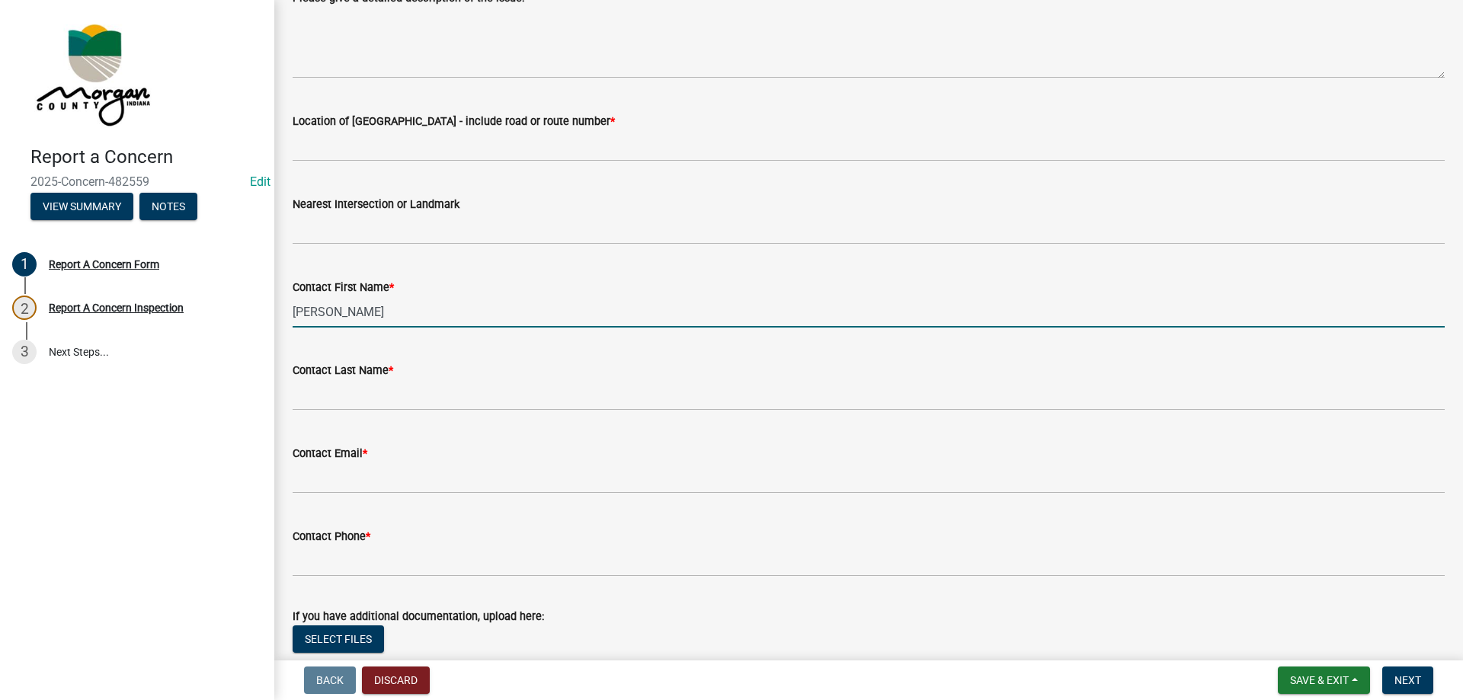
type input "[PERSON_NAME]"
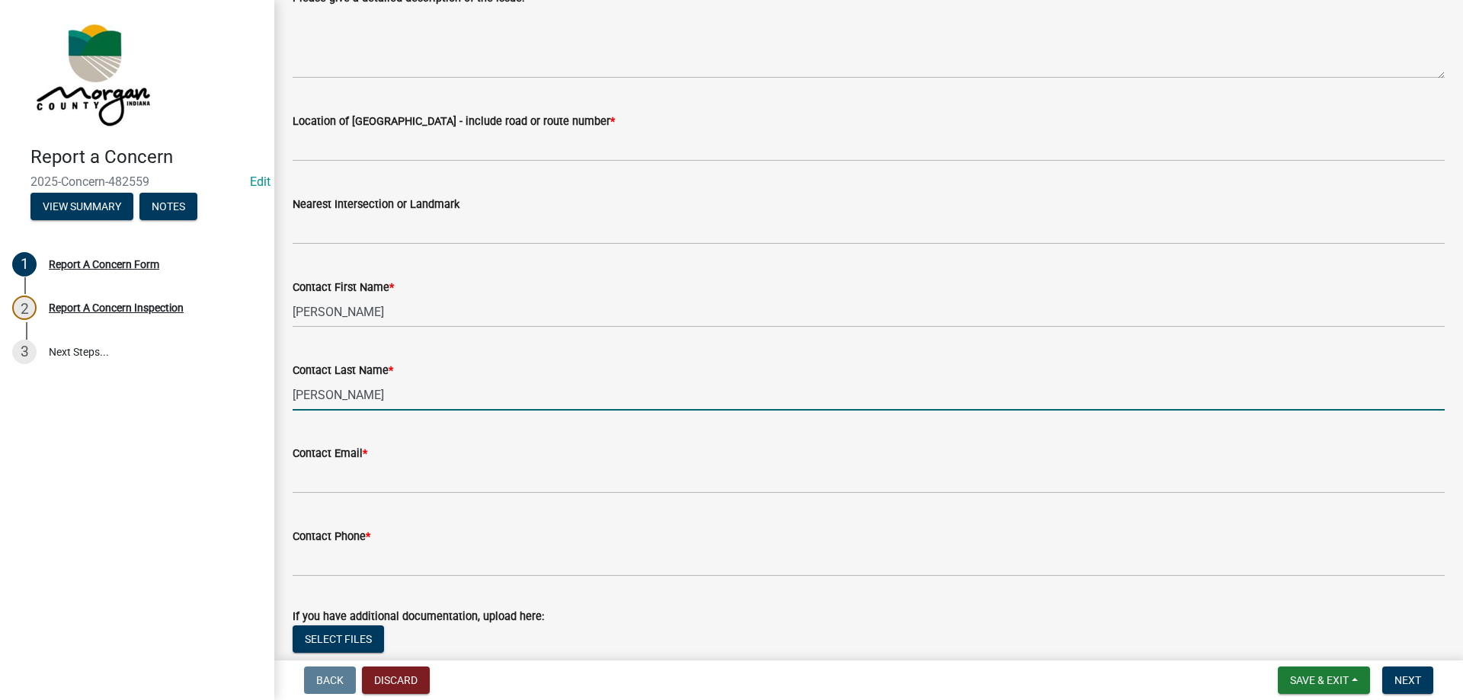
type input "[PERSON_NAME]"
click at [392, 586] on wm-data-entity-input "Contact Phone *" at bounding box center [869, 547] width 1152 height 83
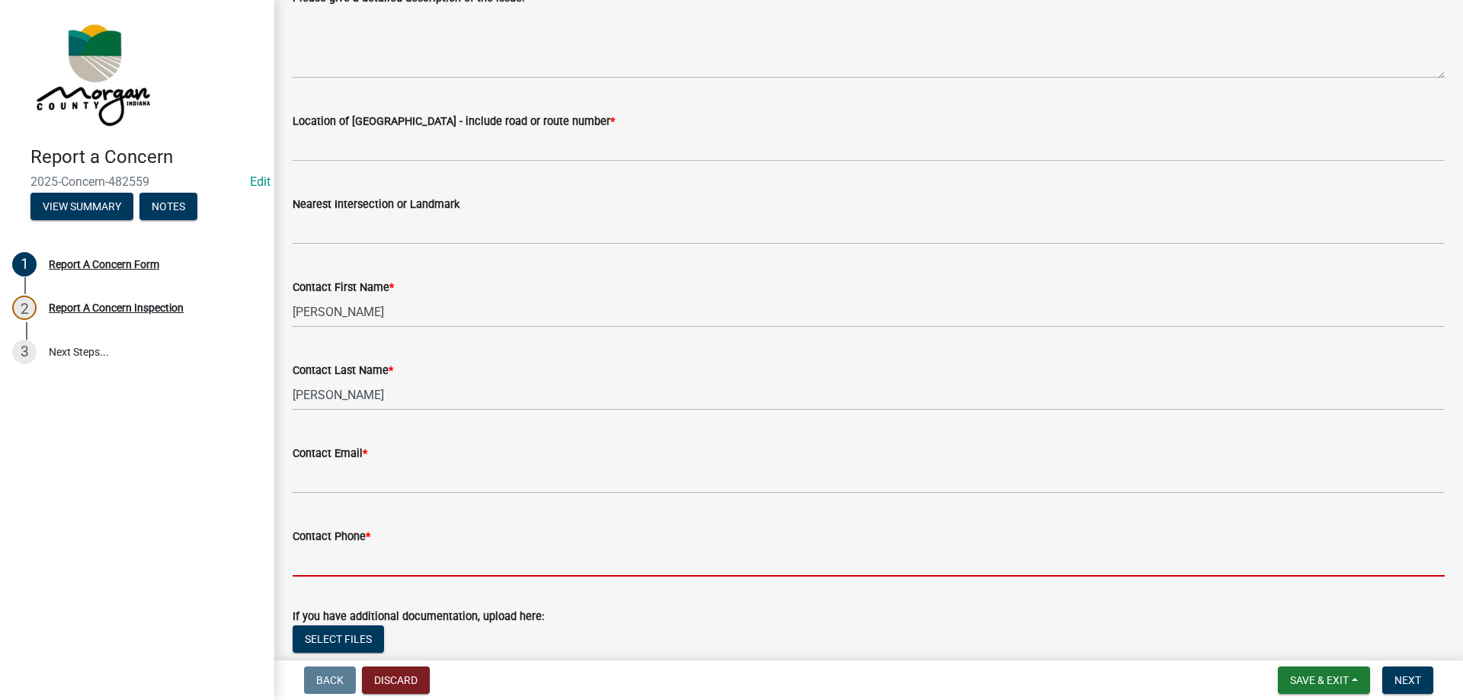
click at [401, 557] on input "Contact Phone *" at bounding box center [869, 560] width 1152 height 31
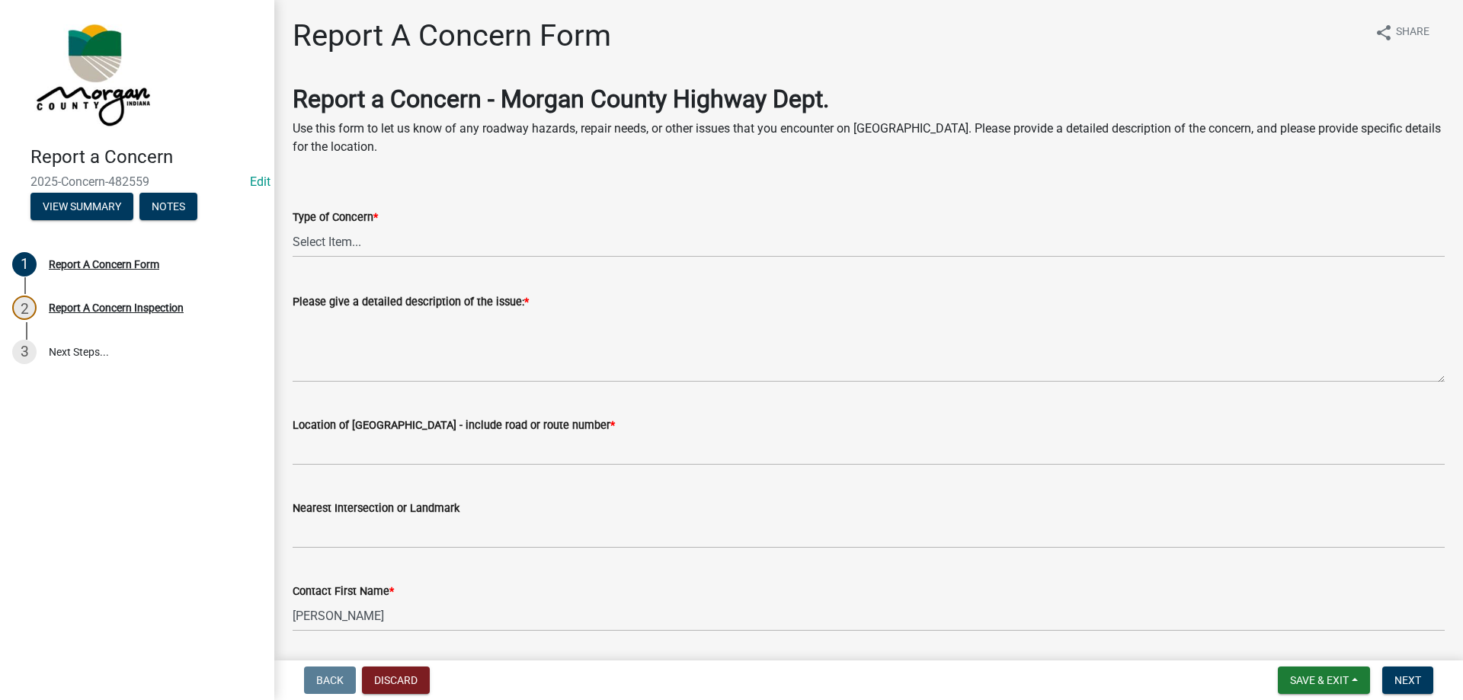
scroll to position [0, 0]
type input "[PHONE_NUMBER]"
click at [319, 233] on select "Select Item... Pot Hole Patching Ditch Tree Sign Mowing Culvert Other" at bounding box center [869, 242] width 1152 height 31
click at [293, 227] on select "Select Item... Pot Hole Patching Ditch Tree Sign Mowing Culvert Other" at bounding box center [869, 242] width 1152 height 31
select select "3582e9dc-d8cd-4526-a2d9-157cc62522fd"
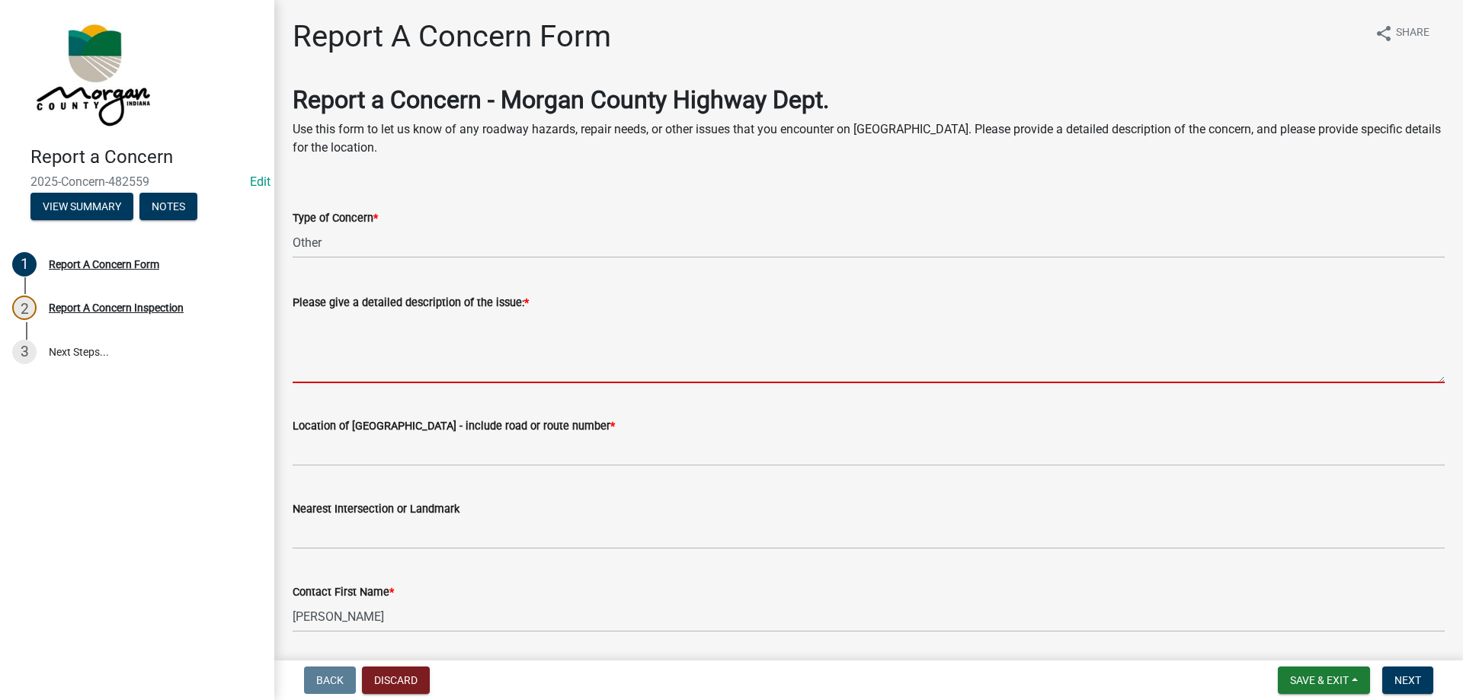
click at [337, 333] on textarea "Please give a detailed description of the issue: *" at bounding box center [869, 348] width 1152 height 72
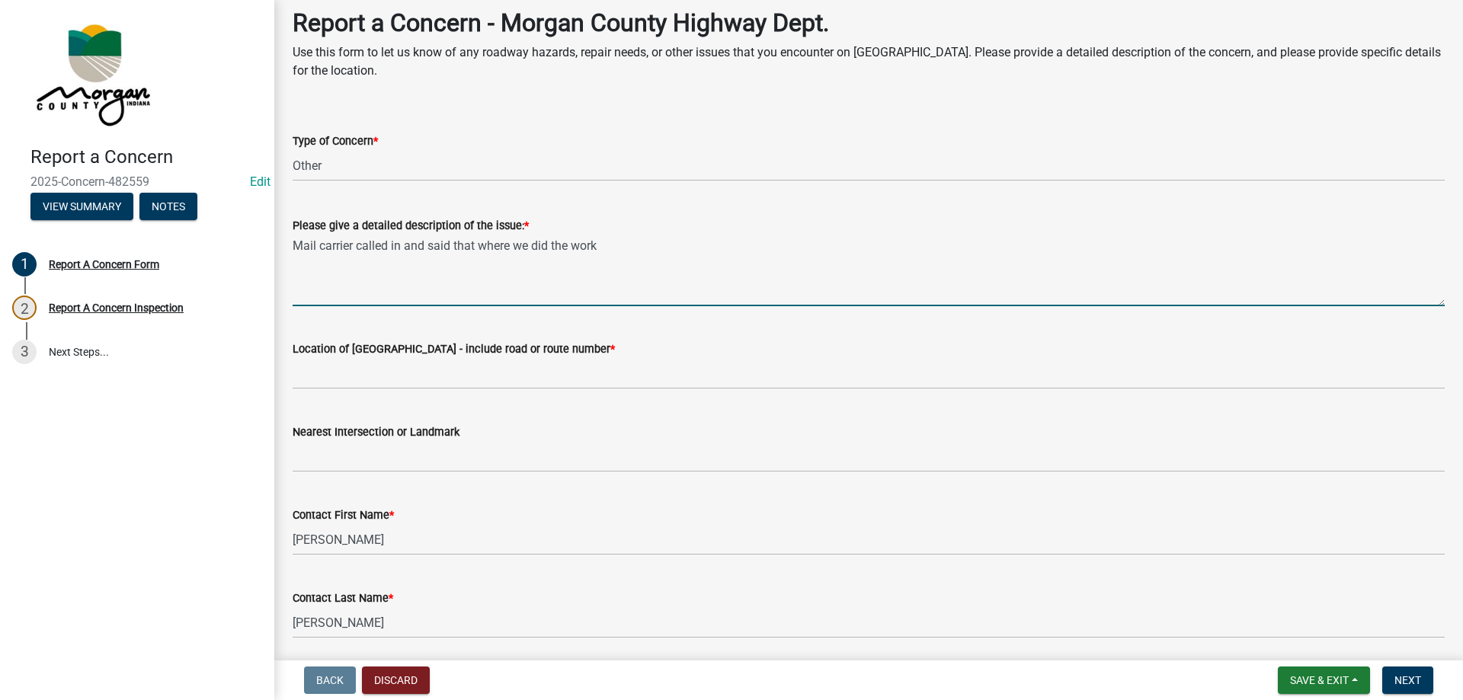
scroll to position [76, 0]
click at [660, 243] on textarea "Mail carrier called in and said that where we did the work" at bounding box center [869, 271] width 1152 height 72
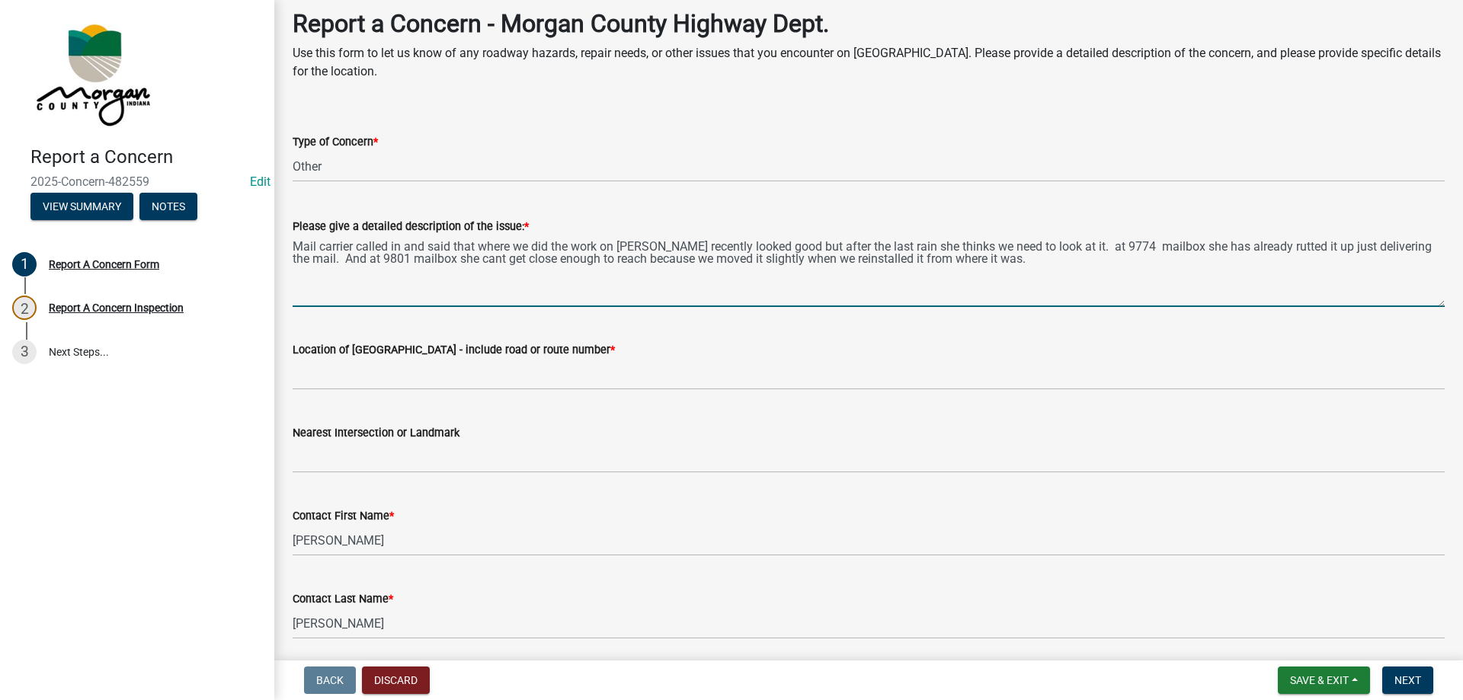
type textarea "Mail carrier called in and said that where we did the work on [PERSON_NAME] rec…"
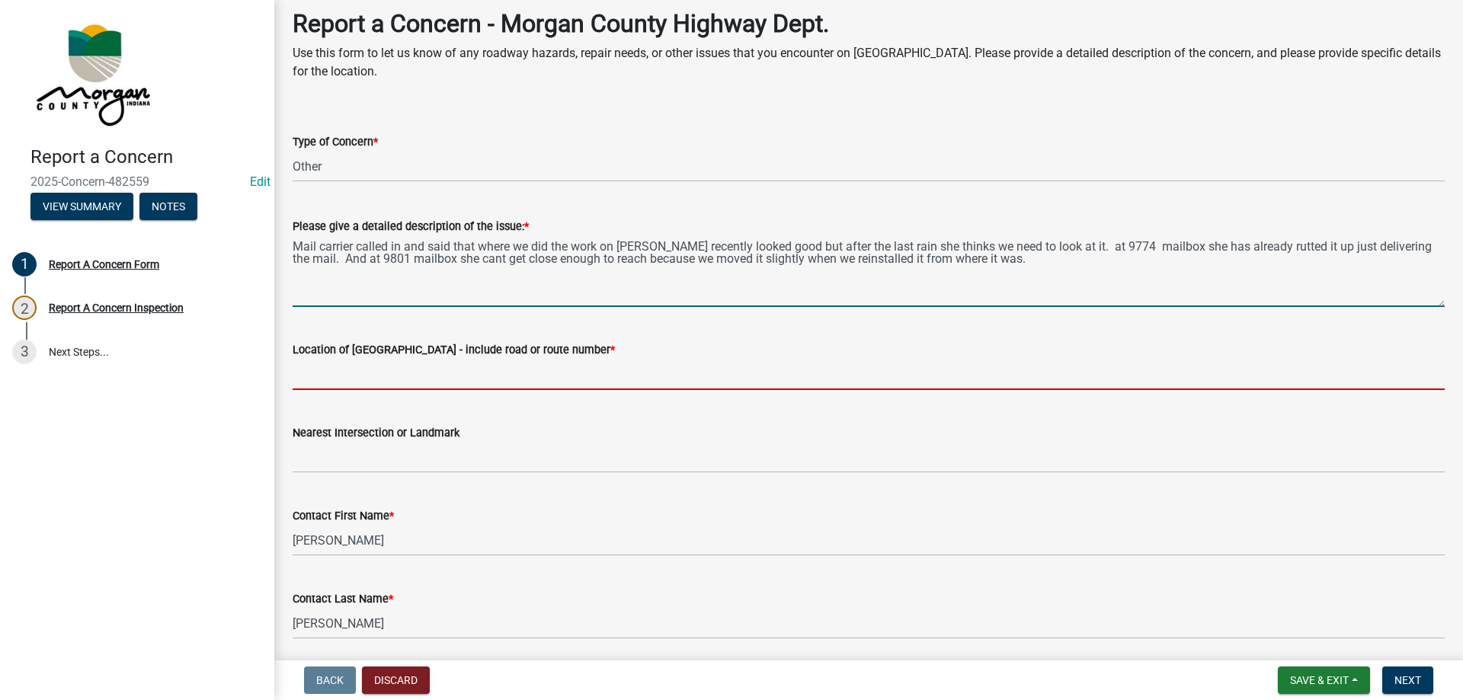
click at [522, 383] on input "Location of [GEOGRAPHIC_DATA] - include road or route number *" at bounding box center [869, 374] width 1152 height 31
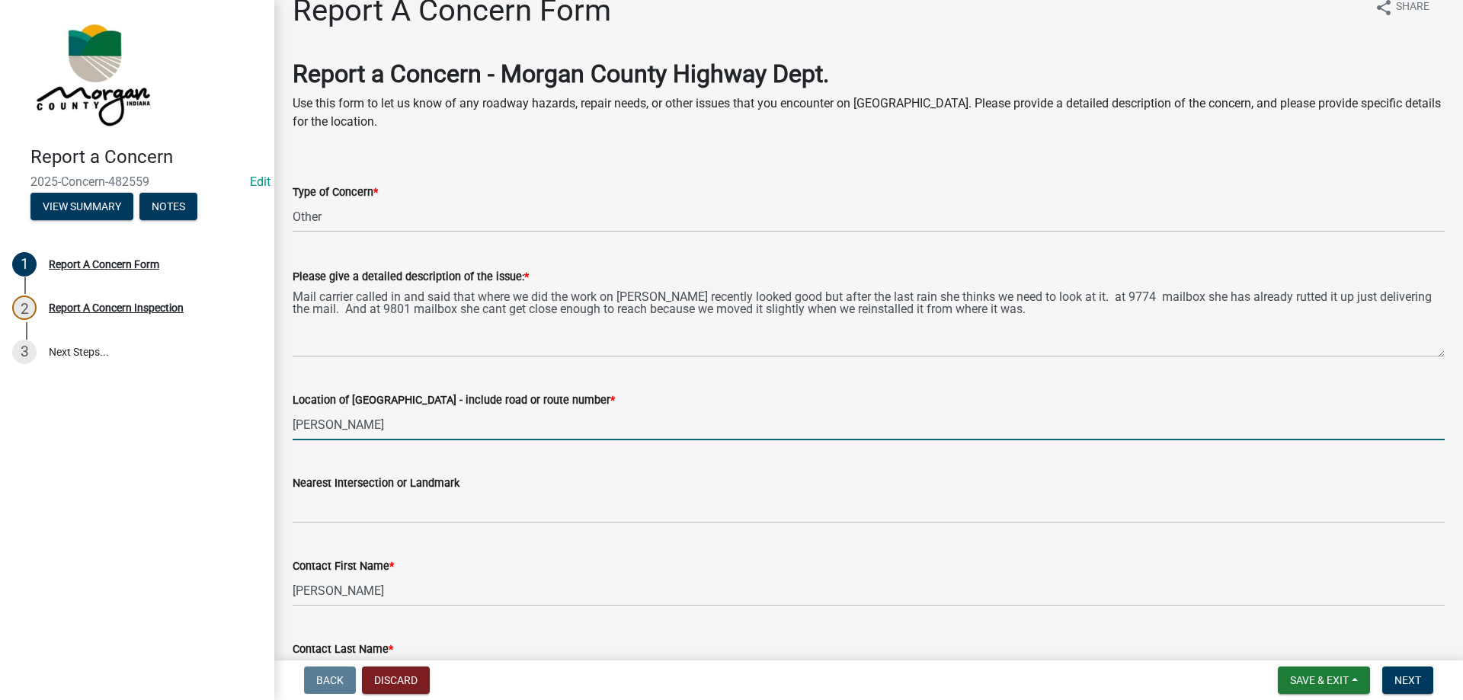
scroll to position [0, 0]
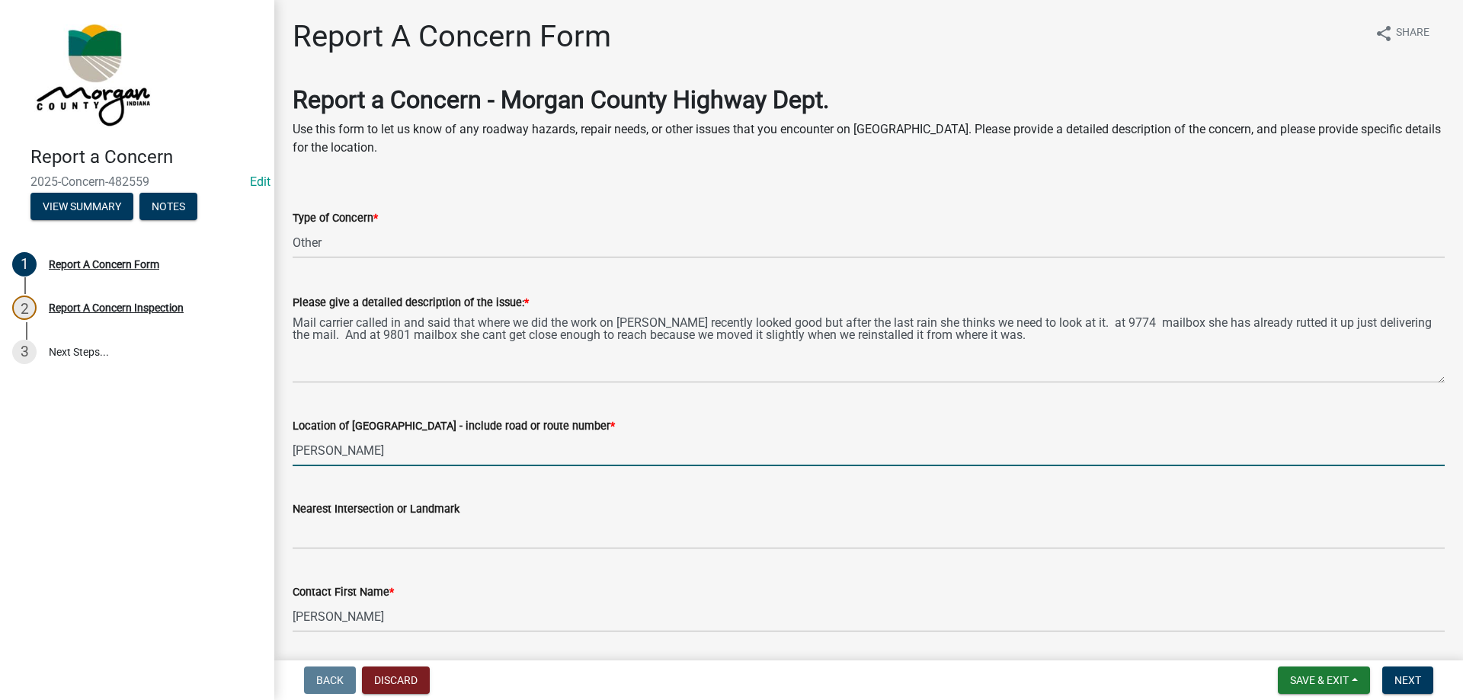
type input "[PERSON_NAME]"
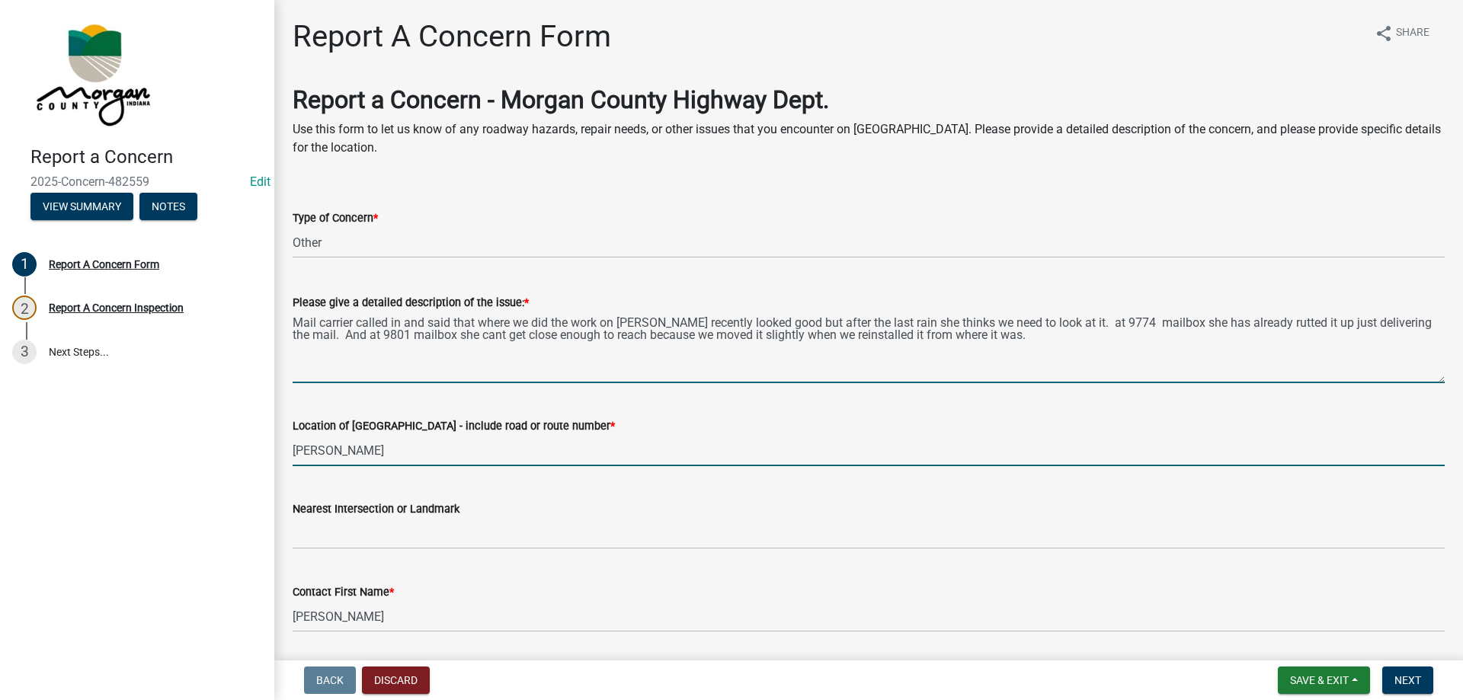
drag, startPoint x: 1076, startPoint y: 321, endPoint x: 1095, endPoint y: 322, distance: 19.1
click at [1076, 321] on textarea "Mail carrier called in and said that where we did the work on [PERSON_NAME] rec…" at bounding box center [869, 348] width 1152 height 72
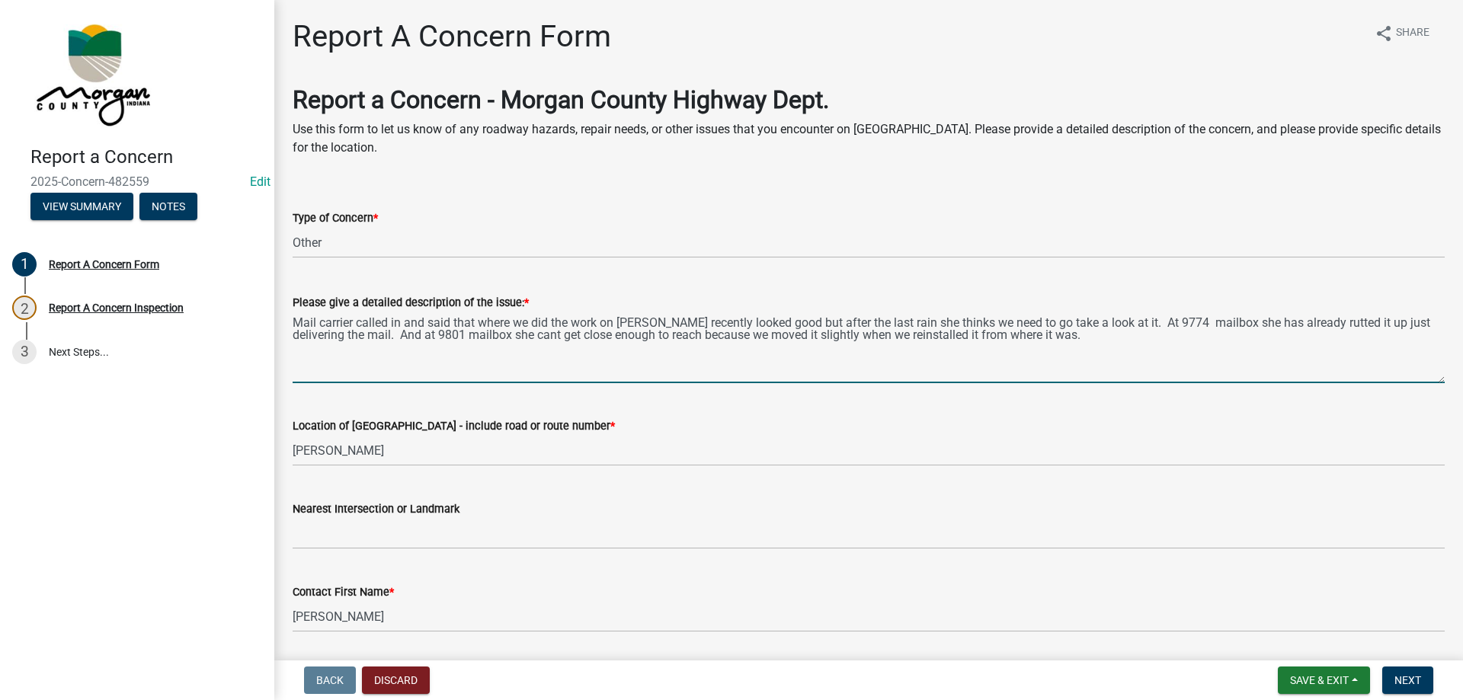
click at [394, 337] on textarea "Mail carrier called in and said that where we did the work on [PERSON_NAME] rec…" at bounding box center [869, 348] width 1152 height 72
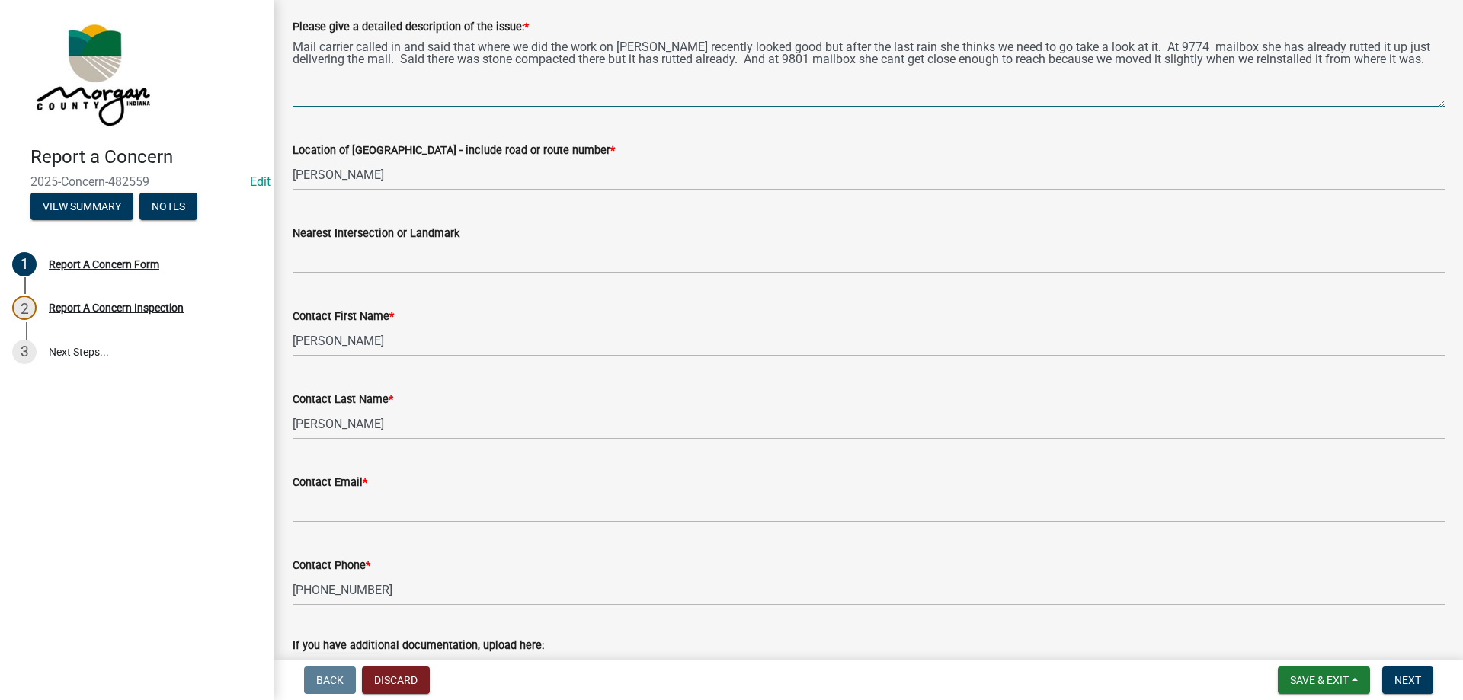
scroll to position [305, 0]
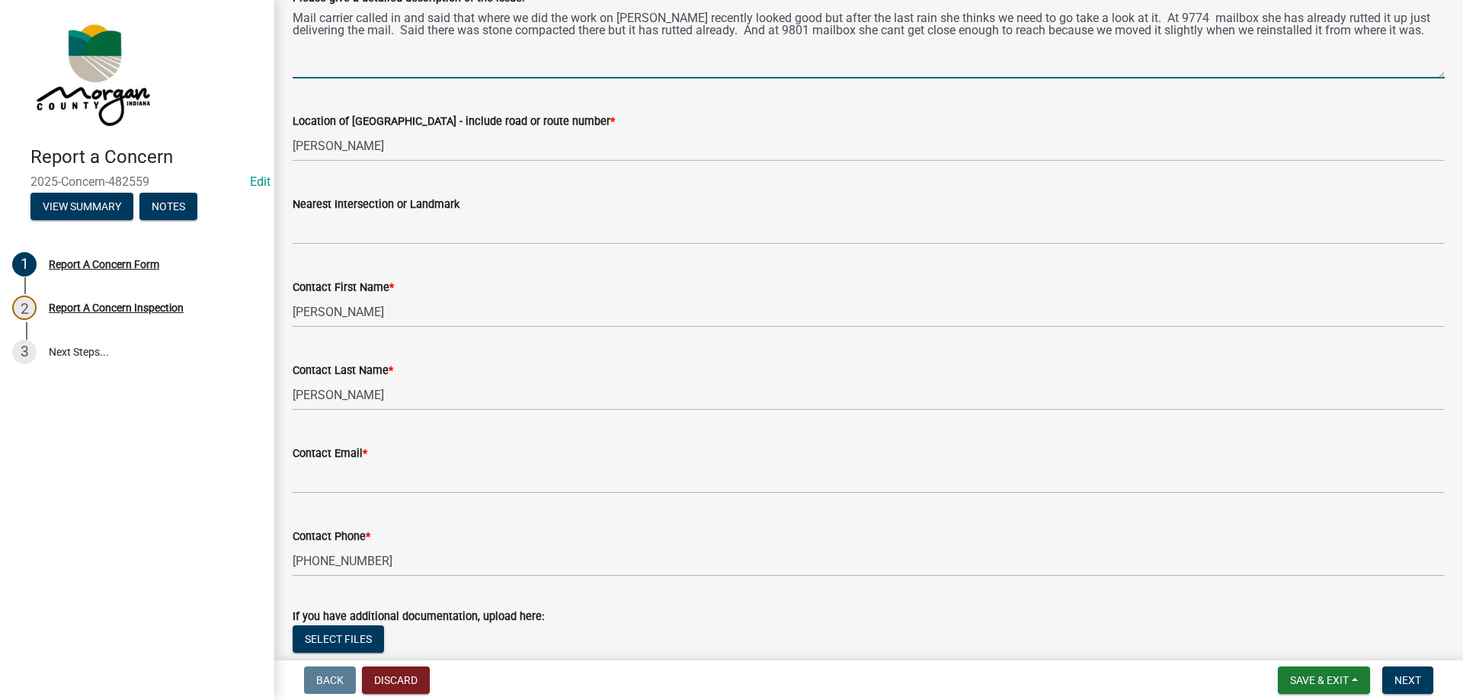
type textarea "Mail carrier called in and said that where we did the work on [PERSON_NAME] rec…"
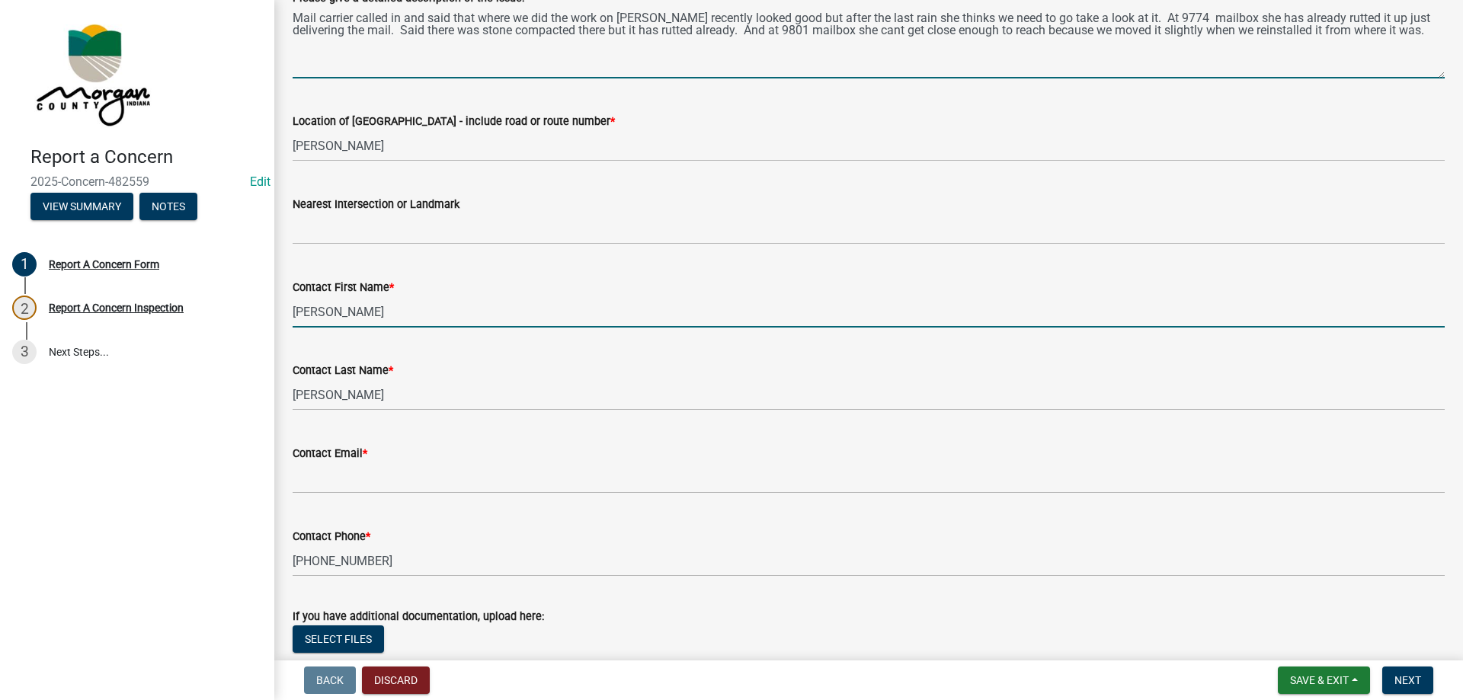
click at [350, 320] on input "[PERSON_NAME]" at bounding box center [869, 311] width 1152 height 31
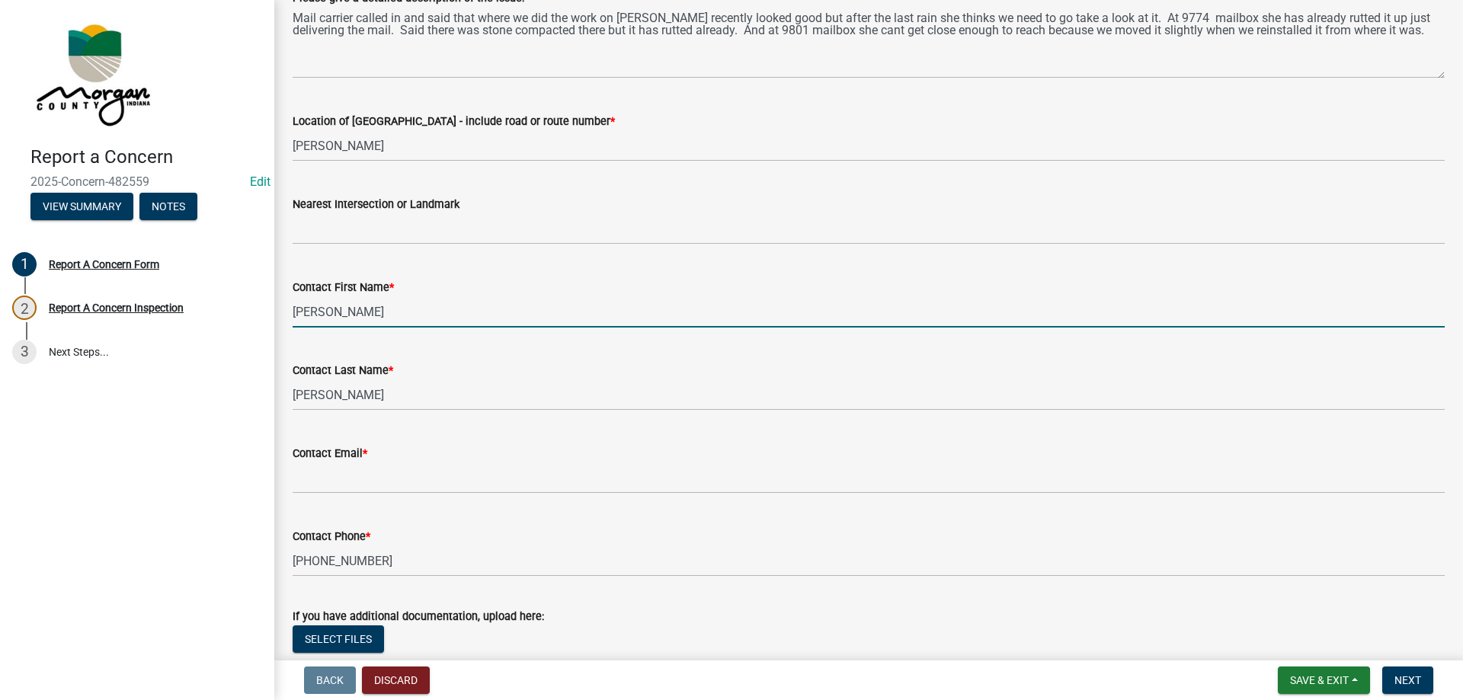
click at [350, 320] on input "[PERSON_NAME]" at bounding box center [869, 311] width 1152 height 31
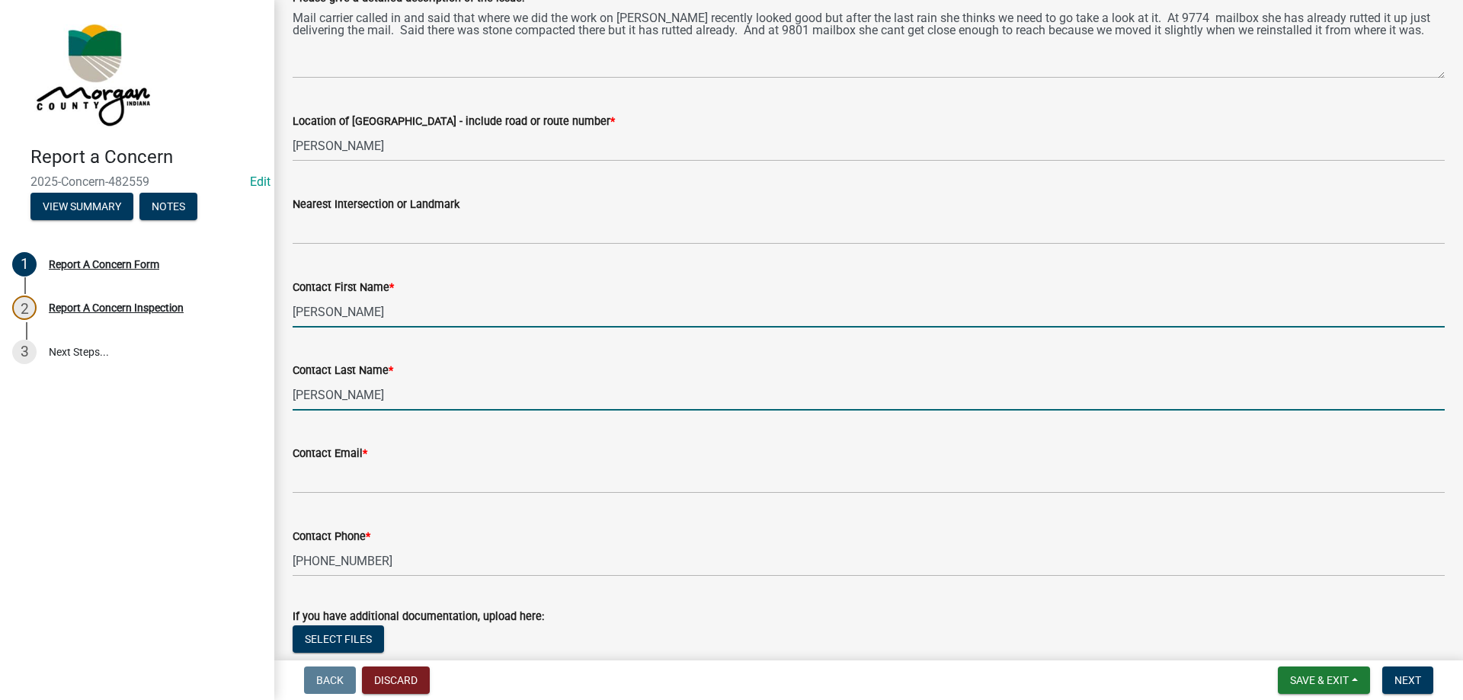
click at [348, 398] on input "[PERSON_NAME]" at bounding box center [869, 394] width 1152 height 31
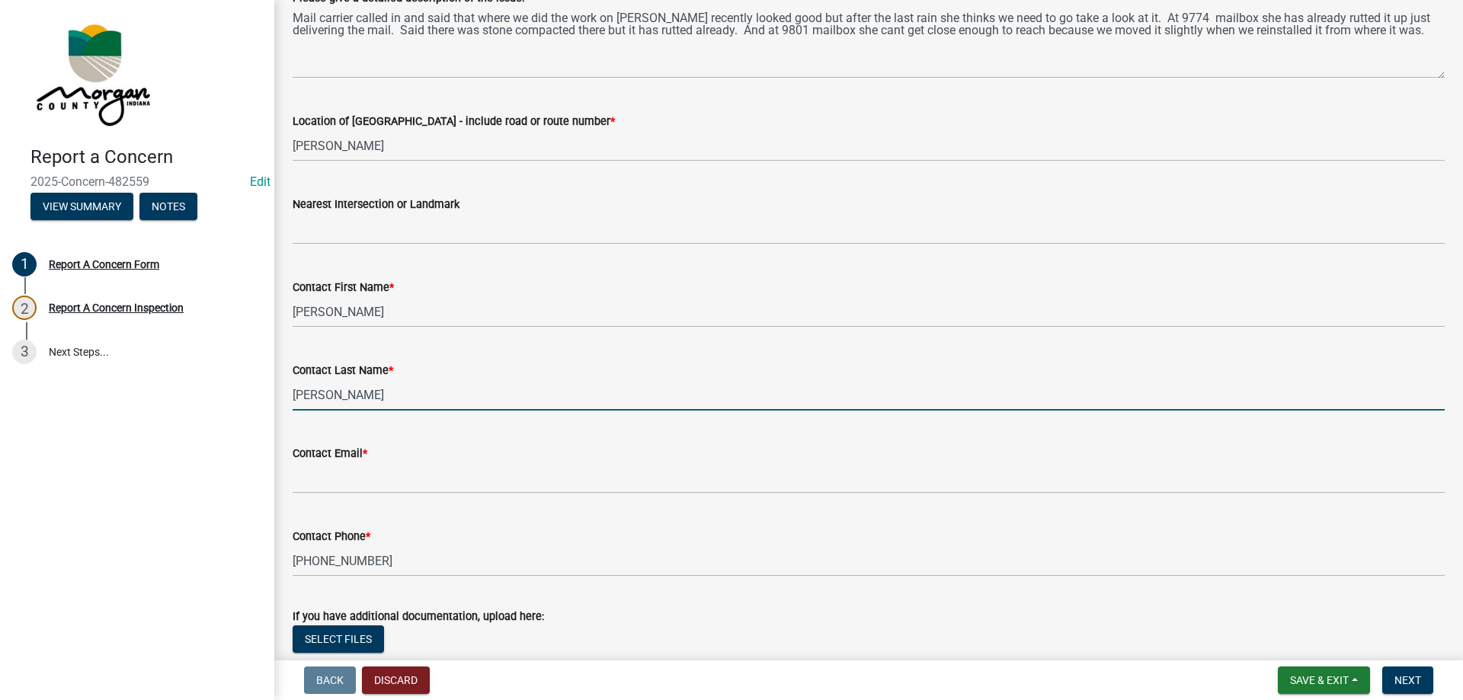
click at [348, 398] on input "[PERSON_NAME]" at bounding box center [869, 394] width 1152 height 31
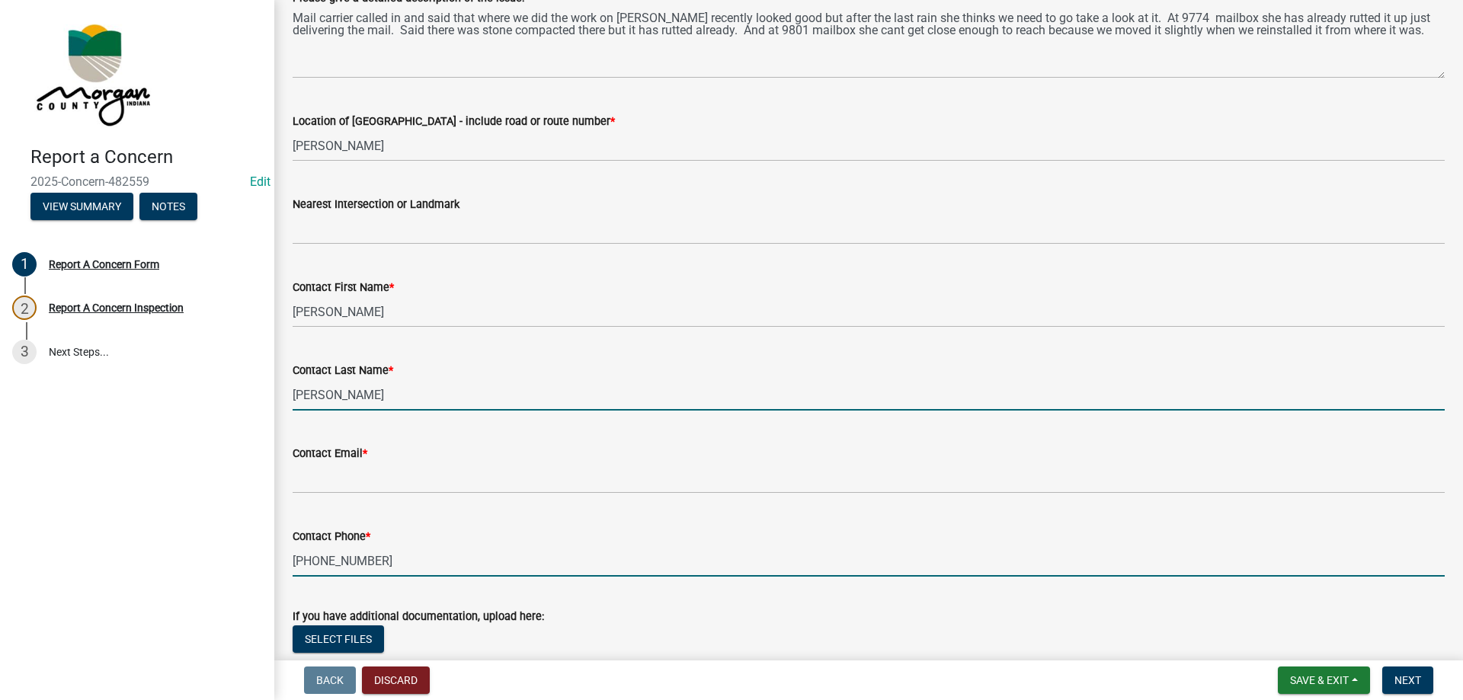
click at [373, 558] on input "[PHONE_NUMBER]" at bounding box center [869, 560] width 1152 height 31
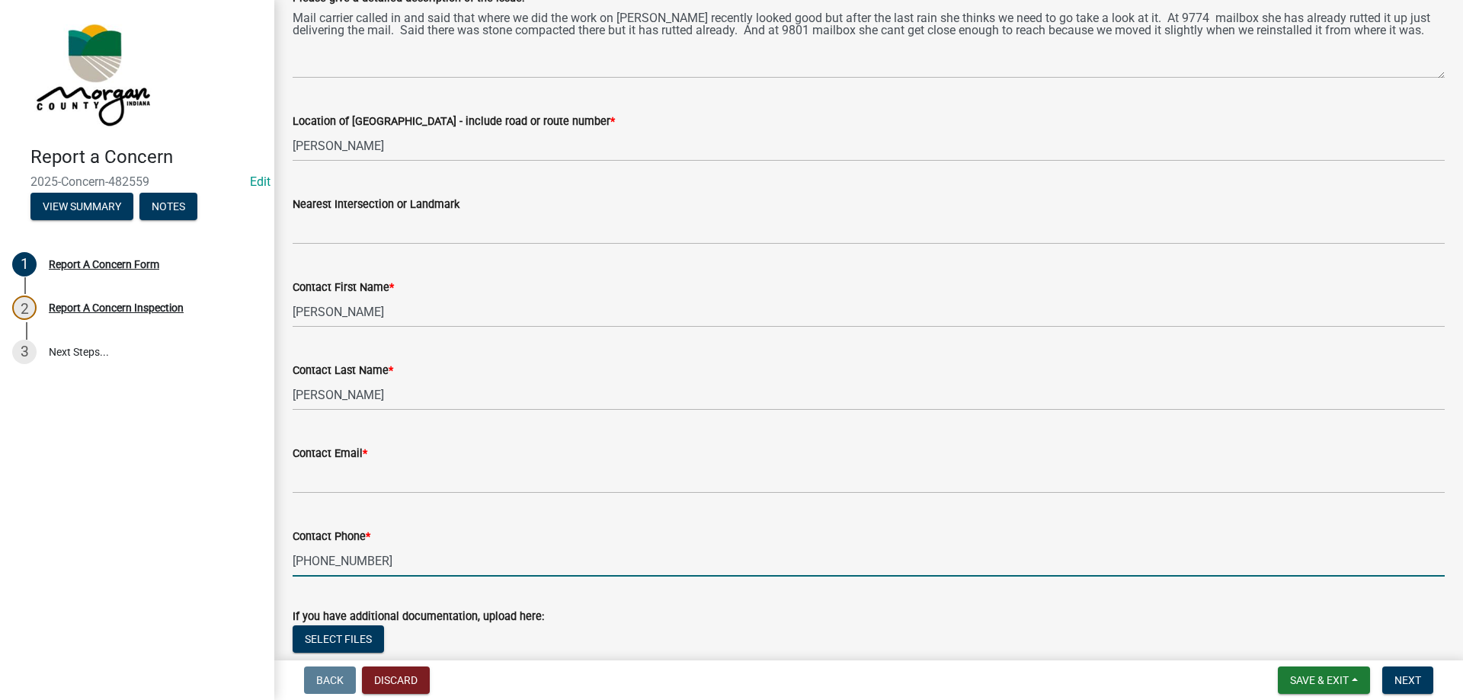
click at [373, 558] on input "[PHONE_NUMBER]" at bounding box center [869, 560] width 1152 height 31
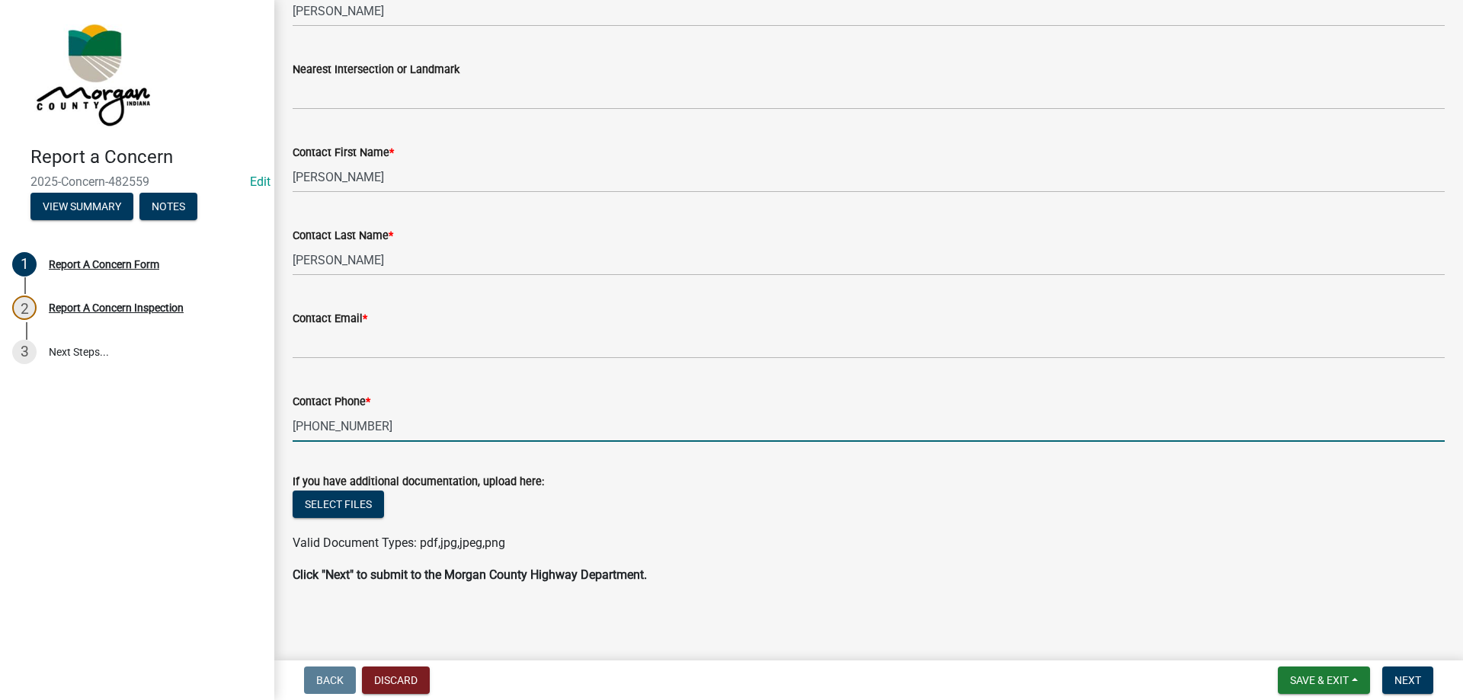
scroll to position [441, 0]
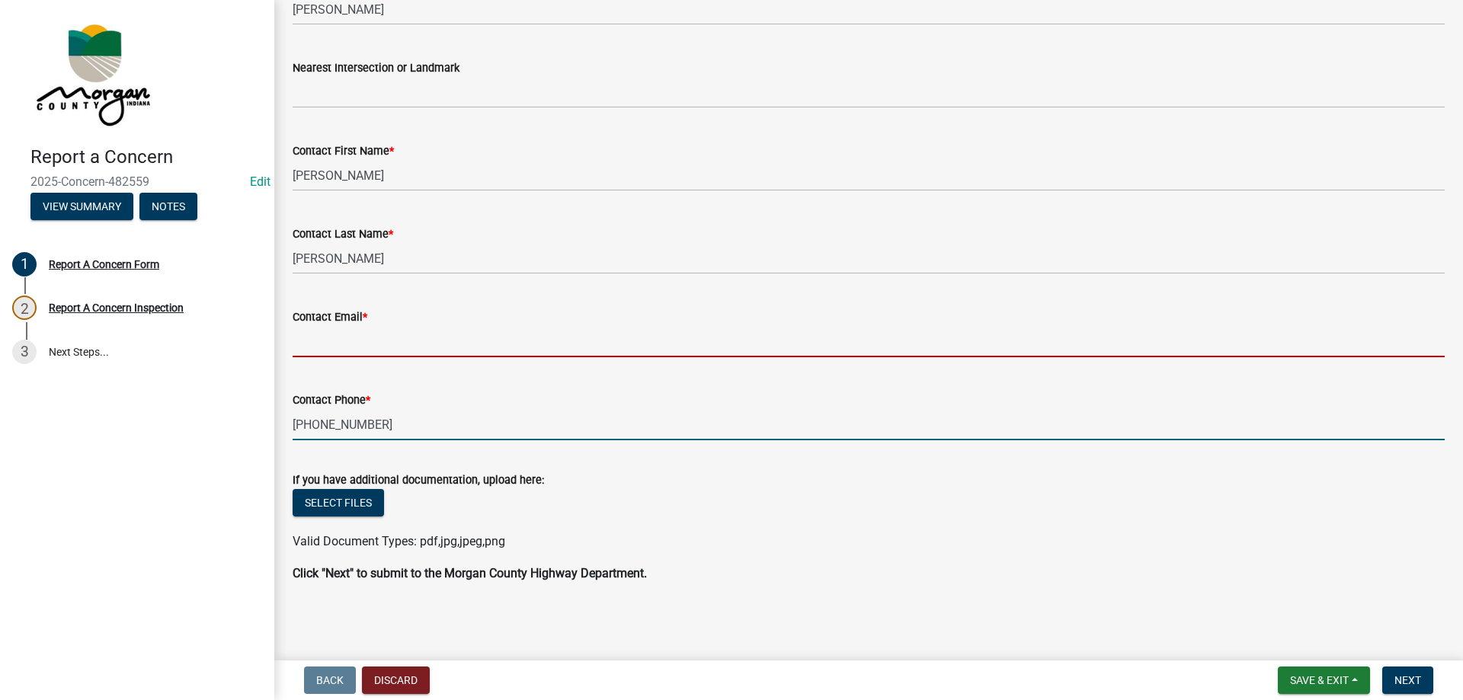
click at [378, 341] on input "Contact Email *" at bounding box center [869, 341] width 1152 height 31
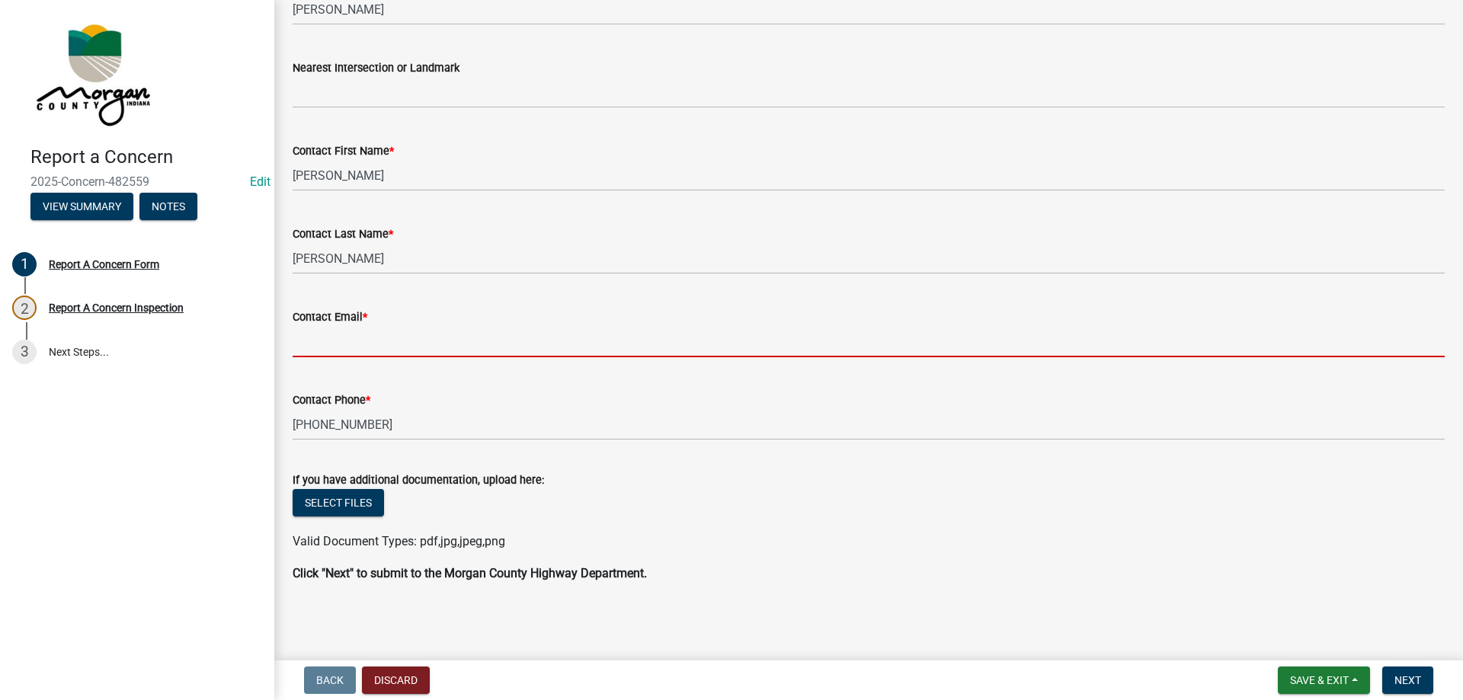
click at [401, 339] on input "Contact Email *" at bounding box center [869, 341] width 1152 height 31
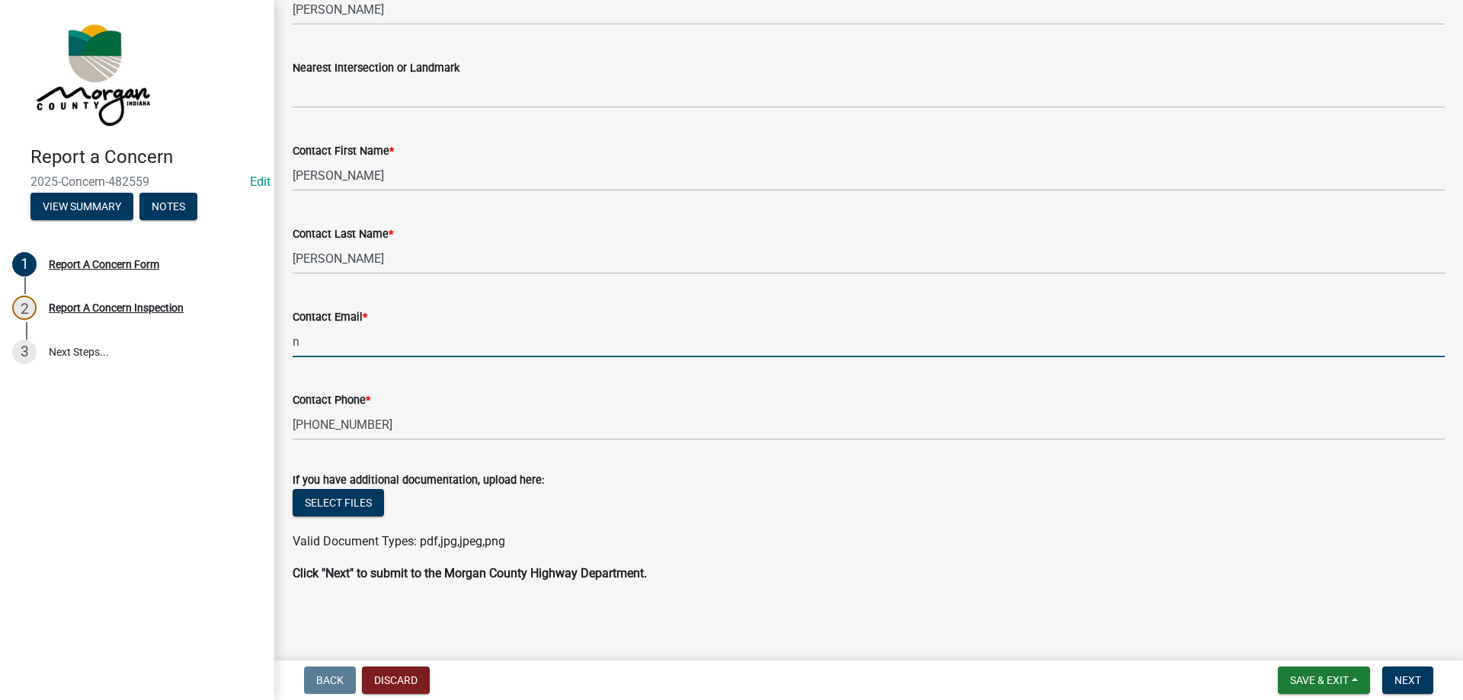
type input "[EMAIL_ADDRESS][DOMAIN_NAME]"
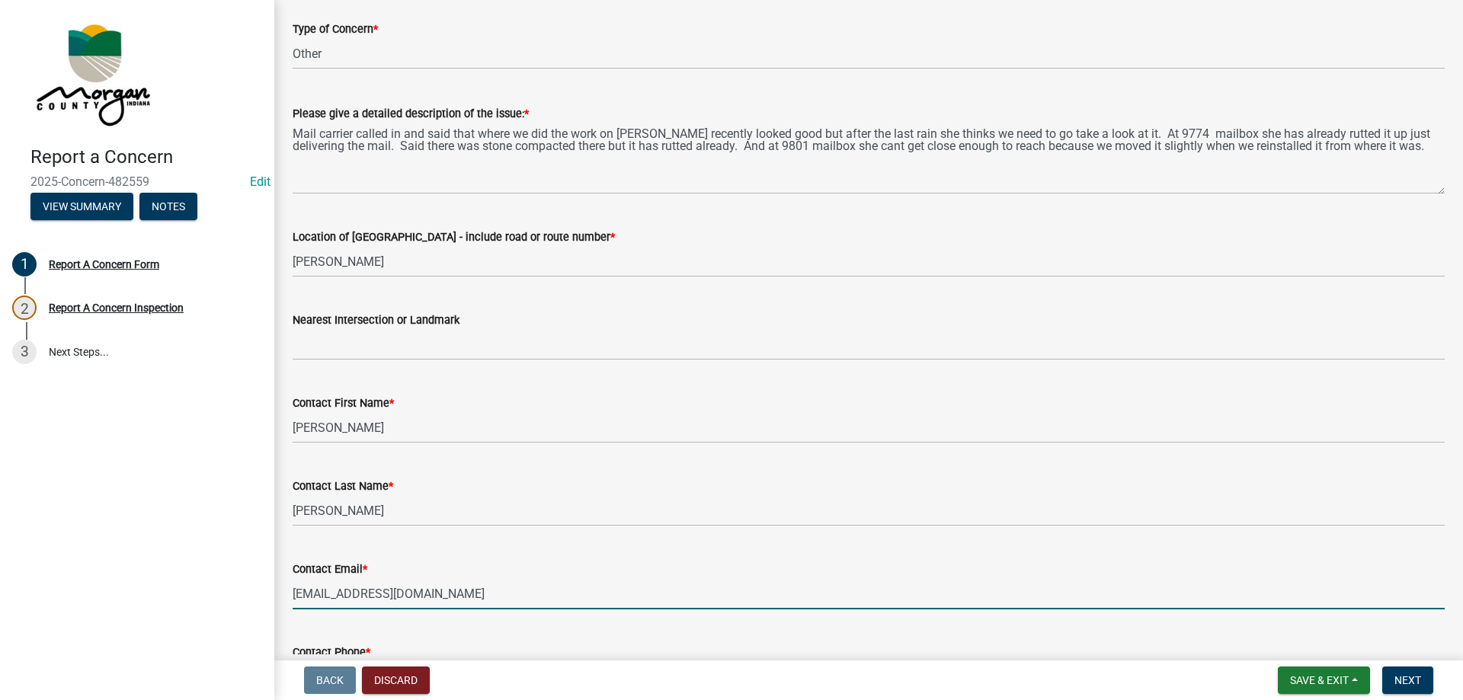
scroll to position [136, 0]
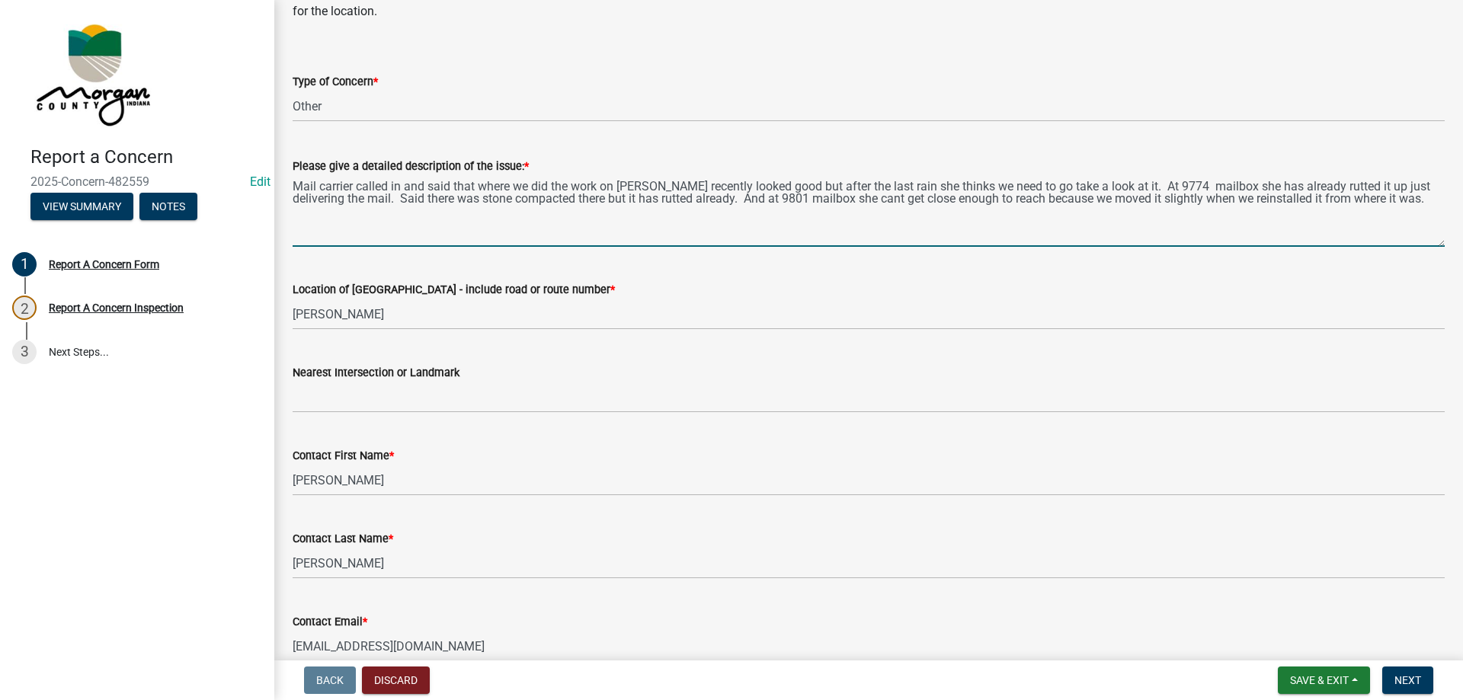
click at [360, 189] on textarea "Mail carrier called in and said that where we did the work on [PERSON_NAME] rec…" at bounding box center [869, 211] width 1152 height 72
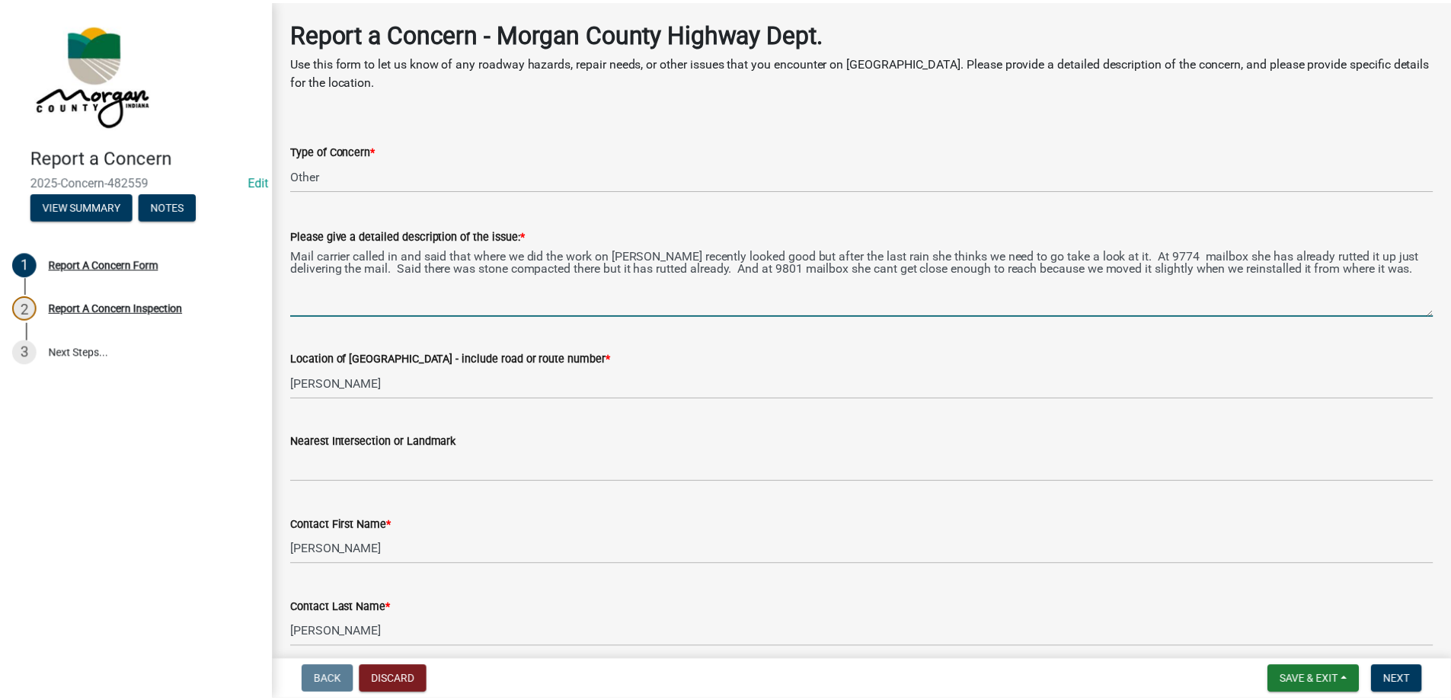
scroll to position [0, 0]
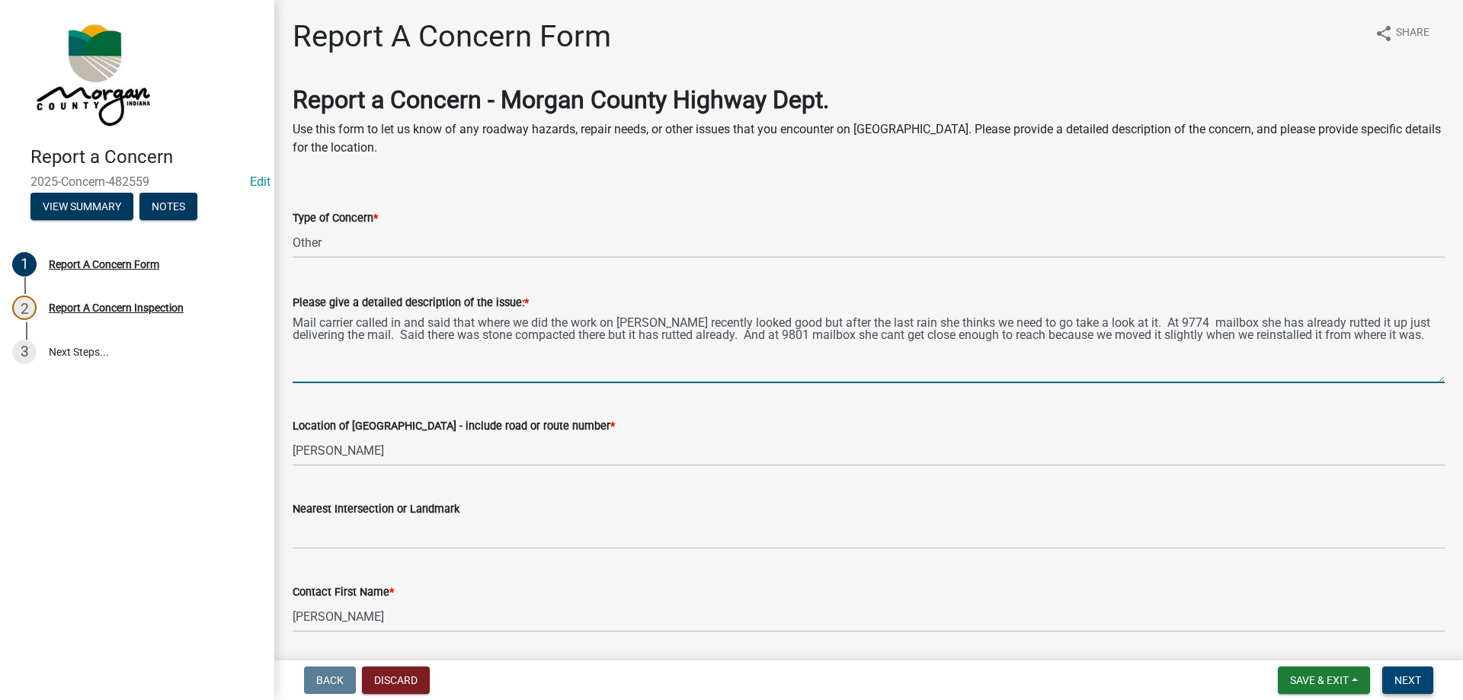
click at [1412, 685] on span "Next" at bounding box center [1407, 680] width 27 height 12
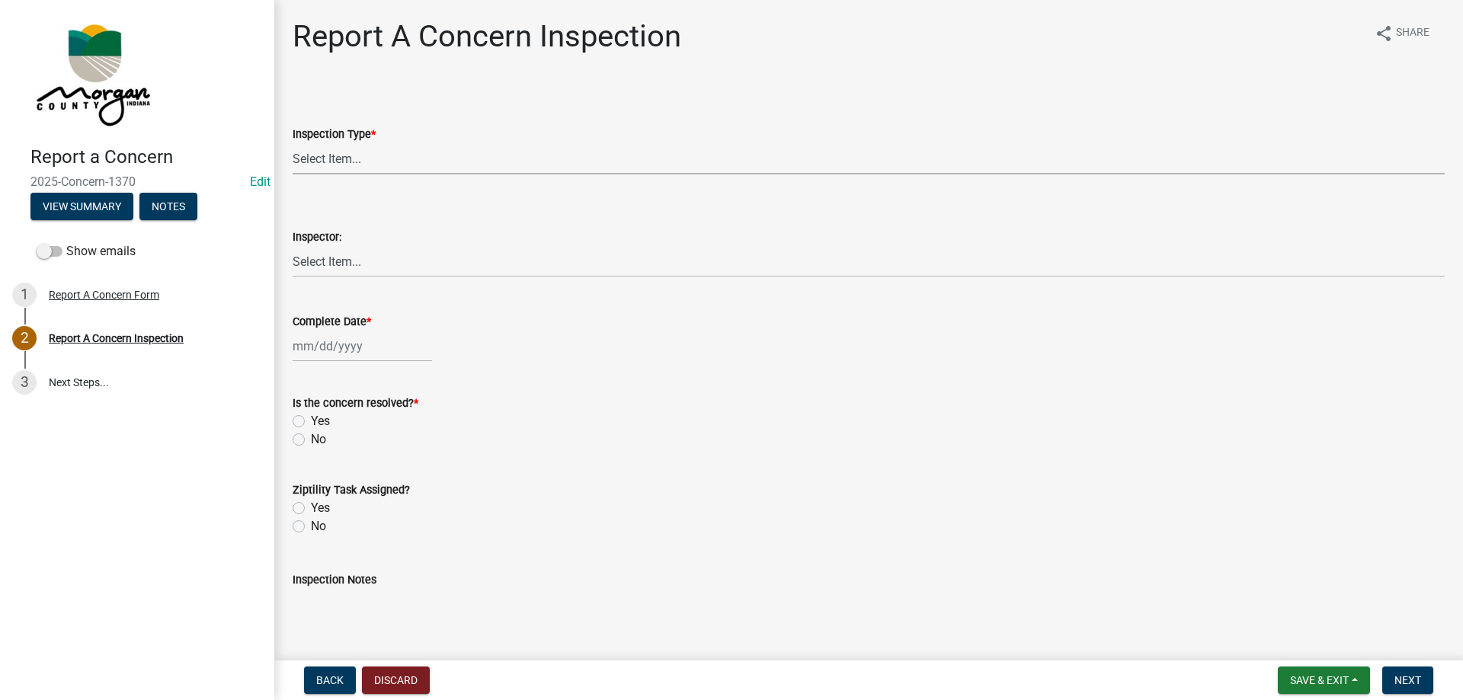
click at [300, 151] on select "Select Item... Pot Hole Patching Ditch Tree Sign Mowing Culvert Other" at bounding box center [869, 158] width 1152 height 31
click at [293, 143] on select "Select Item... Pot Hole Patching Ditch Tree Sign Mowing Culvert Other" at bounding box center [869, 158] width 1152 height 31
select select "3582e9dc-d8cd-4526-a2d9-157cc62522fd"
click at [338, 269] on select "Select Item... [PERSON_NAME] [PERSON_NAME] [PERSON_NAME] [PERSON_NAME] [PERSON_…" at bounding box center [869, 261] width 1152 height 31
click at [293, 246] on select "Select Item... [PERSON_NAME] [PERSON_NAME] [PERSON_NAME] [PERSON_NAME] [PERSON_…" at bounding box center [869, 261] width 1152 height 31
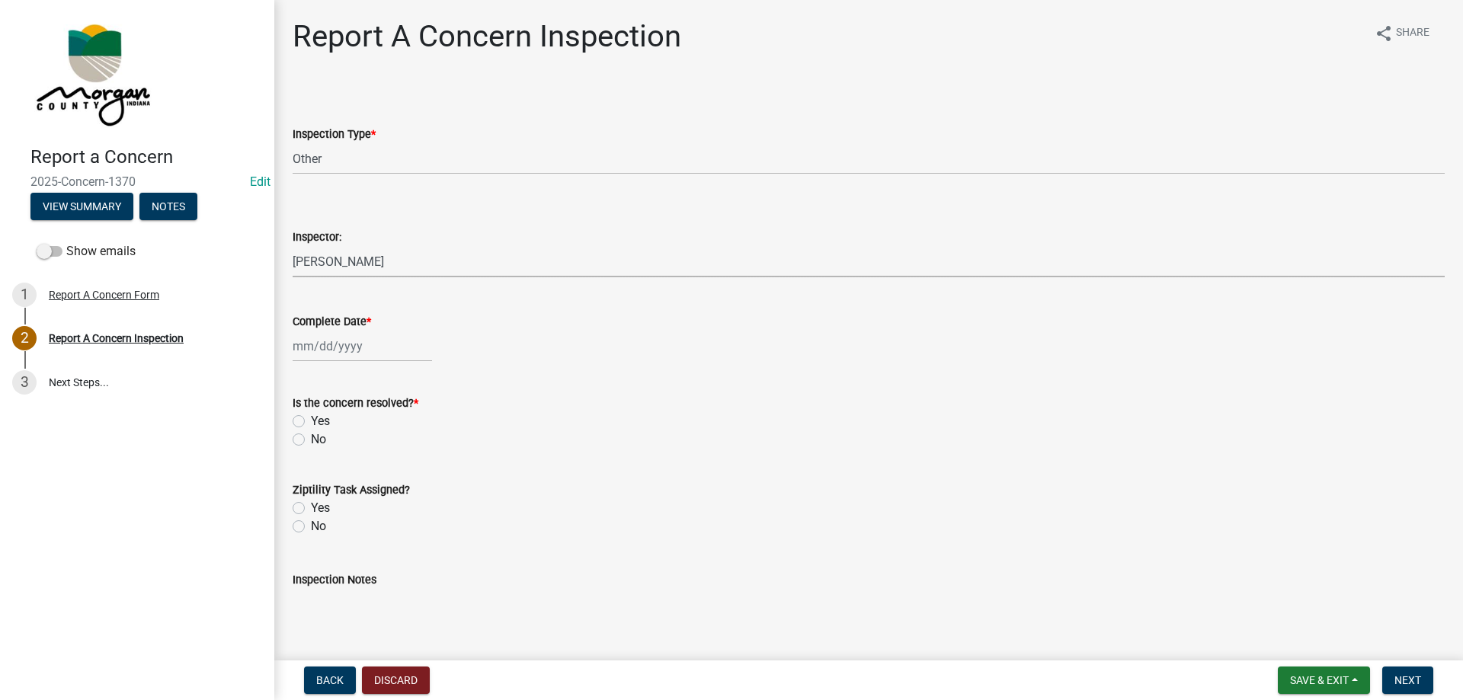
select select "8bda91b2-ac7b-41e2-ae5b-cef6dd645a83"
click at [328, 357] on div at bounding box center [362, 346] width 139 height 31
select select "9"
select select "2025"
click at [332, 503] on div "23" at bounding box center [332, 500] width 24 height 24
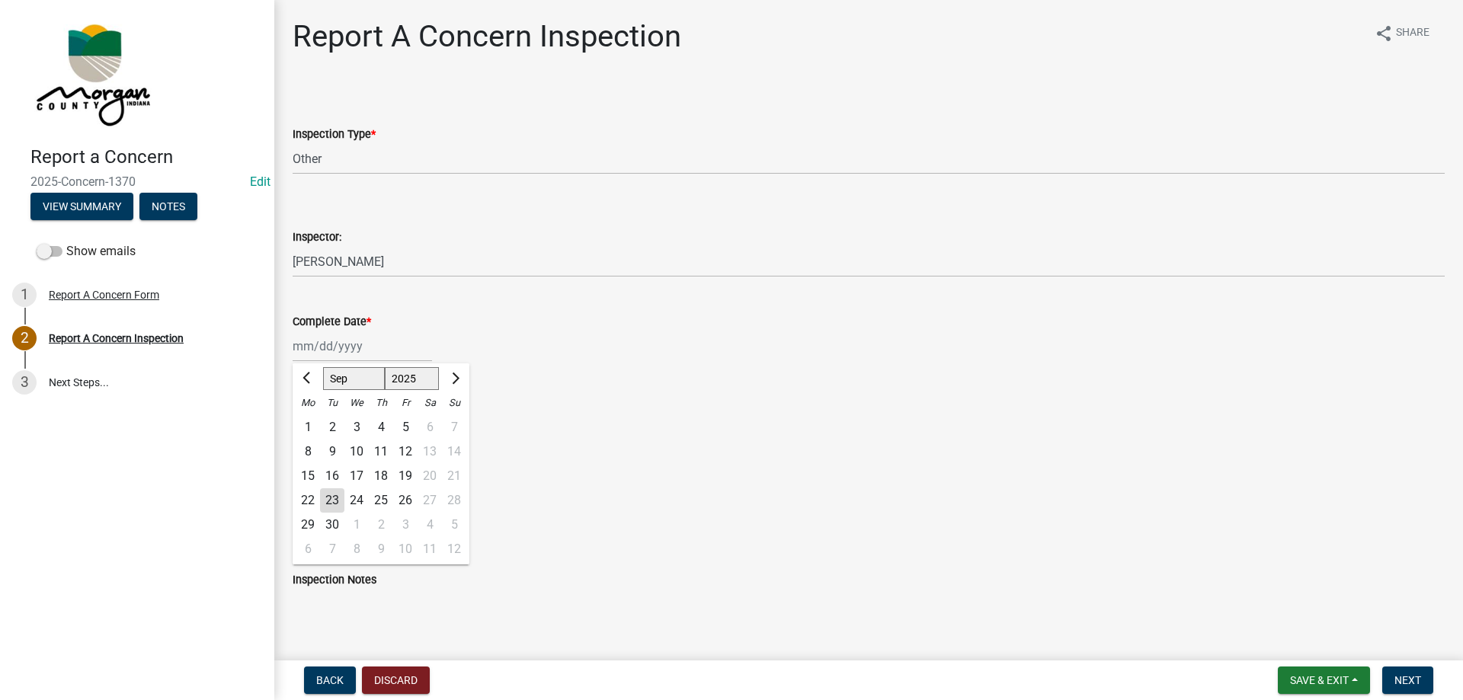
type input "[DATE]"
click at [299, 414] on div "Yes" at bounding box center [869, 421] width 1152 height 18
click at [311, 420] on label "Yes" at bounding box center [320, 421] width 19 height 18
click at [311, 420] on input "Yes" at bounding box center [316, 417] width 10 height 10
radio input "true"
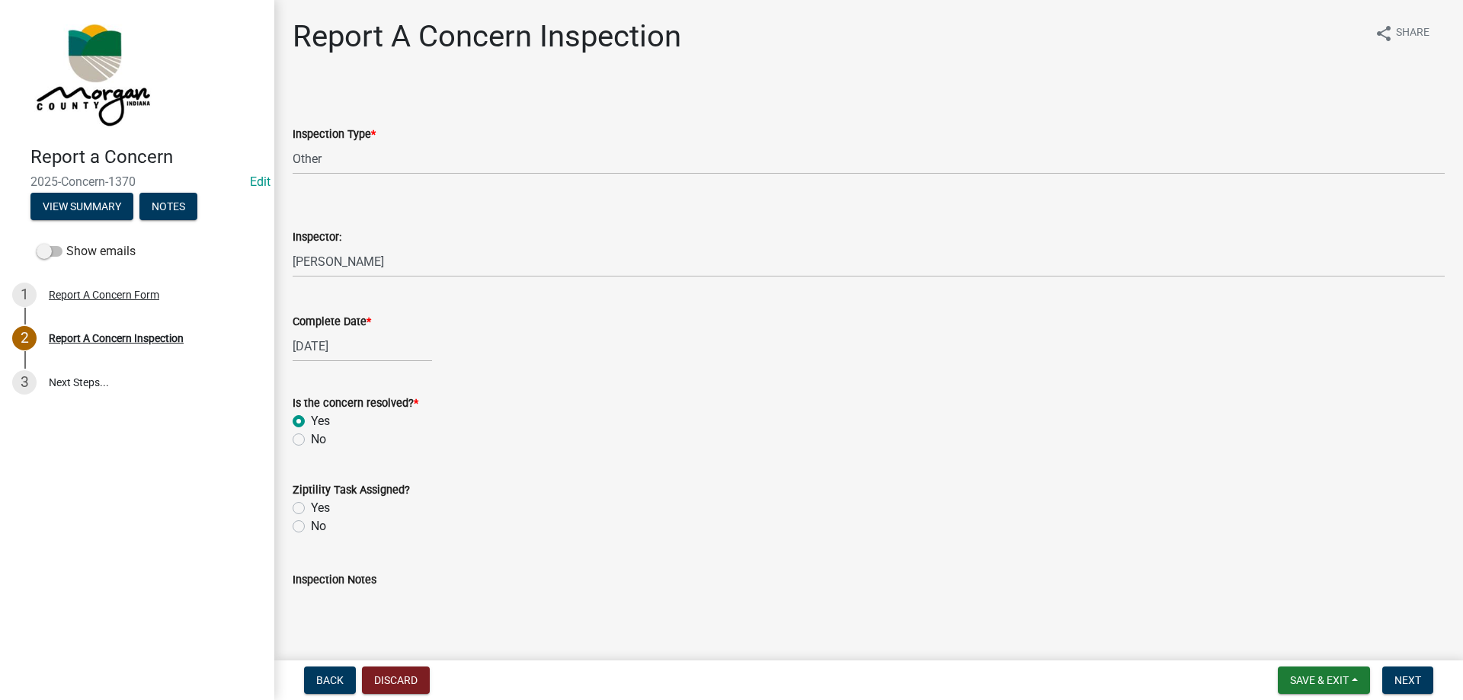
click at [311, 504] on label "Yes" at bounding box center [320, 508] width 19 height 18
click at [311, 504] on input "Yes" at bounding box center [316, 504] width 10 height 10
radio input "true"
drag, startPoint x: 311, startPoint y: 588, endPoint x: 333, endPoint y: 590, distance: 22.1
click at [330, 588] on div "Inspection Notes" at bounding box center [869, 580] width 1152 height 18
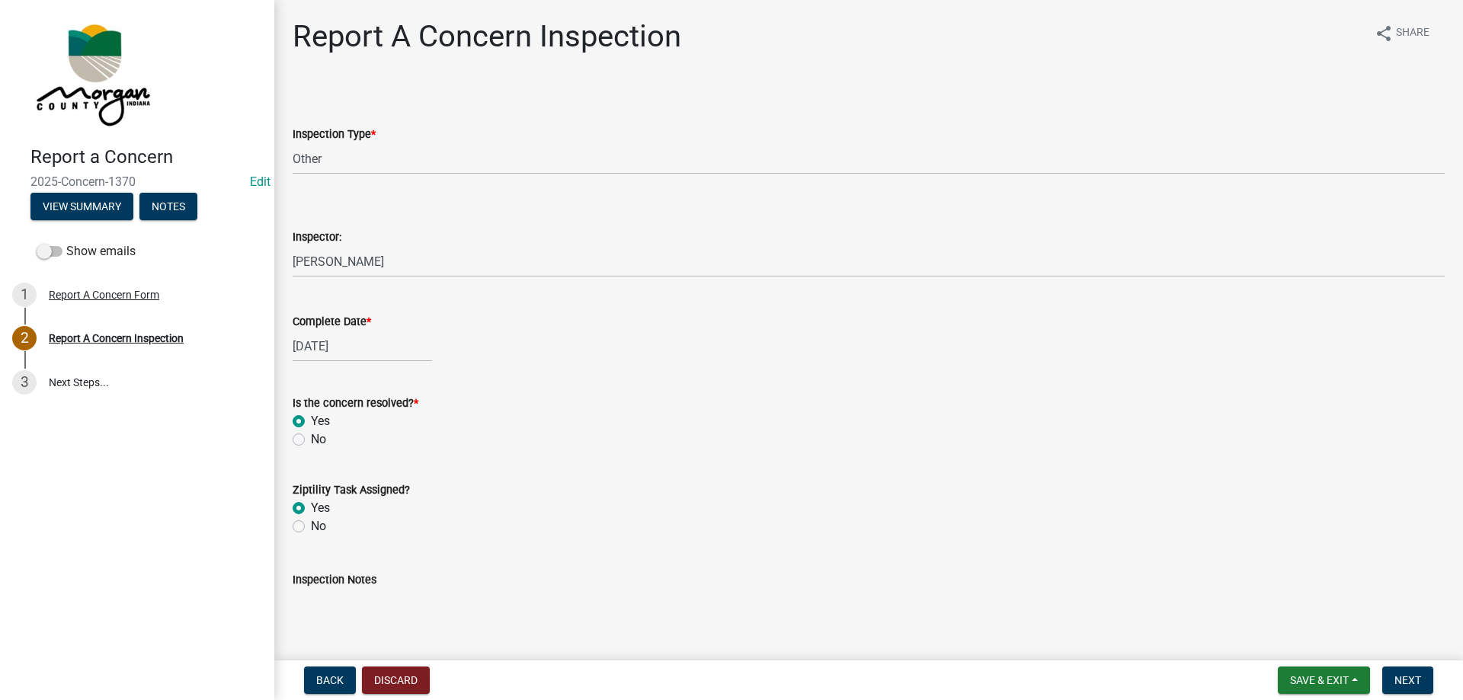
click at [333, 593] on textarea "Inspection Notes" at bounding box center [869, 625] width 1152 height 72
type textarea "sent to D3"
click at [1402, 673] on button "Next" at bounding box center [1407, 680] width 51 height 27
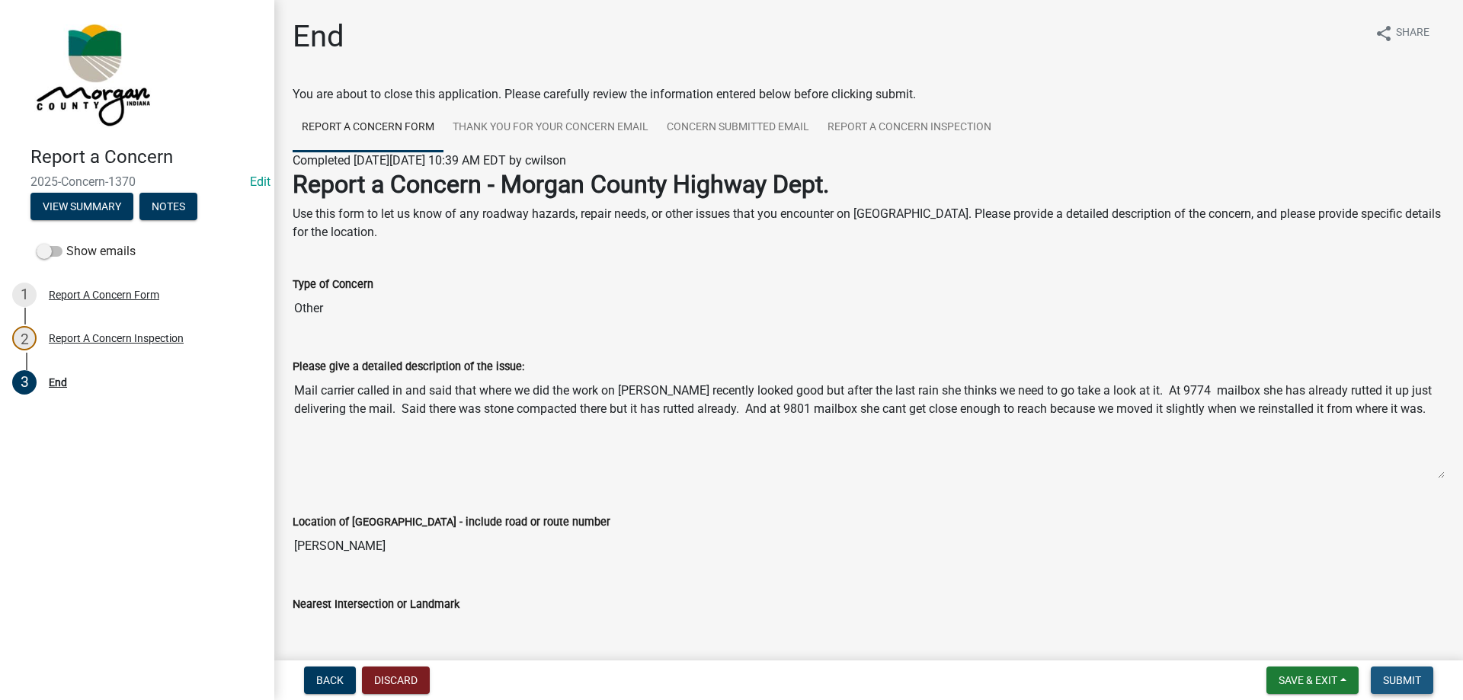
click at [1402, 673] on button "Submit" at bounding box center [1401, 680] width 62 height 27
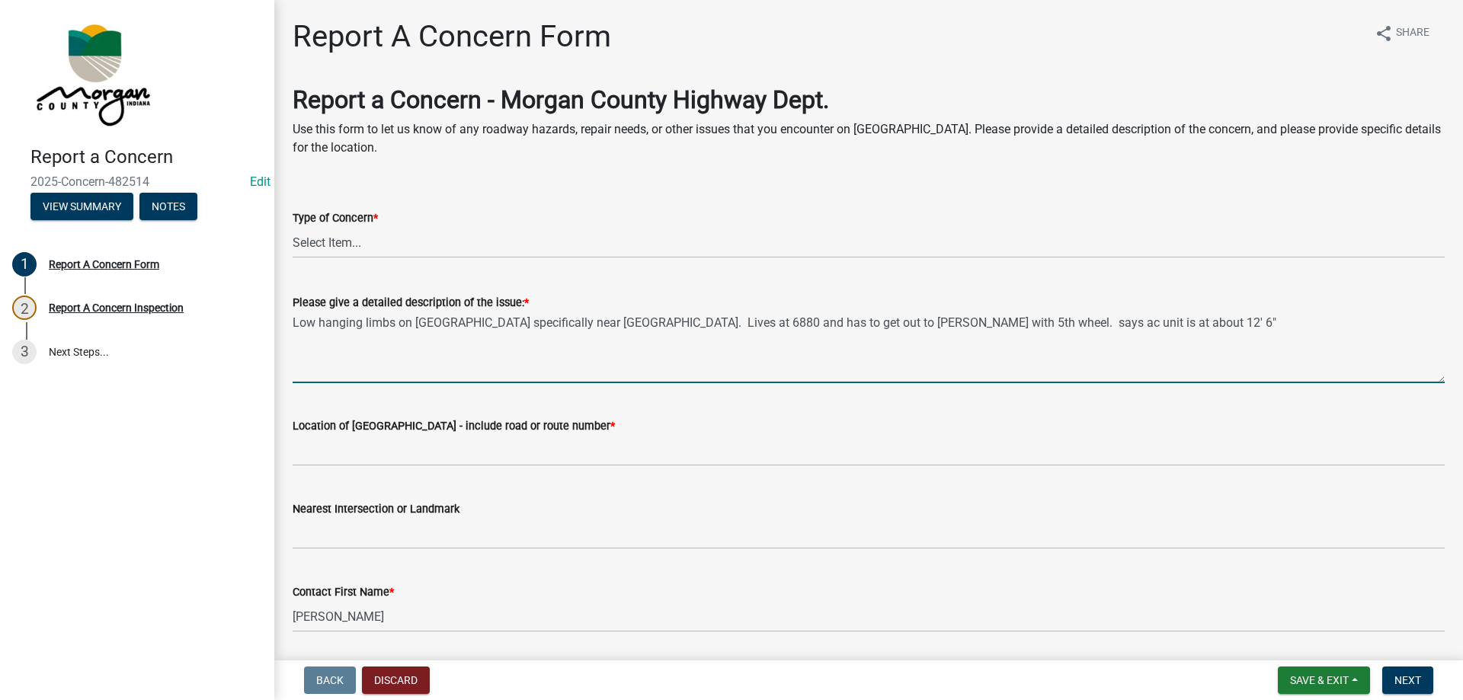
scroll to position [76, 0]
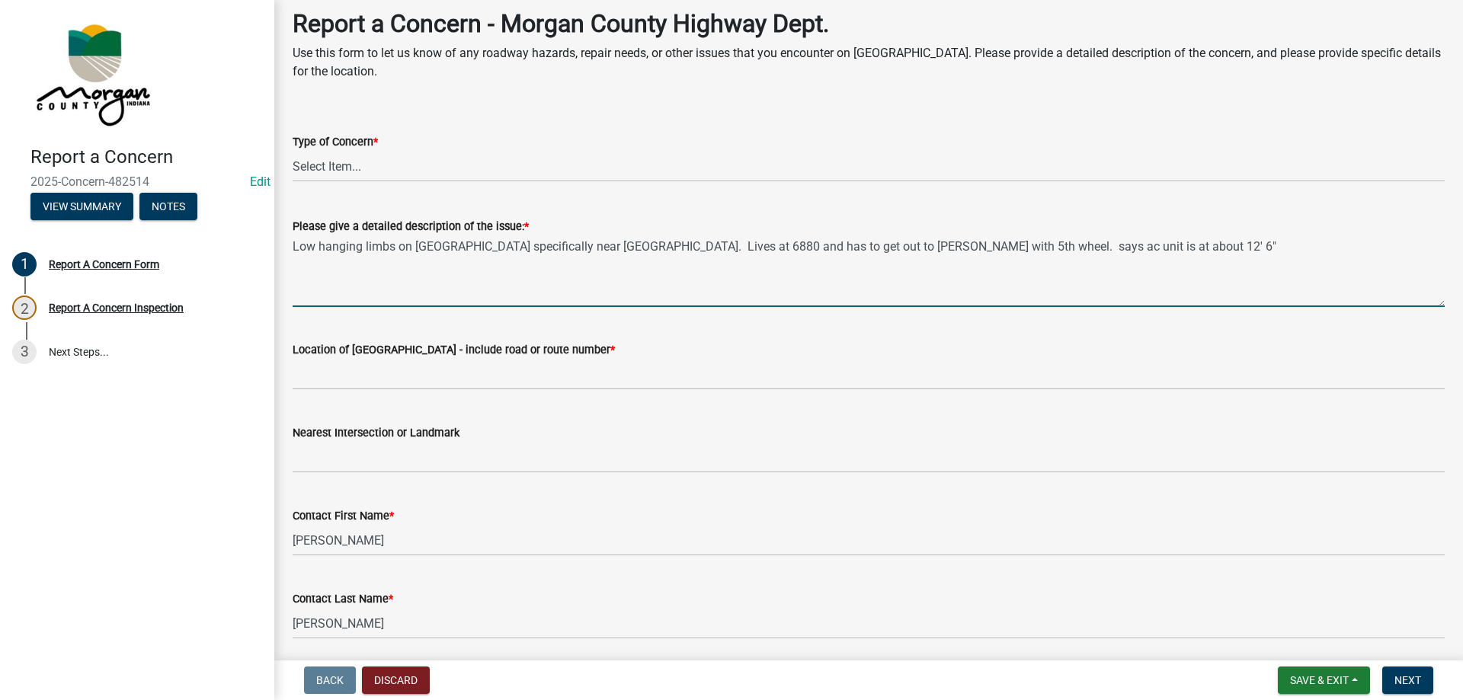
click at [1226, 257] on textarea "Low hanging limbs on Beech Grove Rd specifically near Walnut Grove Rd. Lives at…" at bounding box center [869, 271] width 1152 height 72
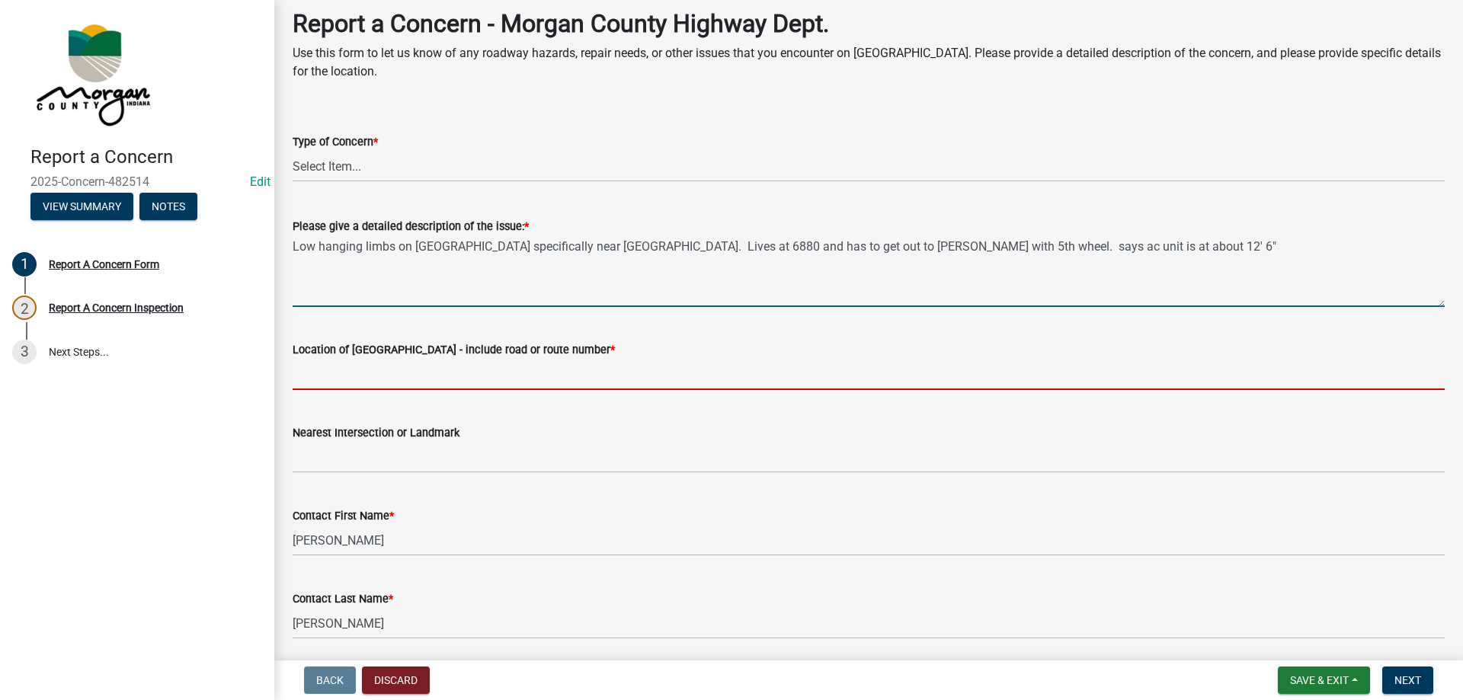
click at [480, 368] on input "Location of [GEOGRAPHIC_DATA] - include road or route number *" at bounding box center [869, 374] width 1152 height 31
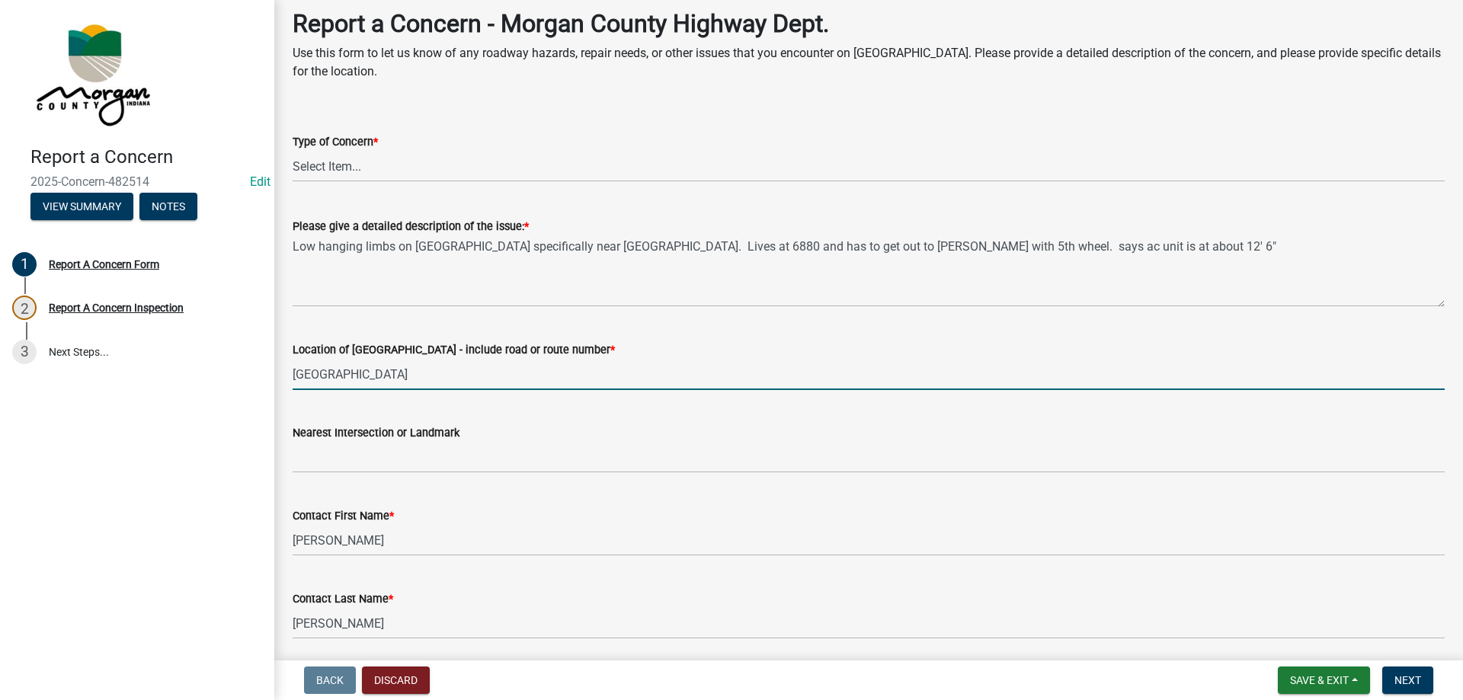
type input "Beech Grove Rd"
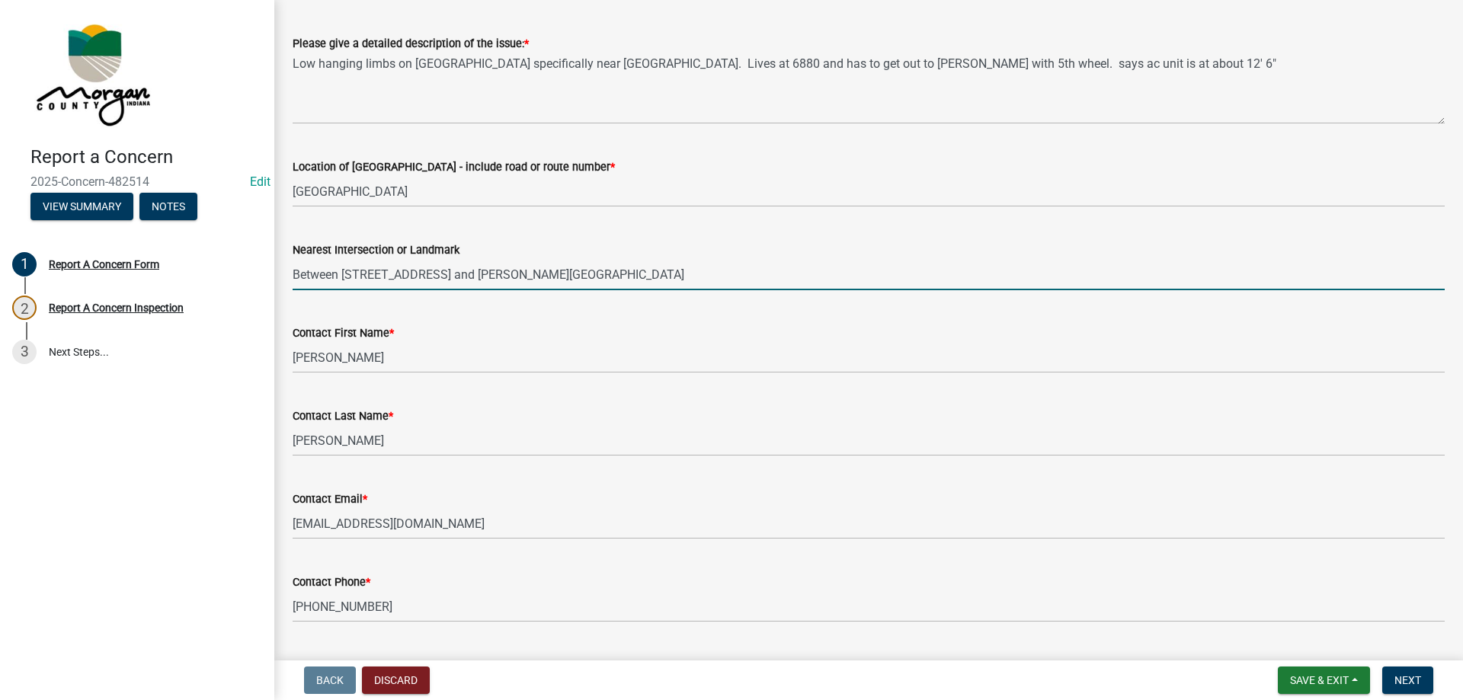
scroll to position [305, 0]
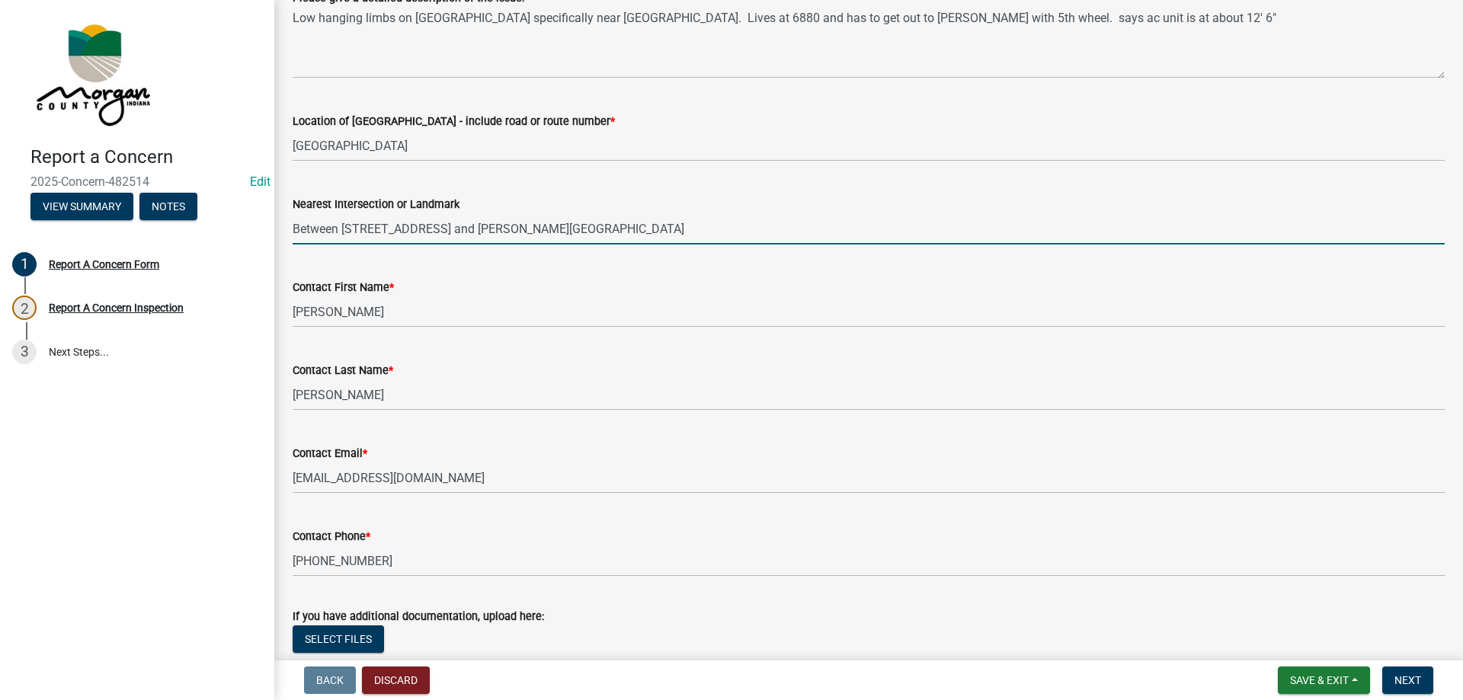
type input "Between 6880 Beech Grove Rd and Robb Hill Rd"
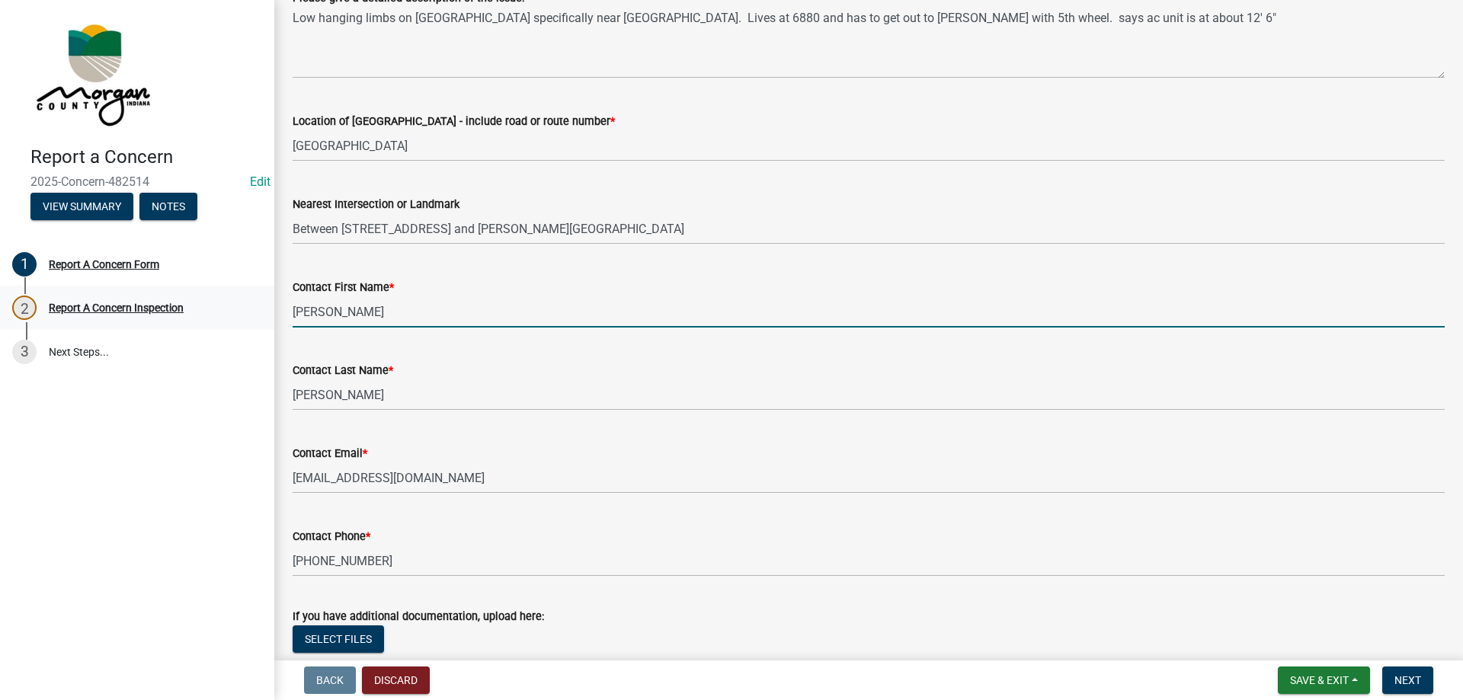
drag, startPoint x: 350, startPoint y: 318, endPoint x: 259, endPoint y: 321, distance: 91.5
click at [259, 321] on div "Report a Concern 2025-Concern-482514 Edit View Summary Notes 1 Report A Concern…" at bounding box center [731, 350] width 1463 height 700
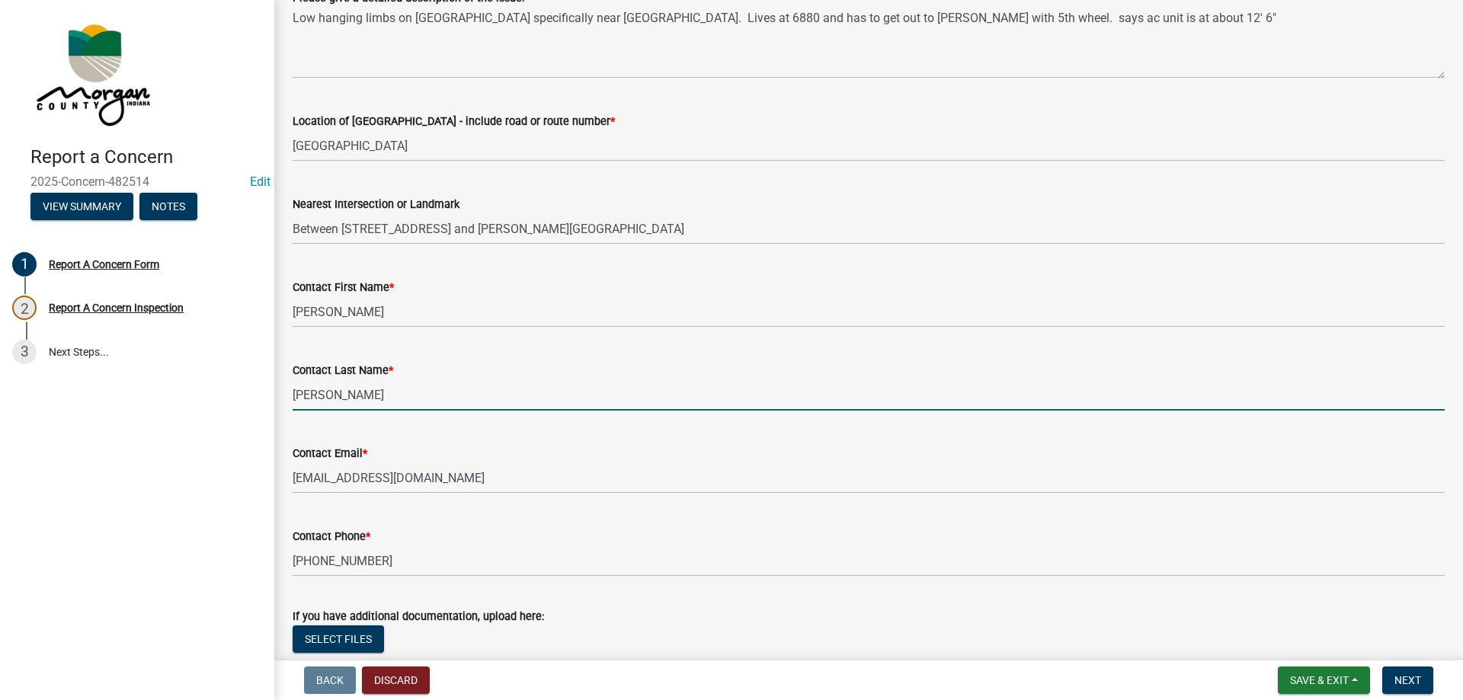
click at [402, 396] on input "Crumpton" at bounding box center [869, 394] width 1152 height 31
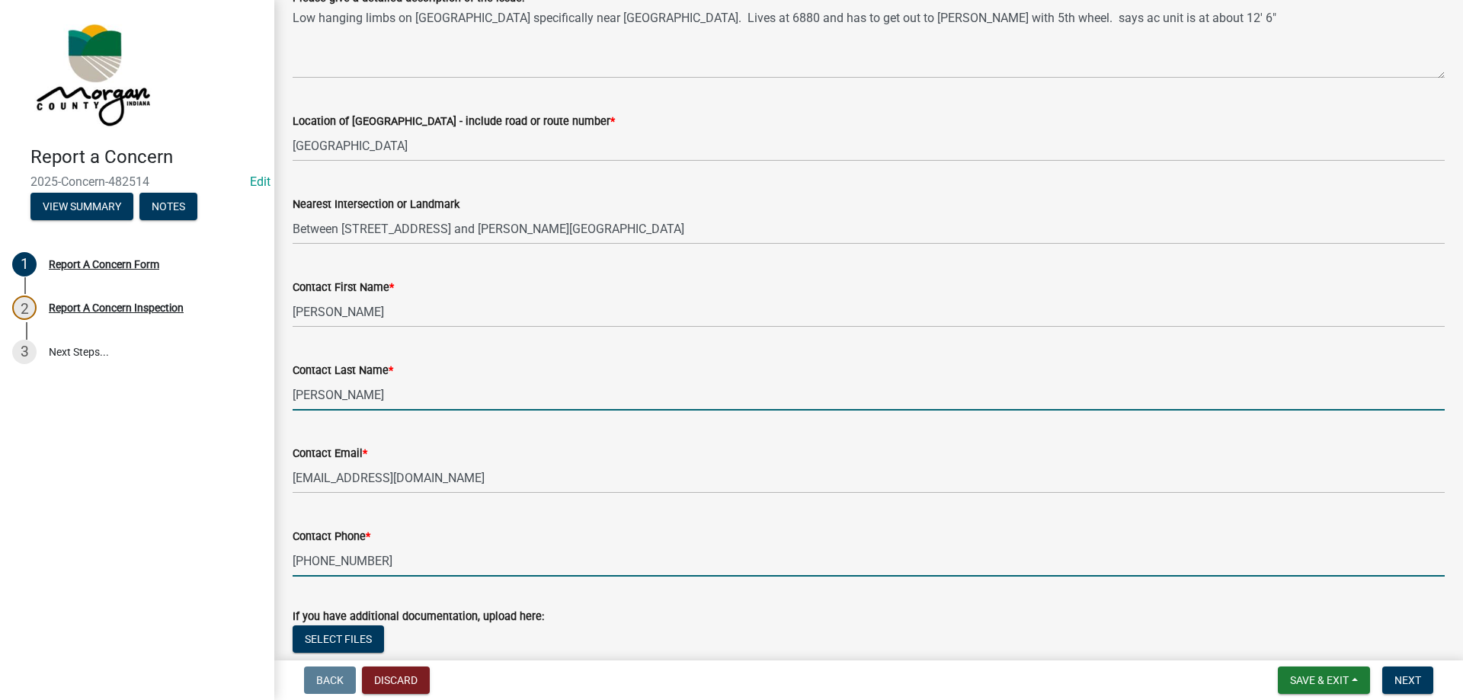
click at [404, 561] on input "317-720-4222" at bounding box center [869, 560] width 1152 height 31
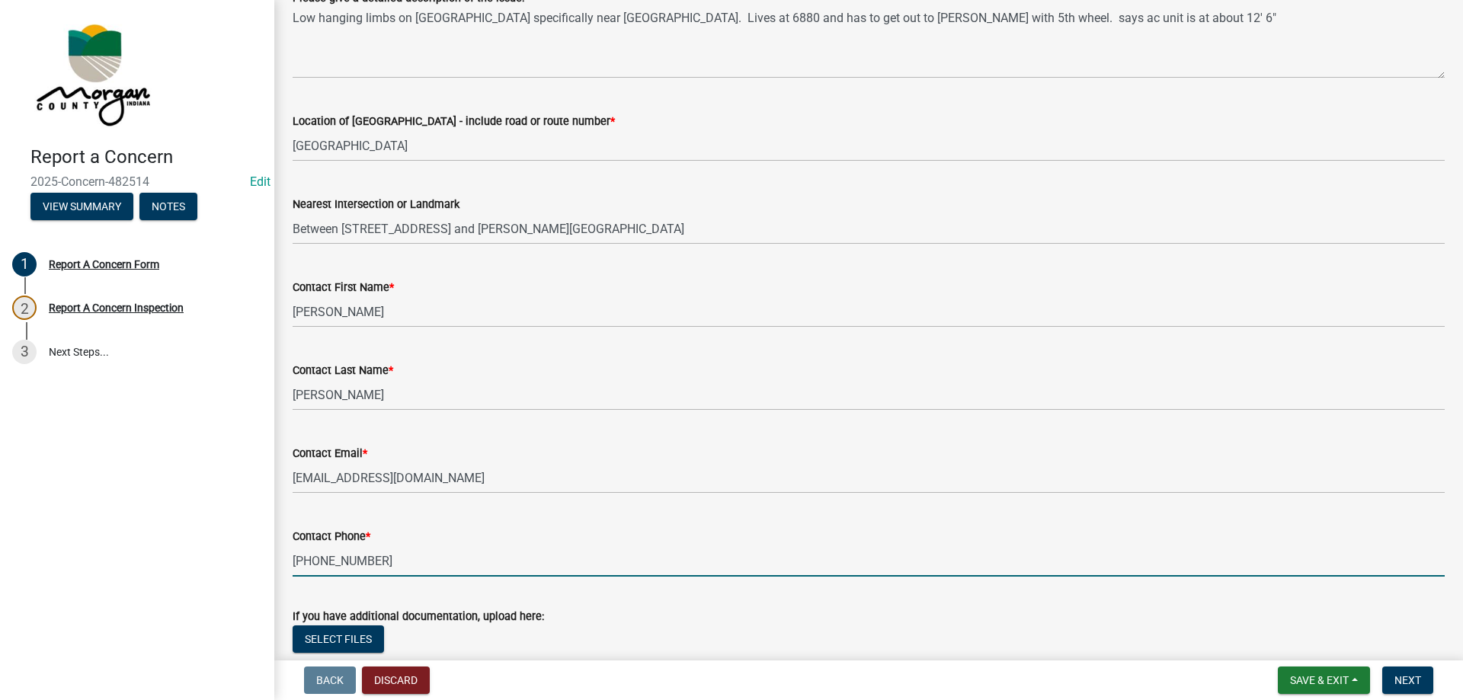
click at [404, 561] on input "317-720-4222" at bounding box center [869, 560] width 1152 height 31
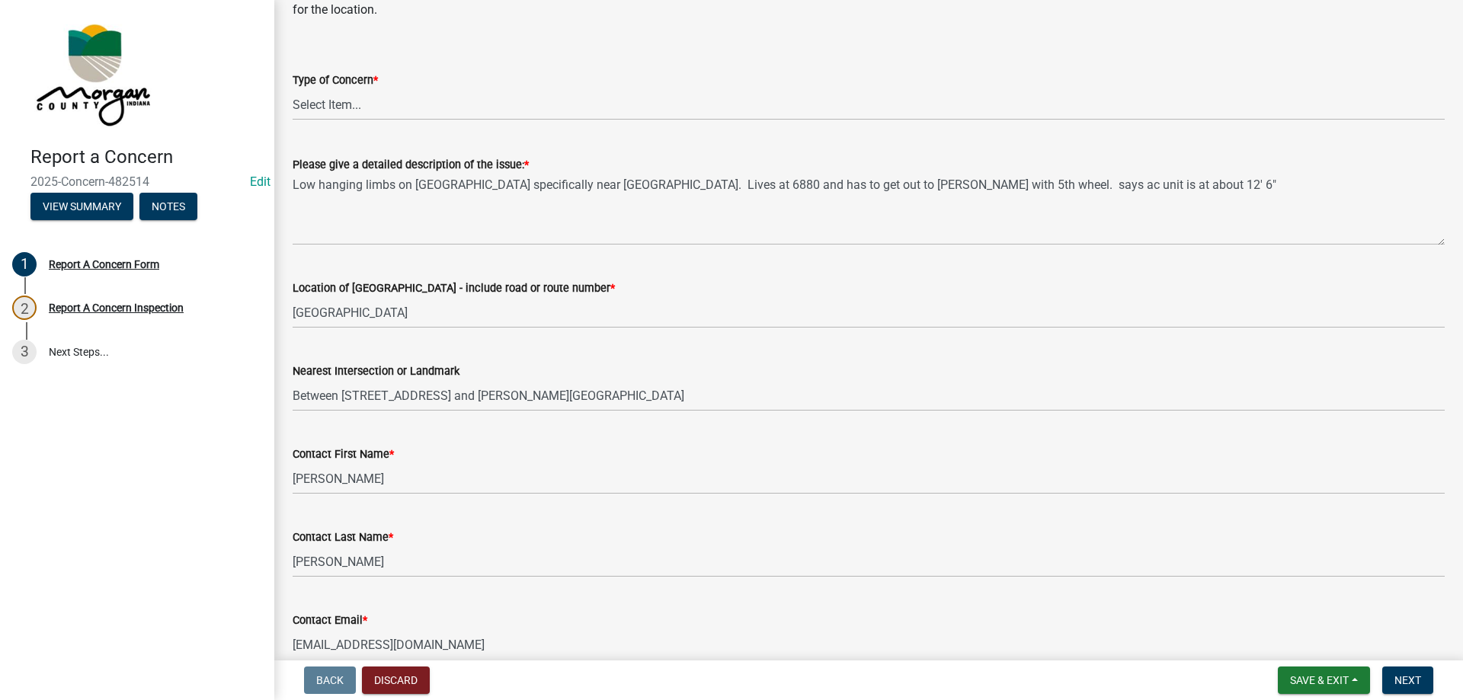
scroll to position [76, 0]
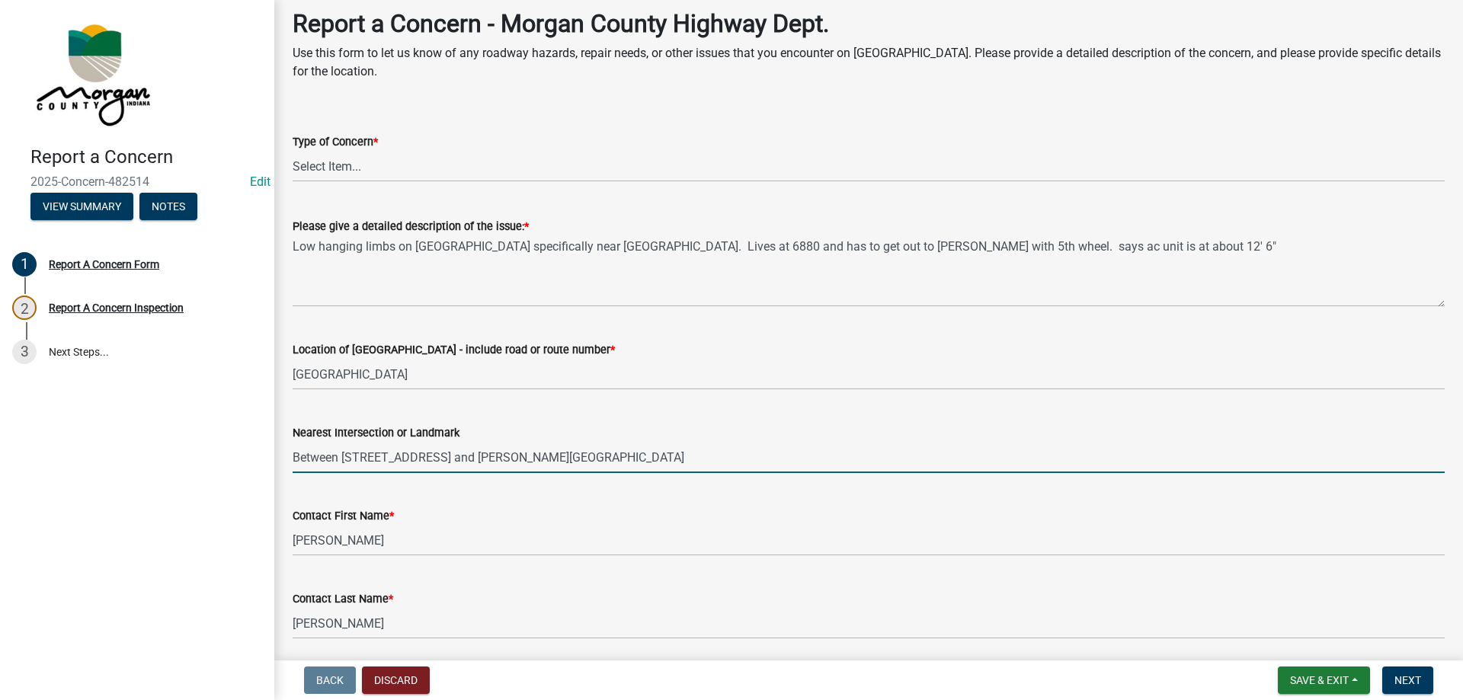
click at [400, 464] on input "Between 6880 Beech Grove Rd and Robb Hill Rd" at bounding box center [869, 457] width 1152 height 31
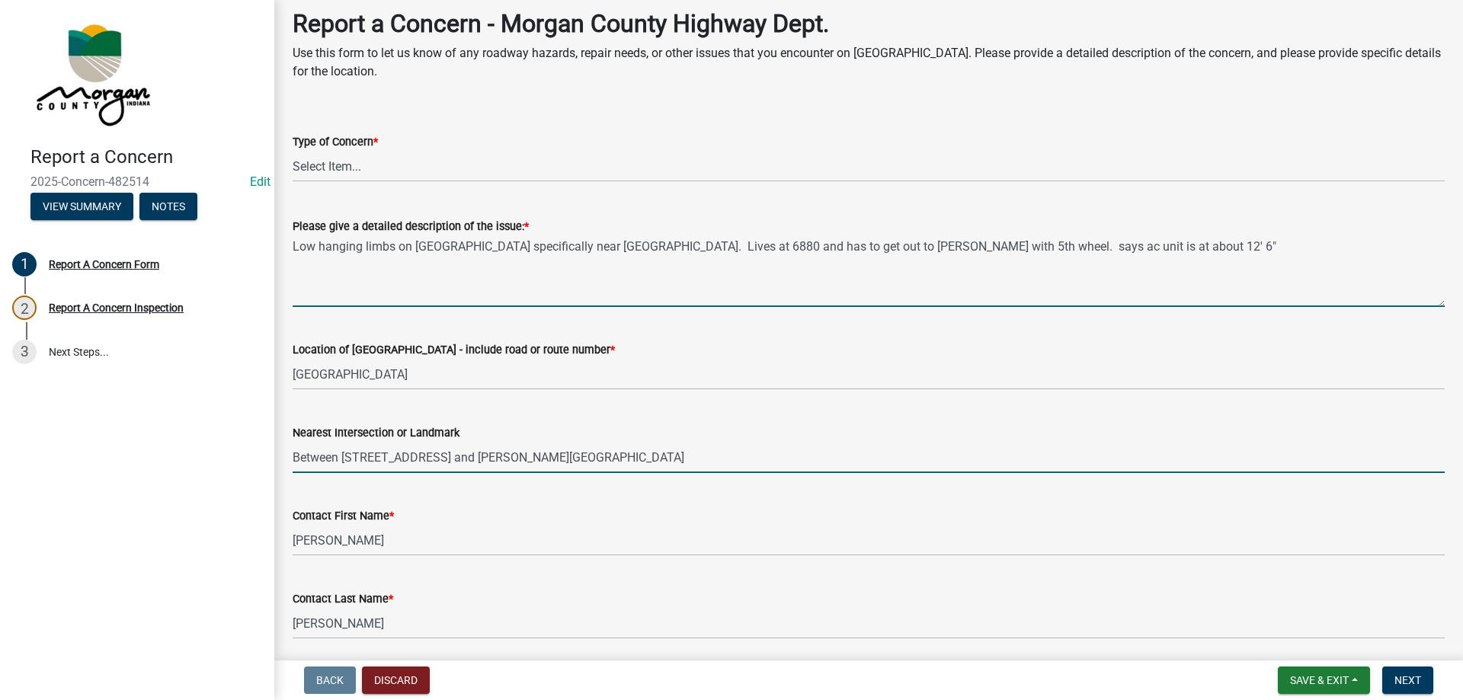
click at [373, 254] on textarea "Low hanging limbs on Beech Grove Rd specifically near Walnut Grove Rd. Lives at…" at bounding box center [869, 271] width 1152 height 72
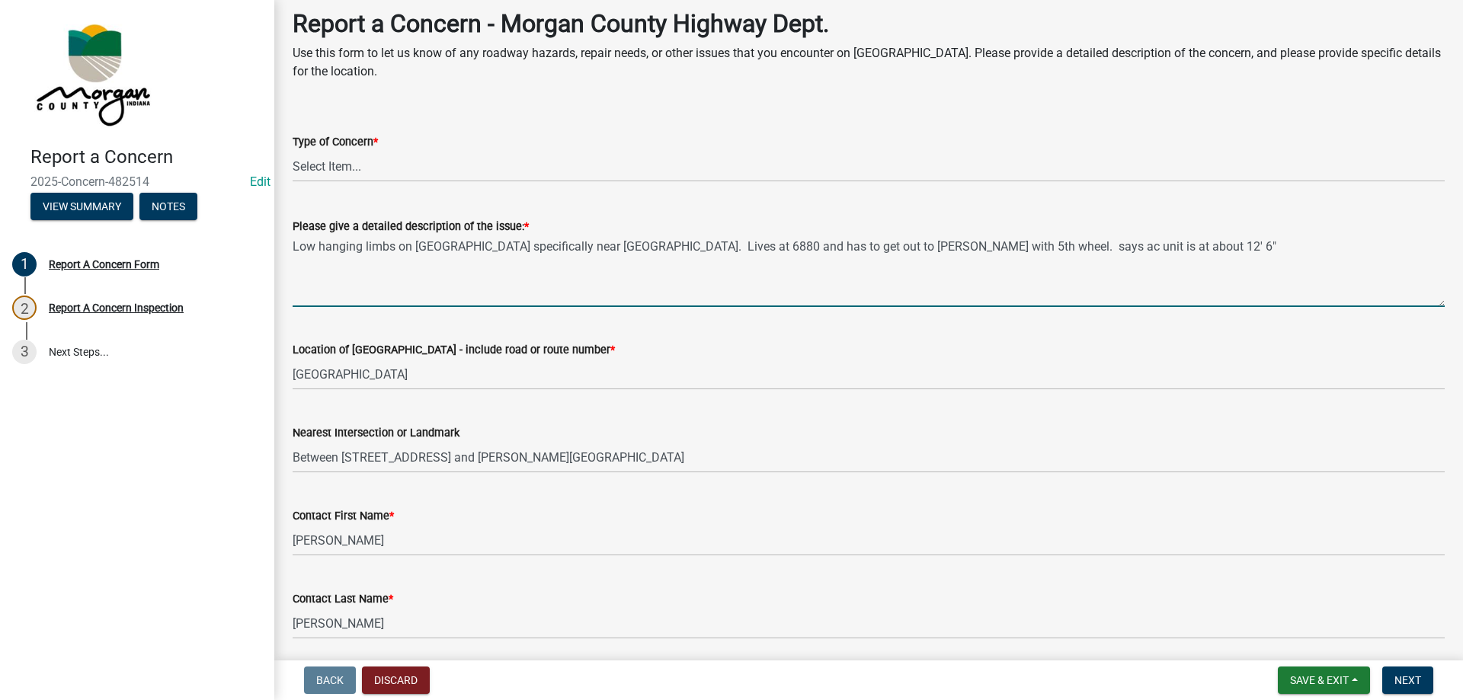
click at [373, 254] on textarea "Low hanging limbs on Beech Grove Rd specifically near Walnut Grove Rd. Lives at…" at bounding box center [869, 271] width 1152 height 72
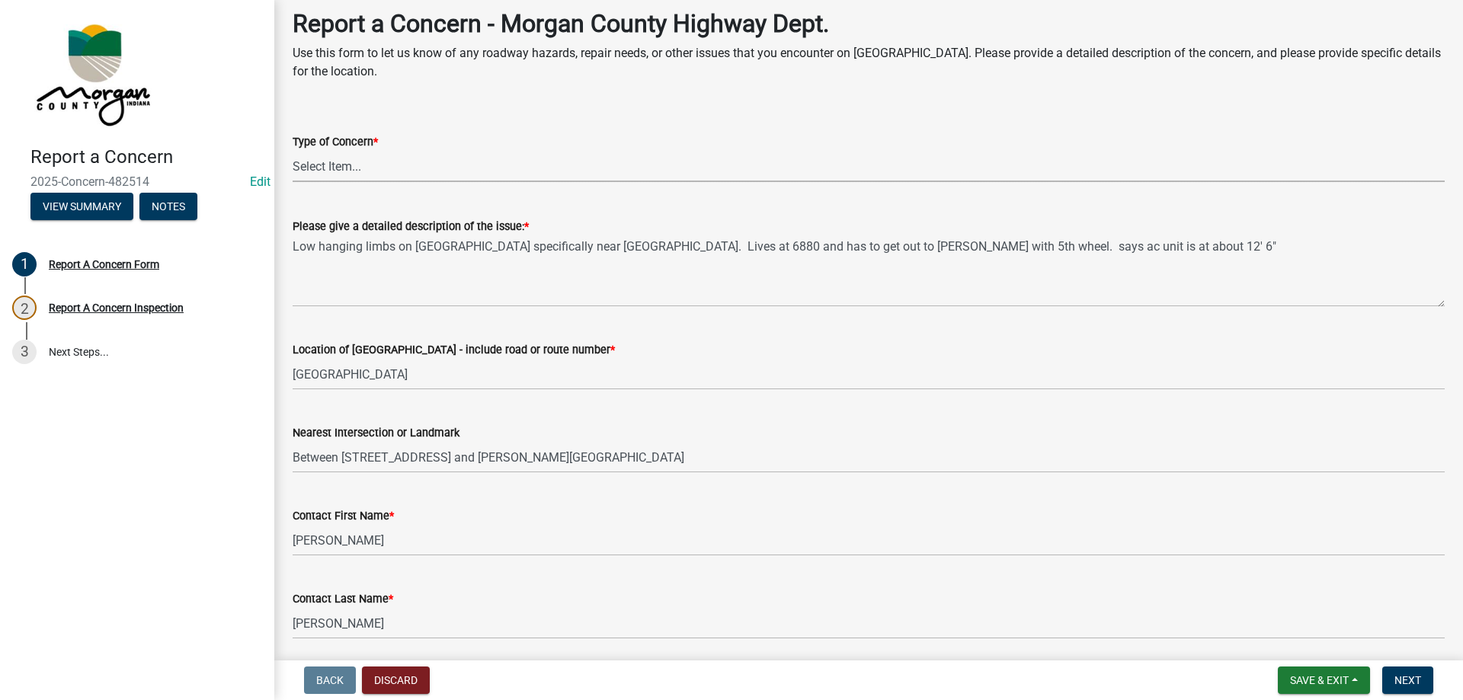
click at [365, 167] on select "Select Item... Pot Hole Patching Ditch Tree Sign Mowing Culvert Other" at bounding box center [869, 166] width 1152 height 31
click at [293, 151] on select "Select Item... Pot Hole Patching Ditch Tree Sign Mowing Culvert Other" at bounding box center [869, 166] width 1152 height 31
select select "05549d27-706b-4fc5-87d5-786b3b3055f9"
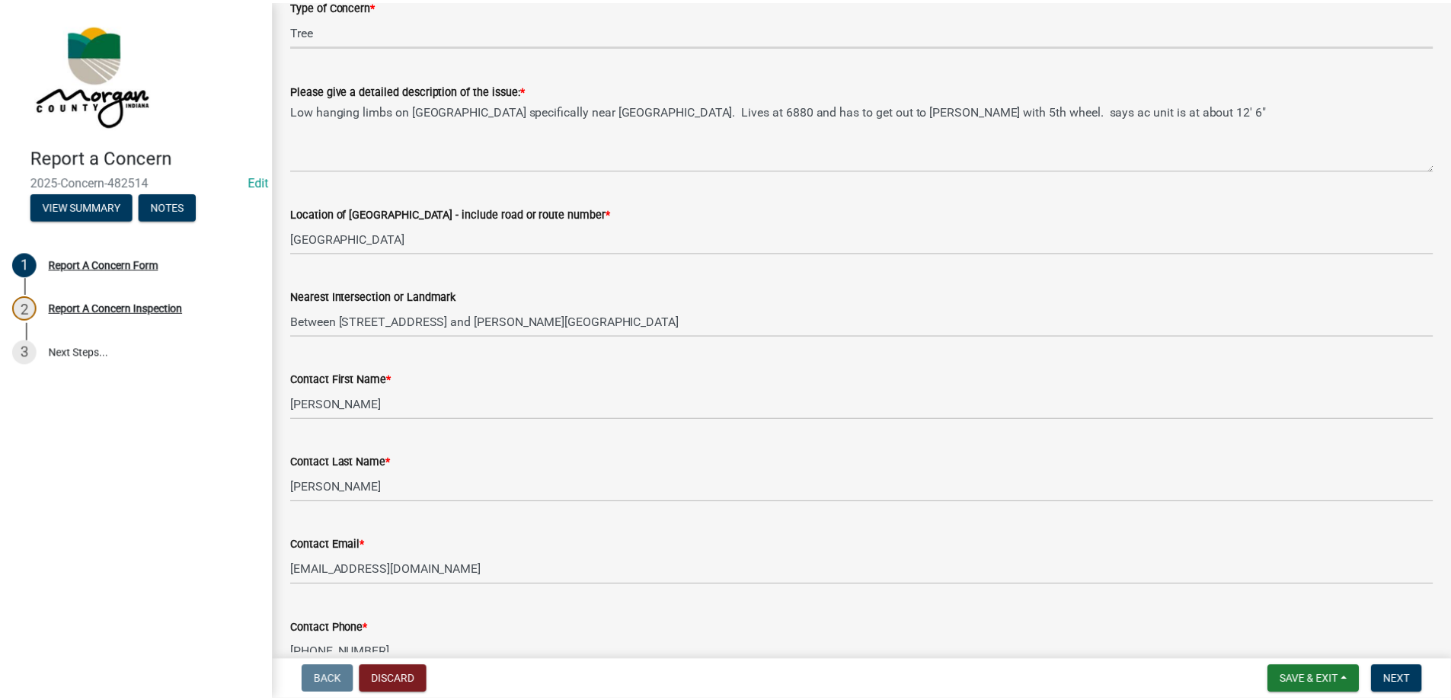
scroll to position [0, 0]
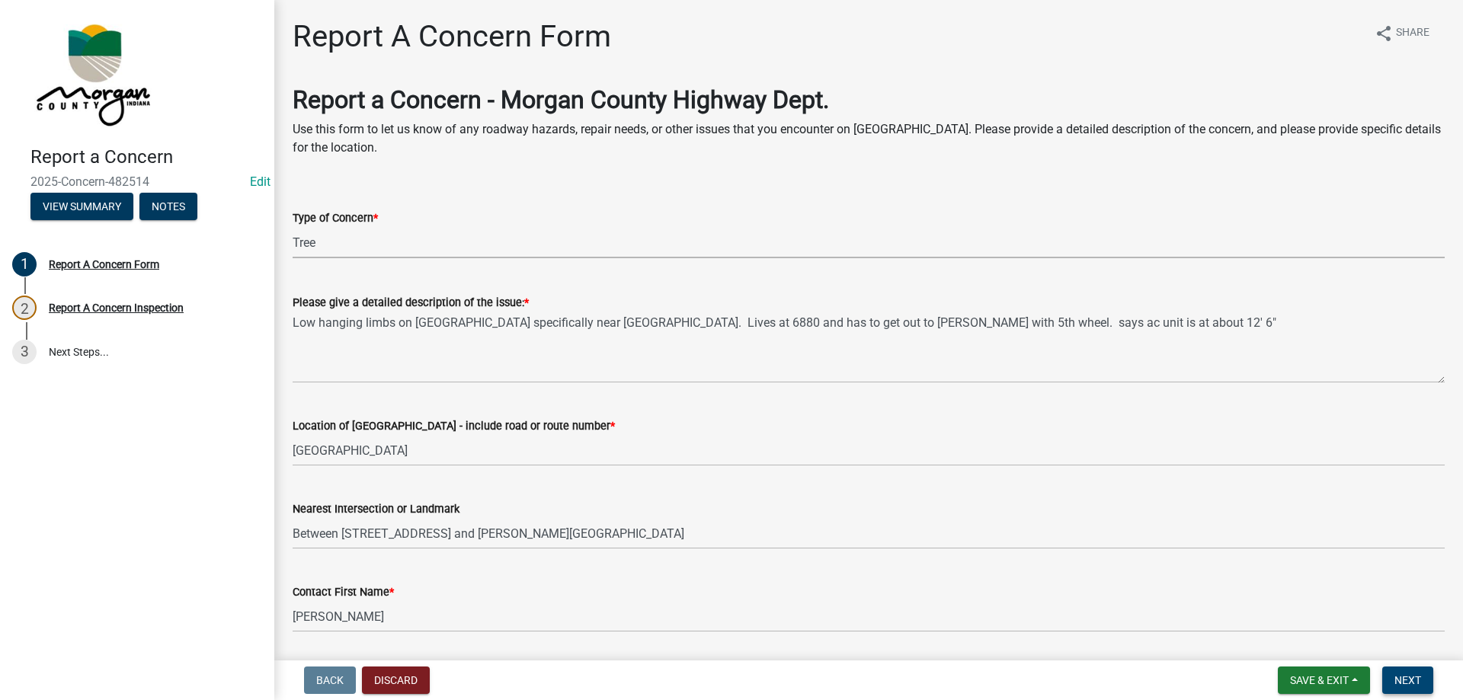
click at [1394, 674] on span "Next" at bounding box center [1407, 680] width 27 height 12
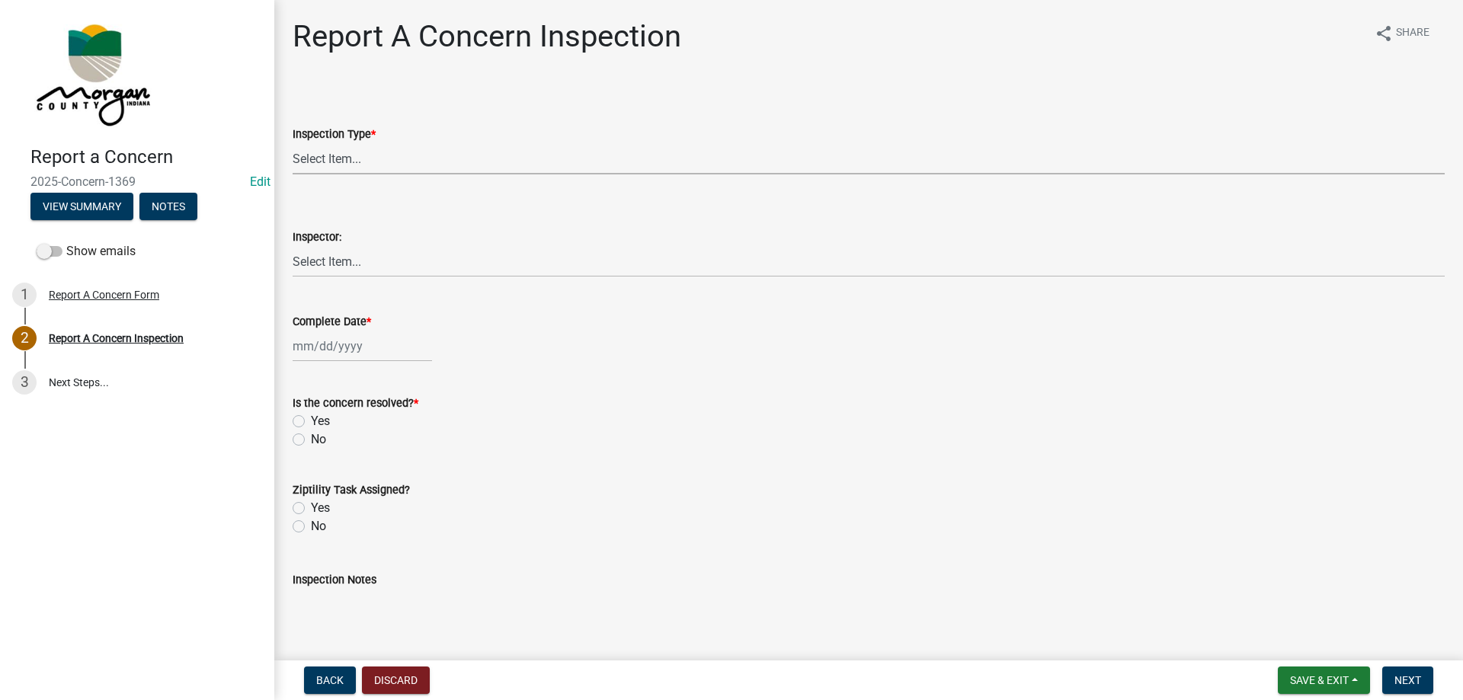
click at [369, 168] on select "Select Item... Pot Hole Patching Ditch Tree Sign Mowing Culvert Other" at bounding box center [869, 158] width 1152 height 31
click at [293, 143] on select "Select Item... Pot Hole Patching Ditch Tree Sign Mowing Culvert Other" at bounding box center [869, 158] width 1152 height 31
select select "05549d27-706b-4fc5-87d5-786b3b3055f9"
click at [366, 257] on select "Select Item... [PERSON_NAME] [PERSON_NAME] [PERSON_NAME] [PERSON_NAME] [PERSON_…" at bounding box center [869, 261] width 1152 height 31
click at [293, 246] on select "Select Item... [PERSON_NAME] [PERSON_NAME] [PERSON_NAME] [PERSON_NAME] [PERSON_…" at bounding box center [869, 261] width 1152 height 31
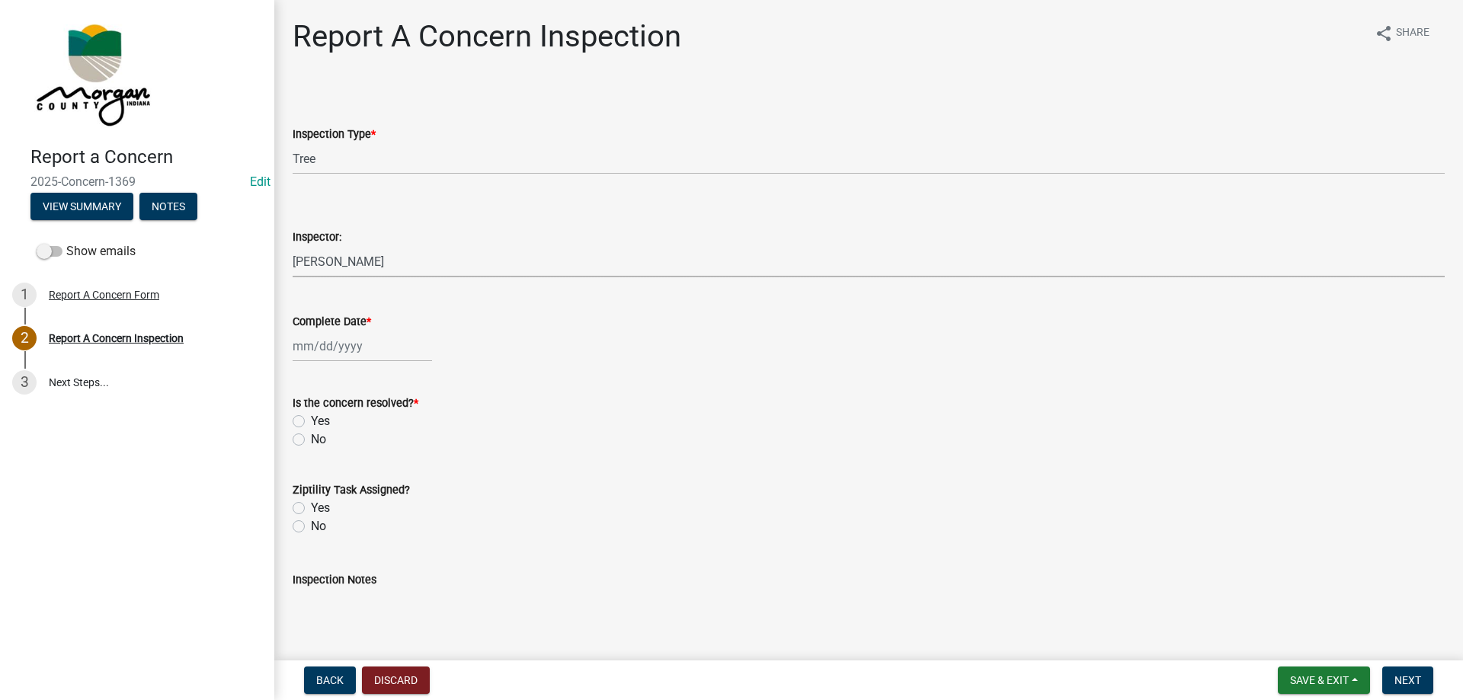
select select "8bda91b2-ac7b-41e2-ae5b-cef6dd645a83"
click at [354, 347] on div at bounding box center [362, 346] width 139 height 31
select select "9"
select select "2025"
click at [330, 500] on div "23" at bounding box center [332, 500] width 24 height 24
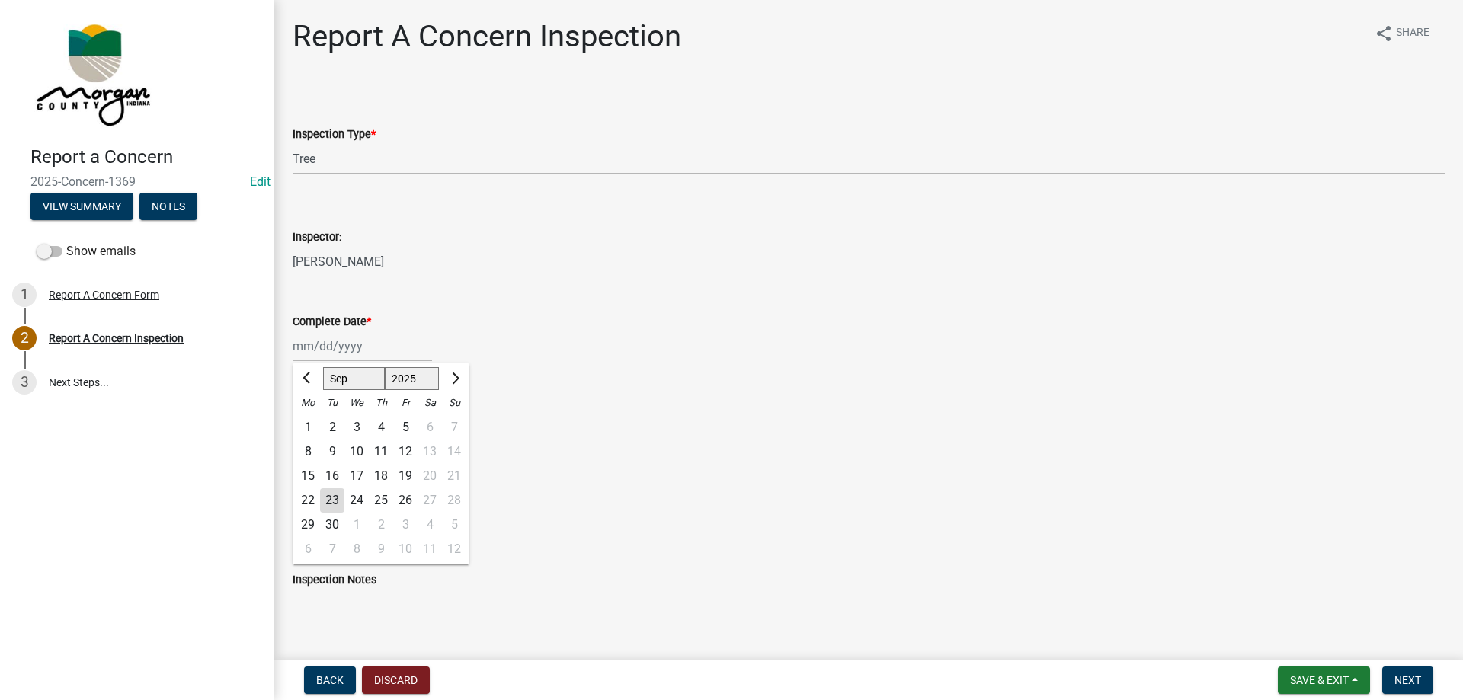
type input "[DATE]"
click at [310, 424] on div "Yes" at bounding box center [869, 421] width 1152 height 18
click at [311, 427] on label "Yes" at bounding box center [320, 421] width 19 height 18
click at [311, 422] on input "Yes" at bounding box center [316, 417] width 10 height 10
radio input "true"
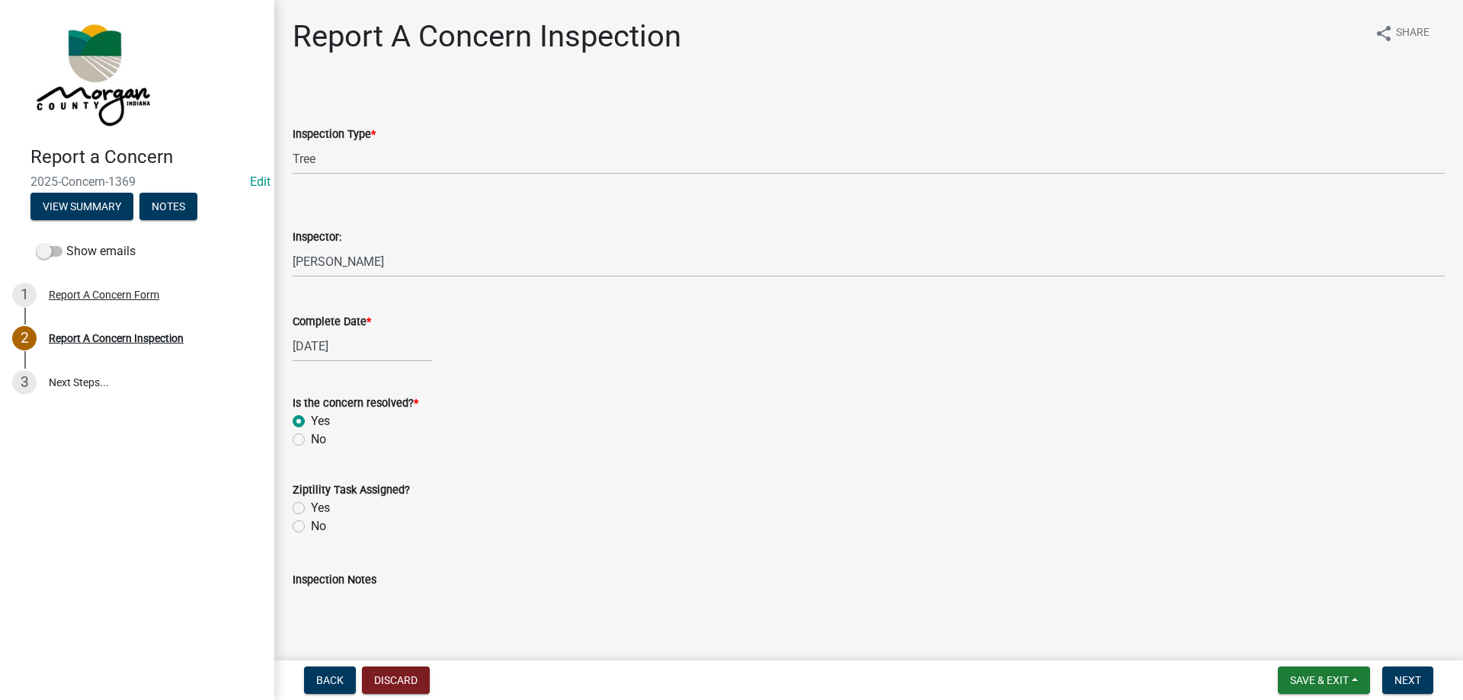
click at [311, 510] on label "Yes" at bounding box center [320, 508] width 19 height 18
click at [311, 509] on input "Yes" at bounding box center [316, 504] width 10 height 10
radio input "true"
click at [312, 589] on textarea "Inspection Notes" at bounding box center [869, 625] width 1152 height 72
type textarea "send to D3"
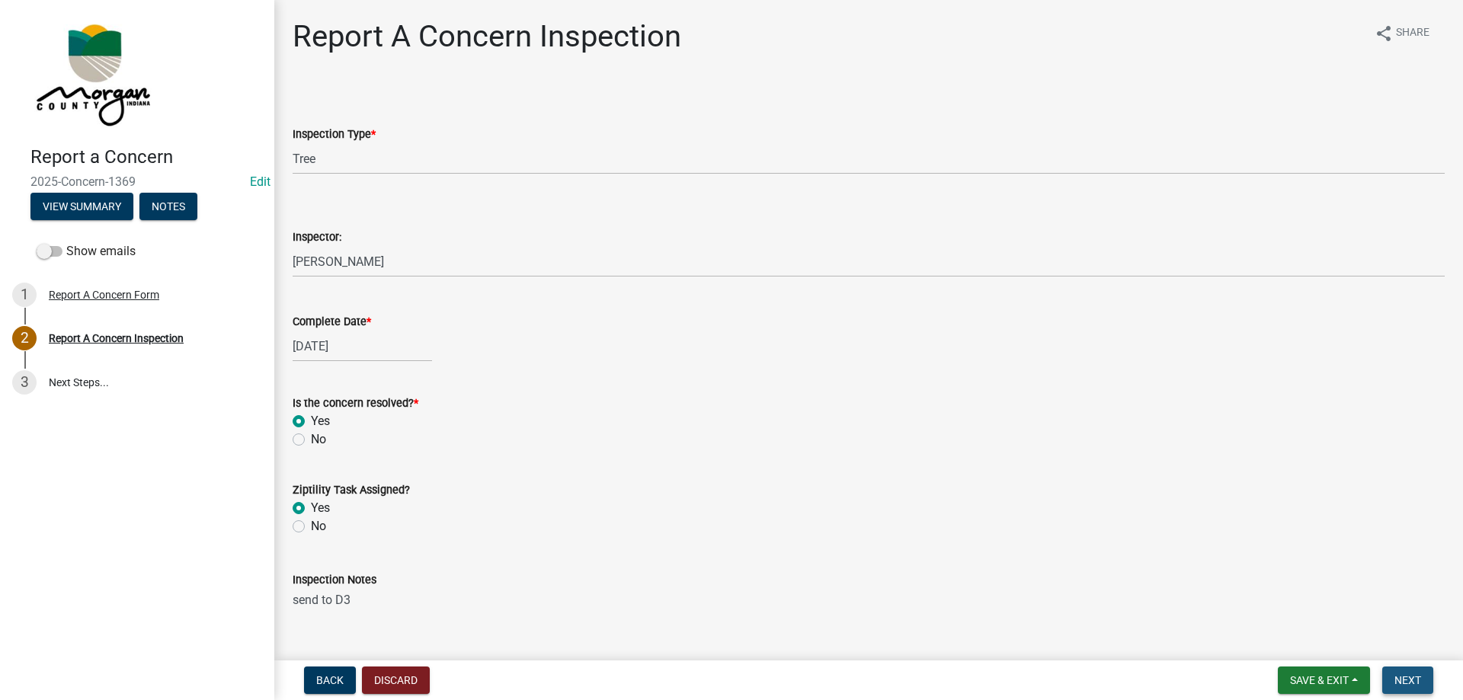
click at [1396, 667] on button "Next" at bounding box center [1407, 680] width 51 height 27
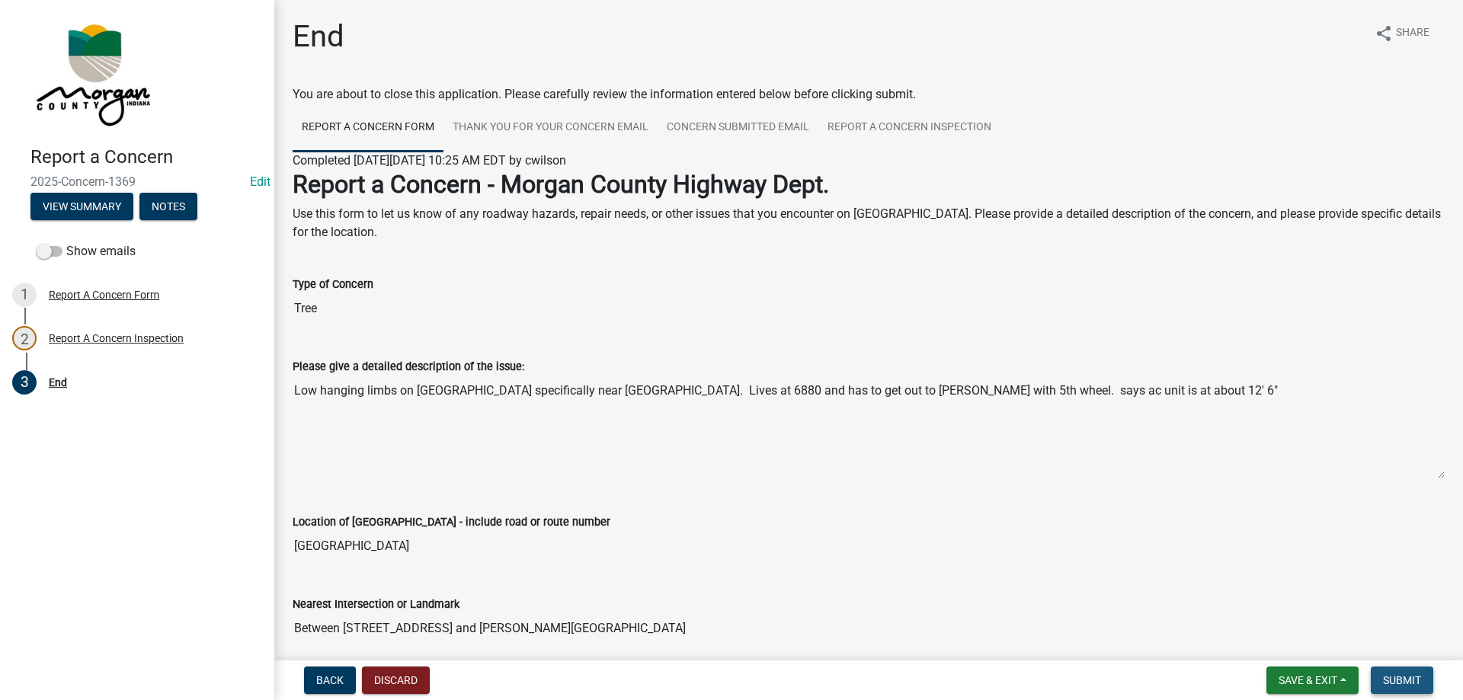
click at [1411, 674] on span "Submit" at bounding box center [1402, 680] width 38 height 12
